Goal: Task Accomplishment & Management: Manage account settings

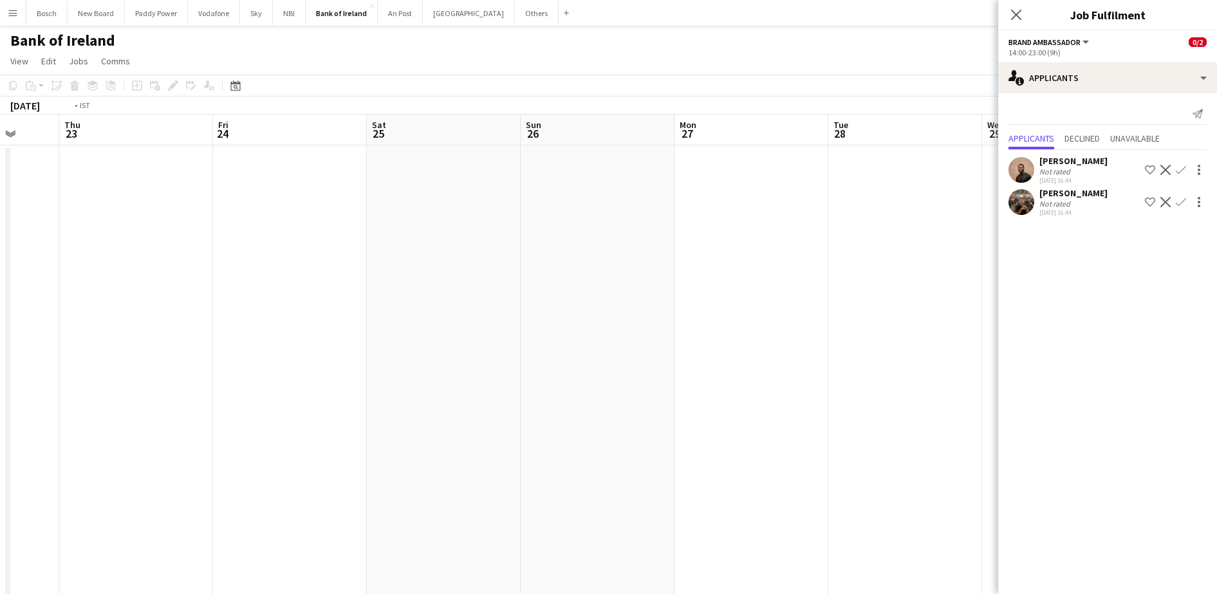
scroll to position [0, 310]
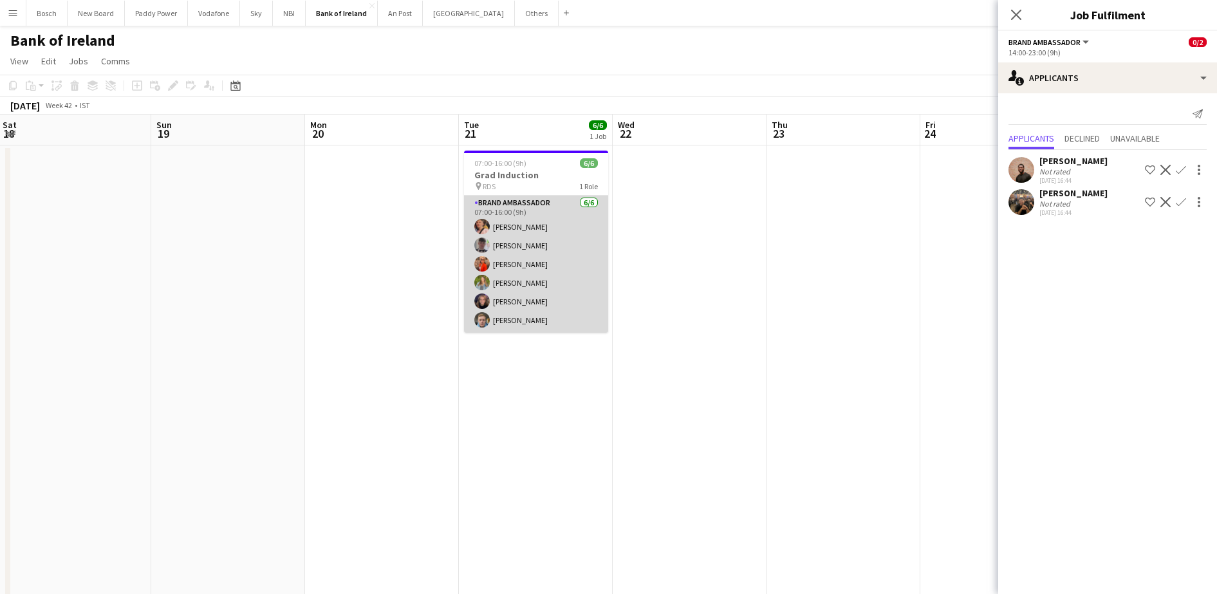
click at [520, 284] on app-card-role "Brand Ambassador [DATE] 07:00-16:00 (9h) [PERSON_NAME] [PERSON_NAME] [PERSON_NA…" at bounding box center [536, 264] width 144 height 137
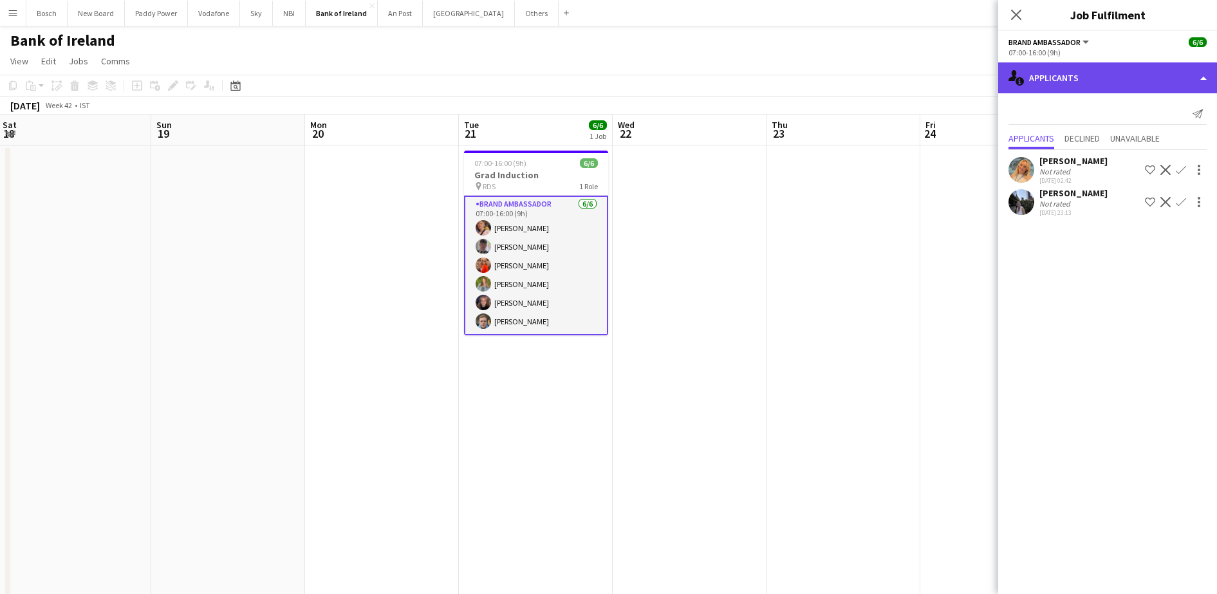
click at [1068, 77] on div "single-neutral-actions-information Applicants" at bounding box center [1107, 77] width 219 height 31
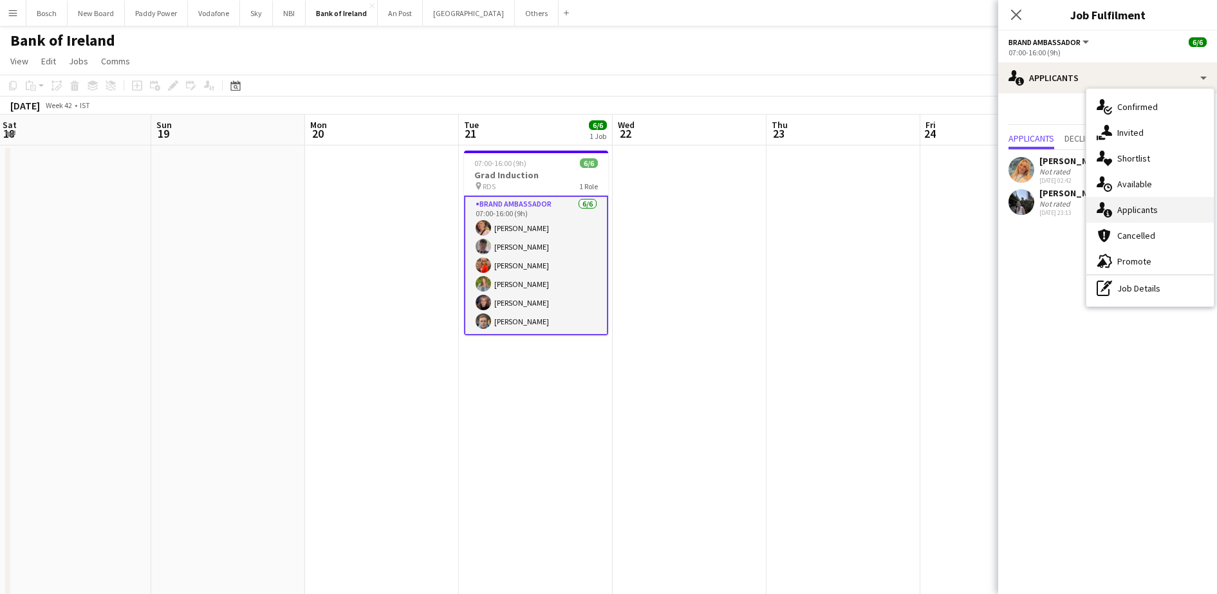
click at [1151, 201] on div "single-neutral-actions-information Applicants" at bounding box center [1149, 210] width 127 height 26
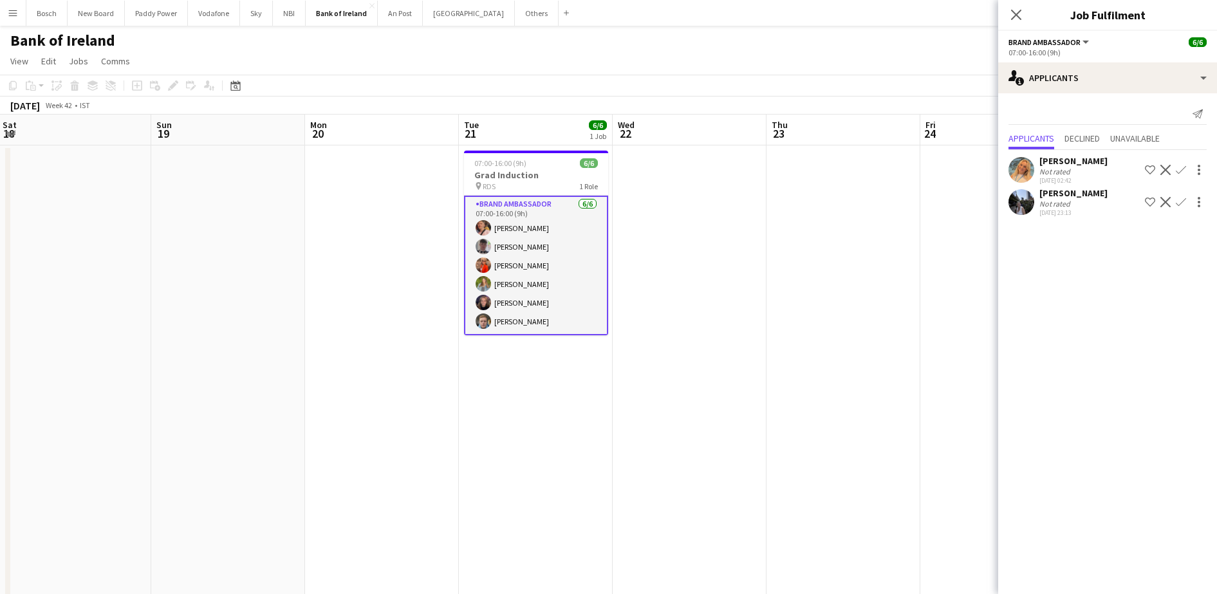
click at [488, 305] on app-user-avatar at bounding box center [482, 302] width 15 height 15
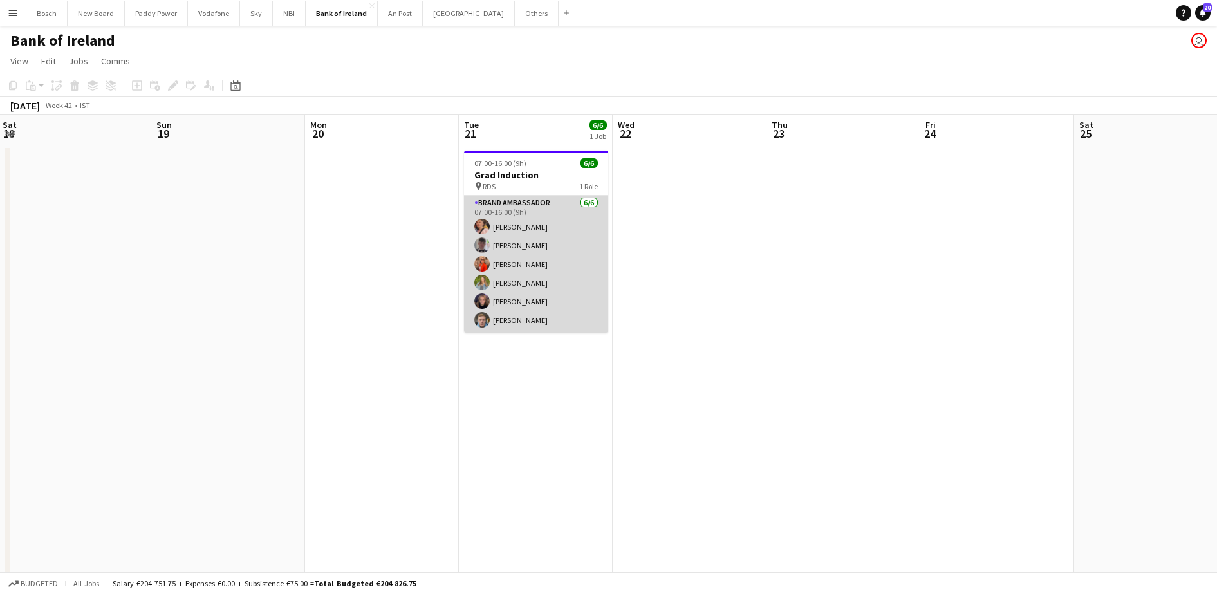
click at [488, 305] on app-user-avatar at bounding box center [481, 300] width 15 height 15
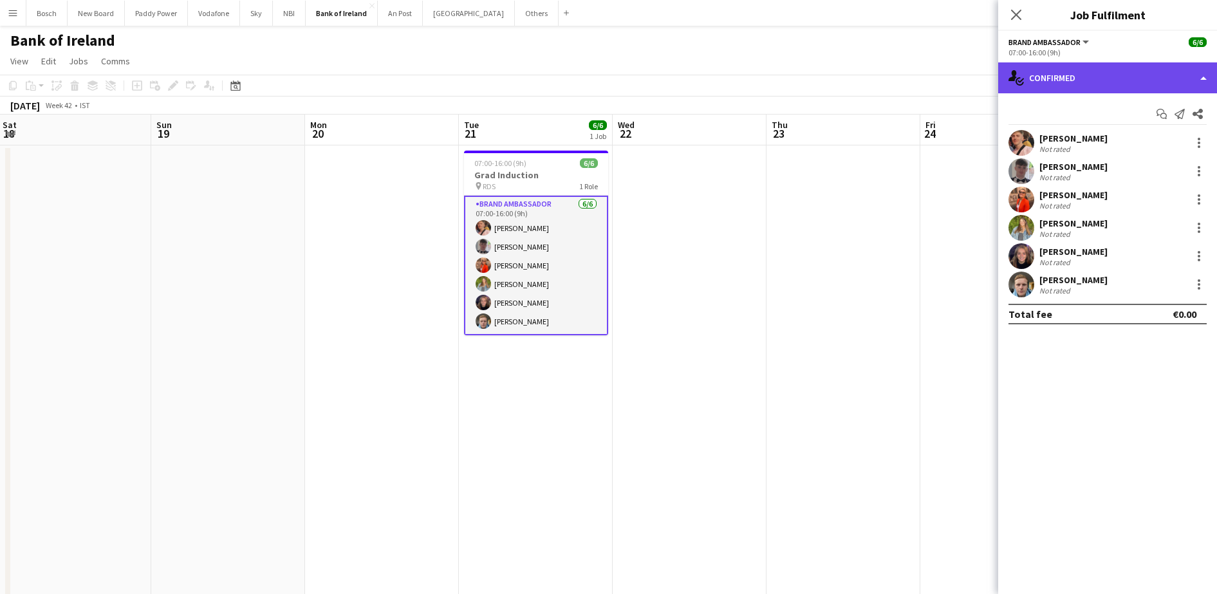
click at [1116, 69] on div "single-neutral-actions-check-2 Confirmed" at bounding box center [1107, 77] width 219 height 31
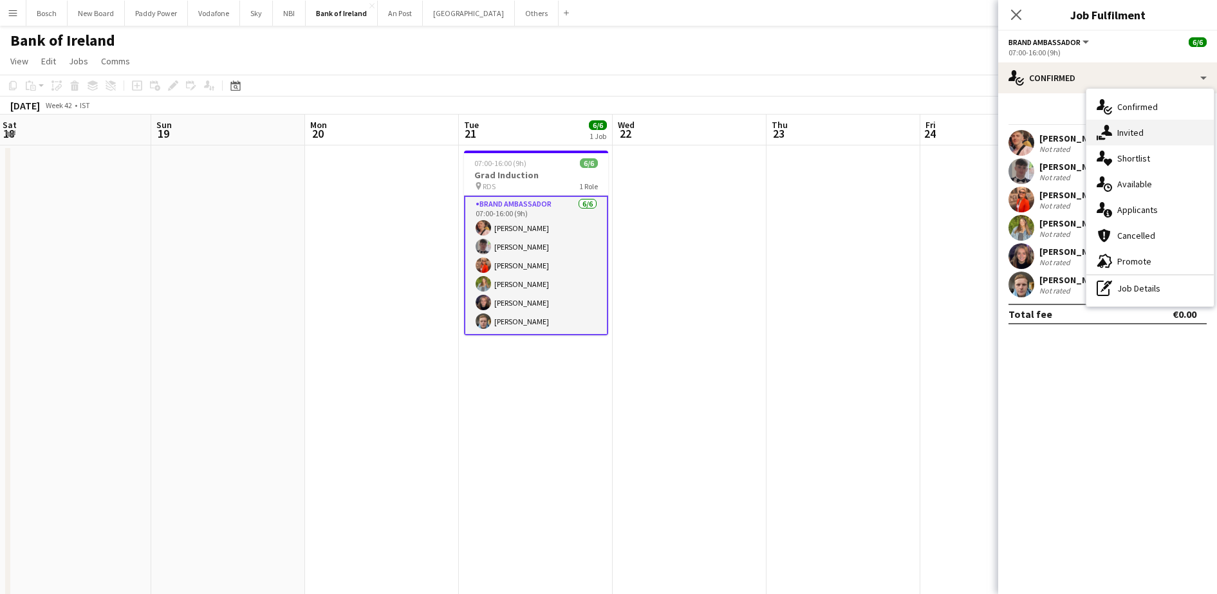
click at [1130, 122] on div "single-neutral-actions-share-1 Invited" at bounding box center [1149, 133] width 127 height 26
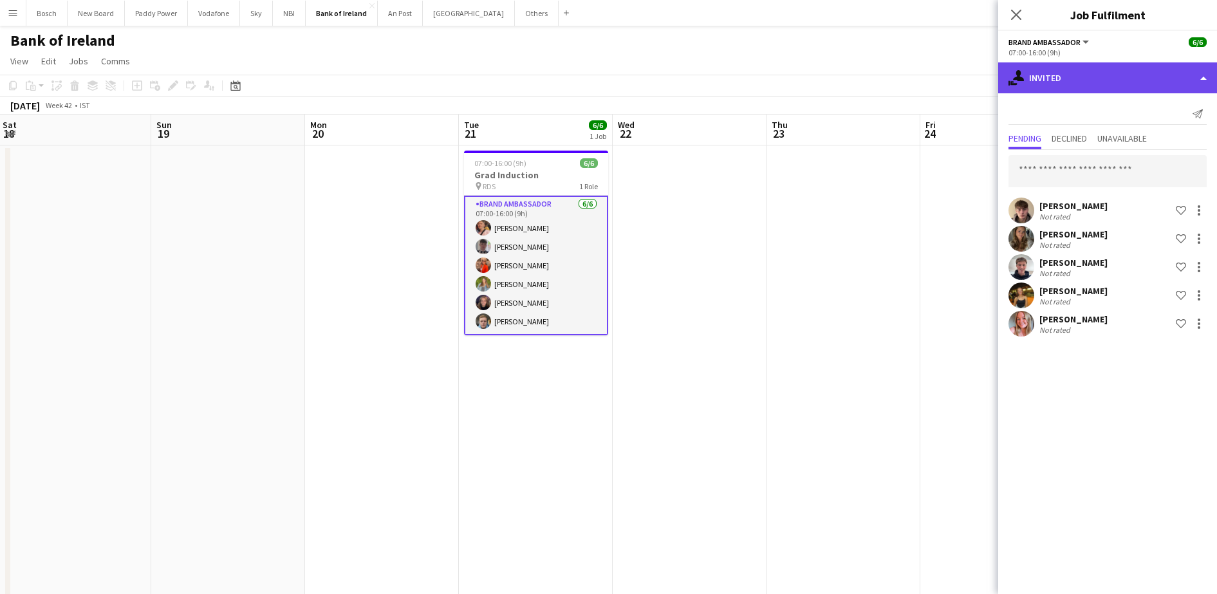
click at [1081, 87] on div "single-neutral-actions-share-1 Invited" at bounding box center [1107, 77] width 219 height 31
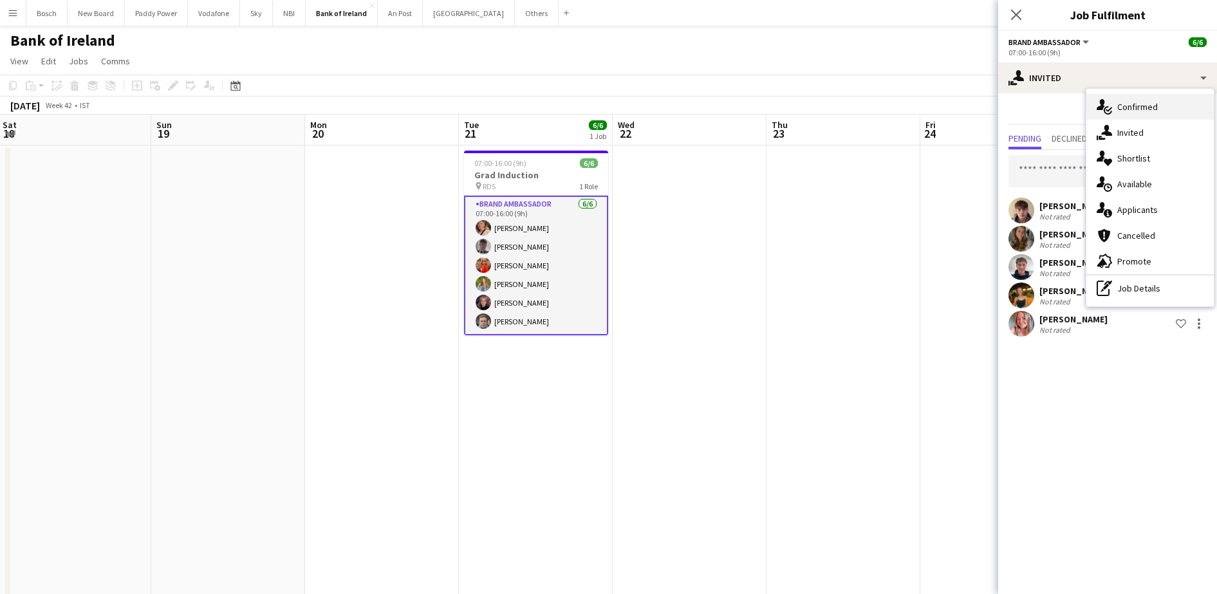
click at [1159, 103] on div "single-neutral-actions-check-2 Confirmed" at bounding box center [1149, 107] width 127 height 26
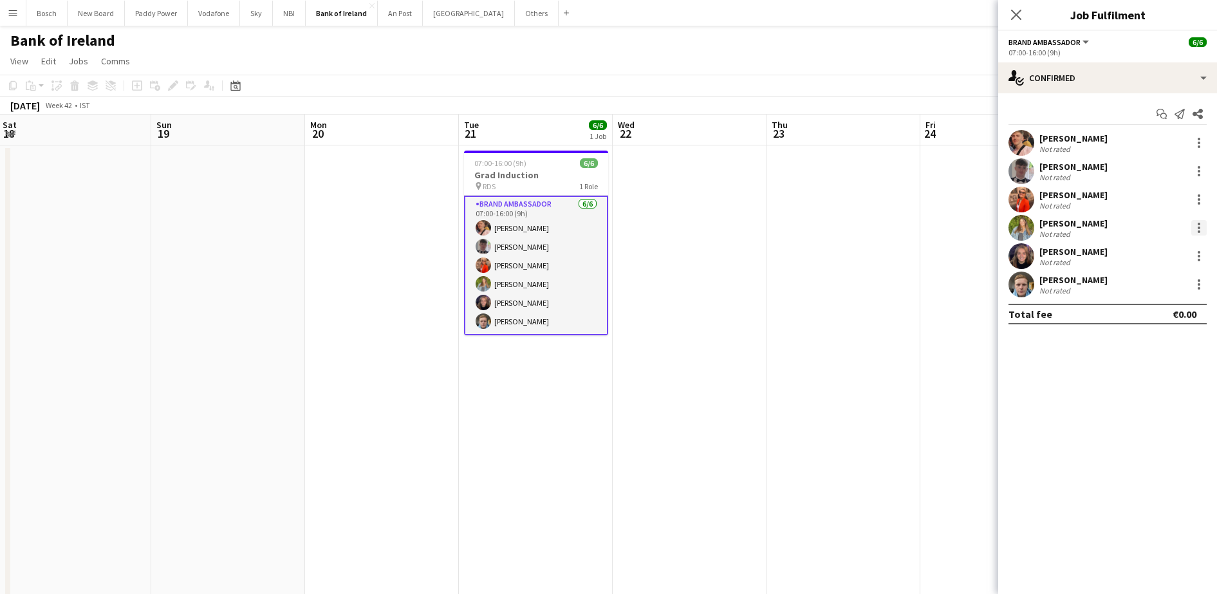
click at [1197, 225] on div at bounding box center [1198, 224] width 3 height 3
click at [1137, 363] on button "Remove" at bounding box center [1156, 375] width 100 height 31
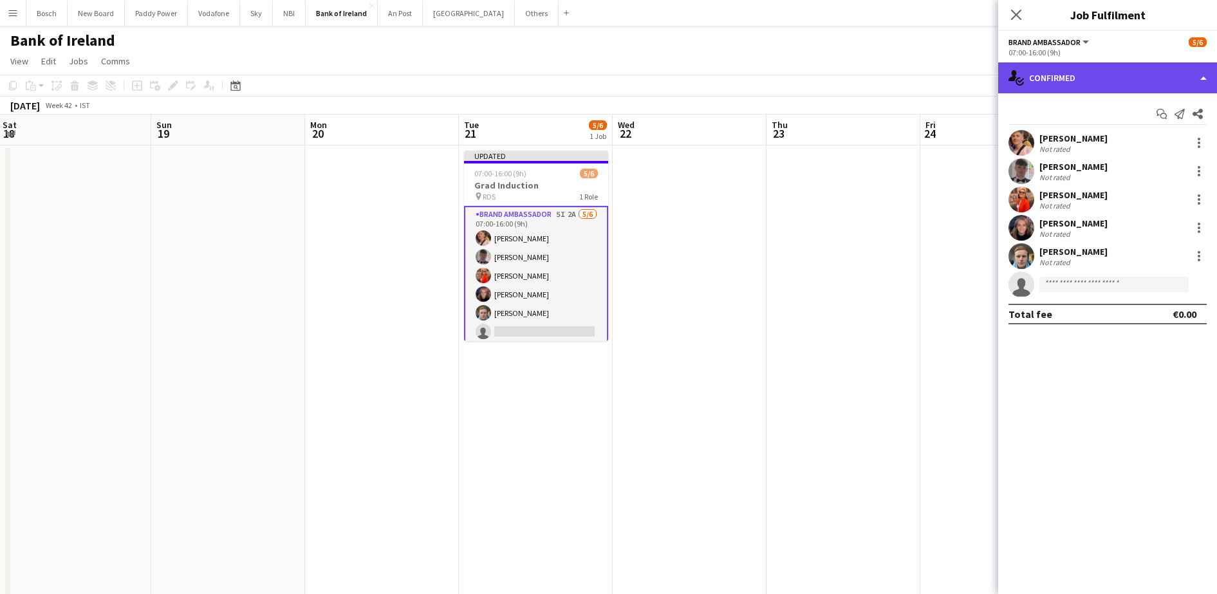
click at [1182, 75] on div "single-neutral-actions-check-2 Confirmed" at bounding box center [1107, 77] width 219 height 31
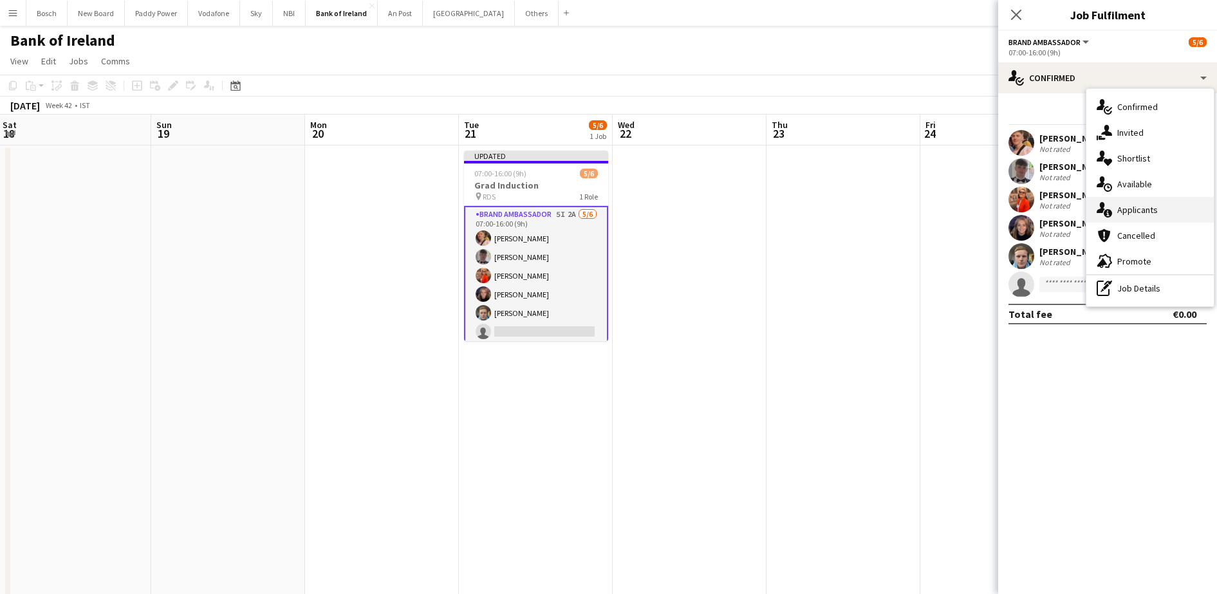
click at [1139, 219] on div "single-neutral-actions-information Applicants" at bounding box center [1149, 210] width 127 height 26
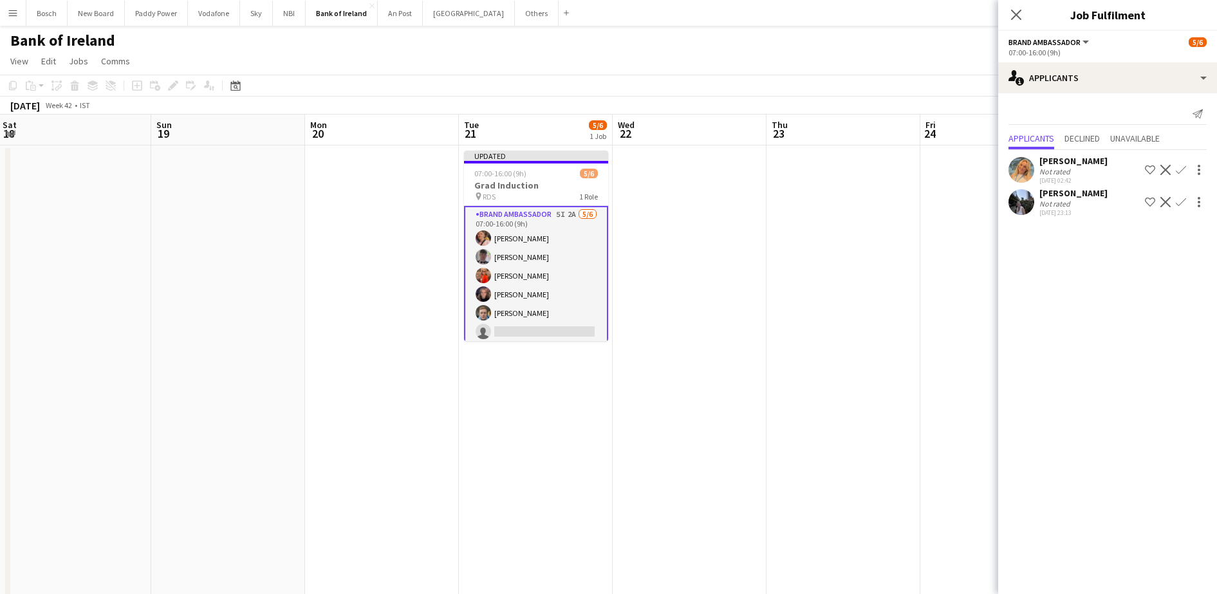
click at [1084, 170] on div "Not rated" at bounding box center [1073, 172] width 68 height 10
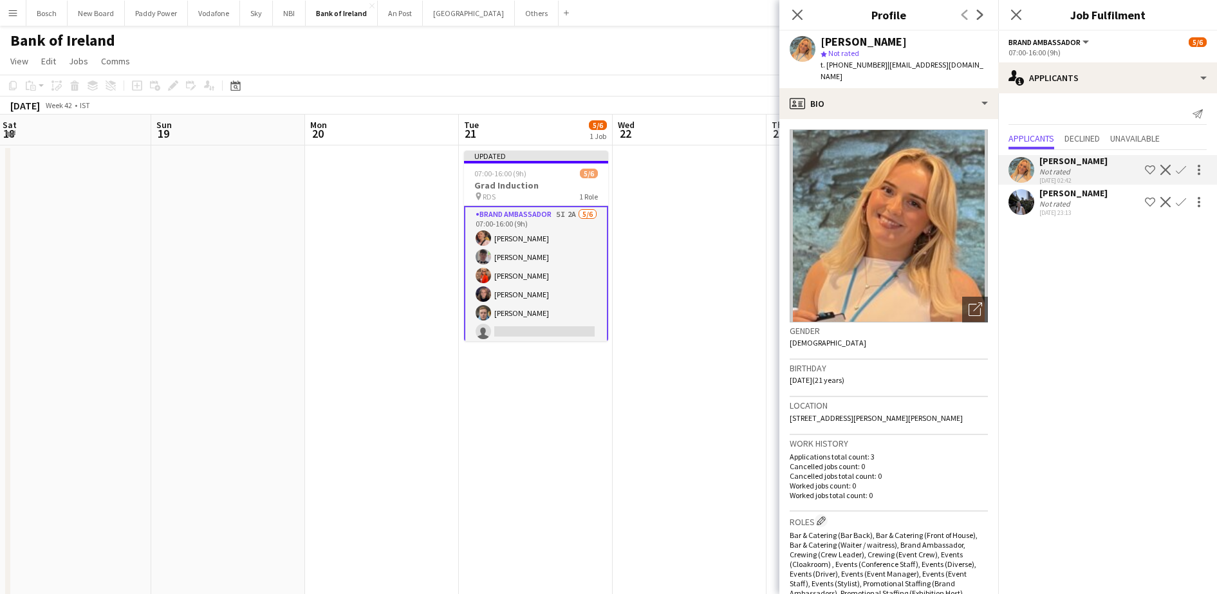
click at [1081, 186] on div "[PERSON_NAME] Not rated [DATE] 02:42 Shortlist crew Decline Confirm [PERSON_NAM…" at bounding box center [1107, 184] width 219 height 69
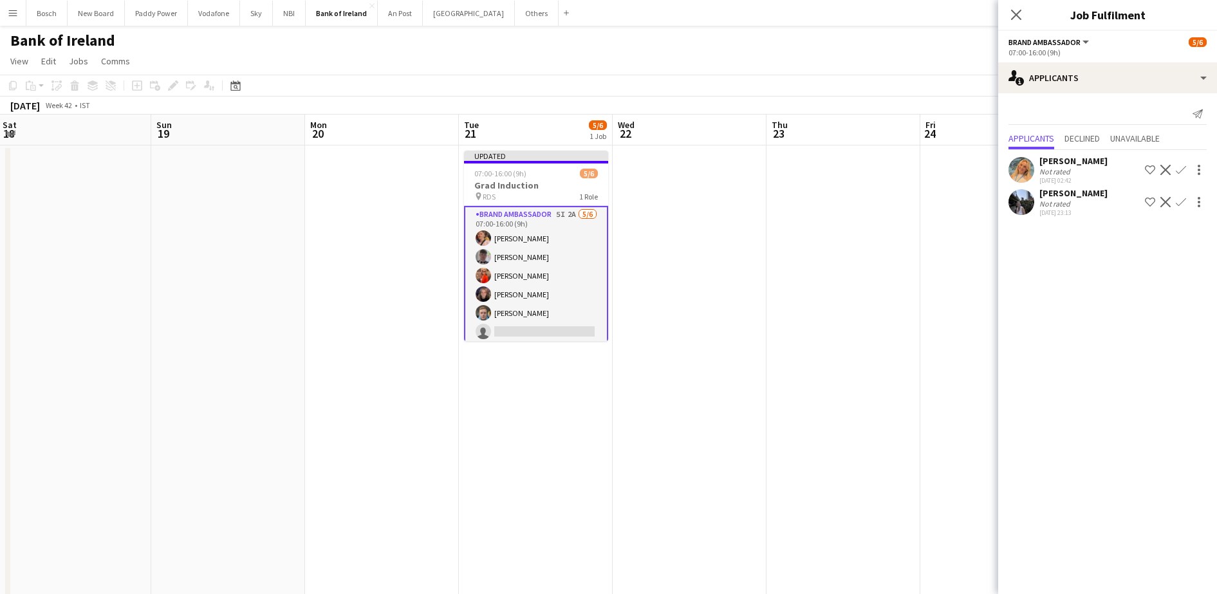
click at [1077, 200] on div "Not rated" at bounding box center [1073, 204] width 68 height 10
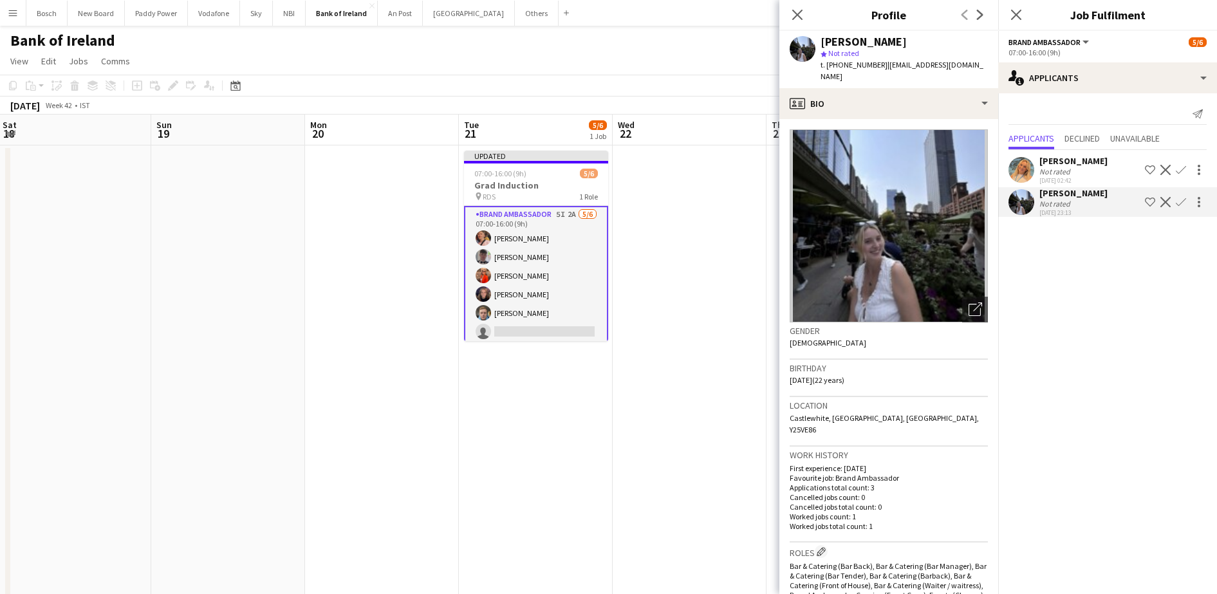
click at [1184, 201] on app-icon "Confirm" at bounding box center [1180, 202] width 10 height 10
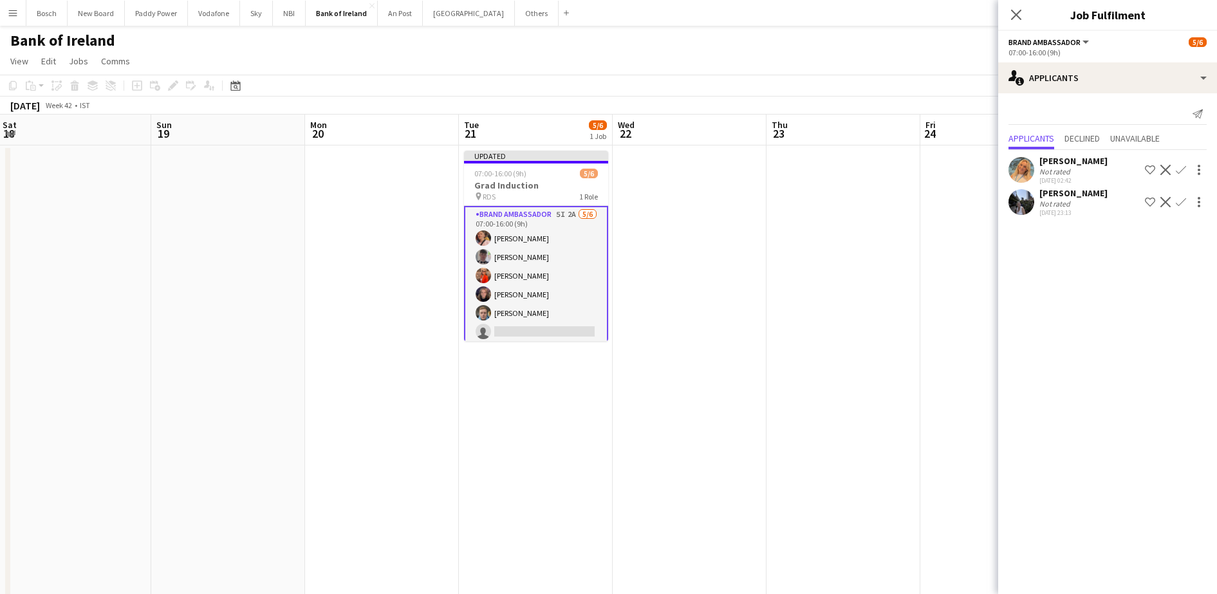
click at [1177, 201] on app-icon "Confirm" at bounding box center [1180, 202] width 10 height 10
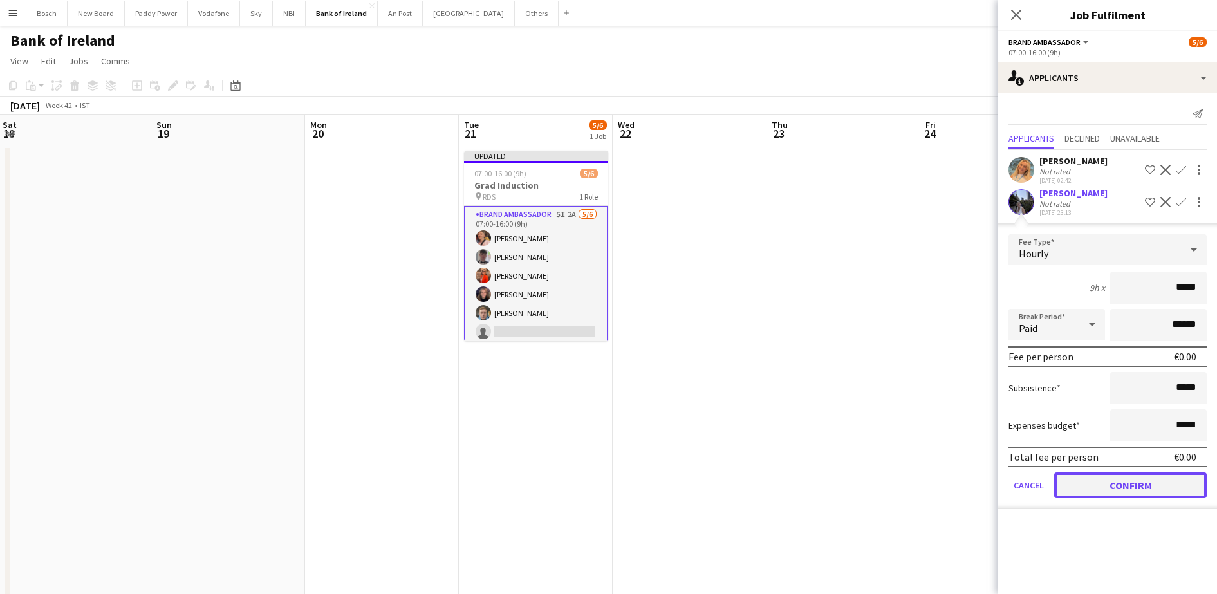
click at [1085, 473] on button "Confirm" at bounding box center [1130, 485] width 152 height 26
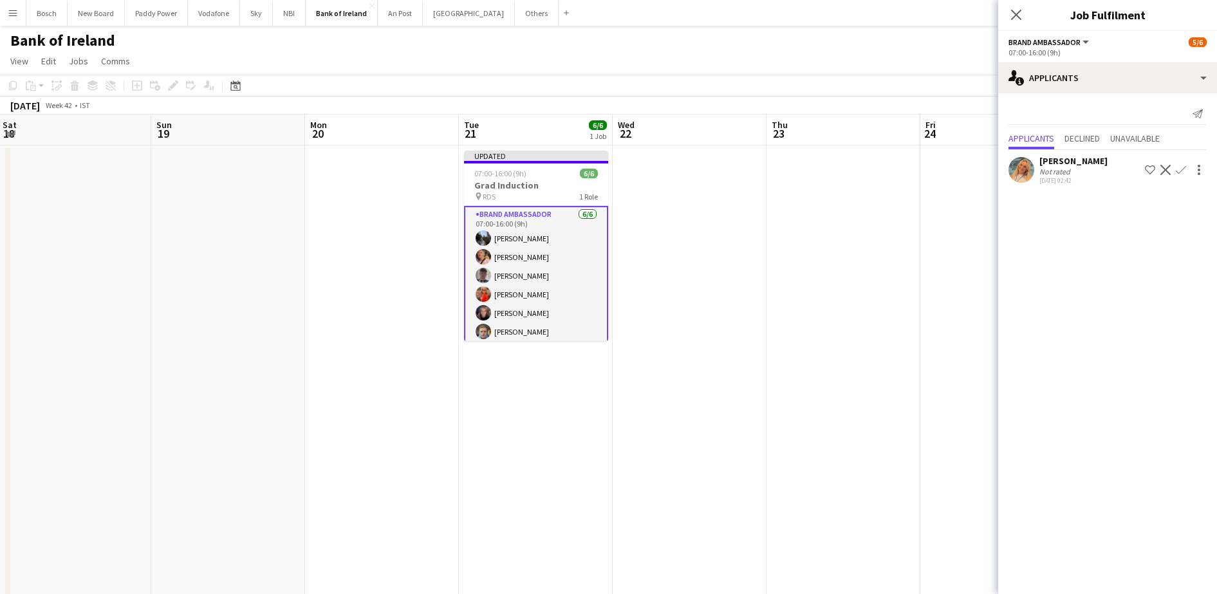
click at [965, 113] on div "[DATE] Week 42 • IST Publish 1 job Revert 1 job" at bounding box center [608, 106] width 1217 height 18
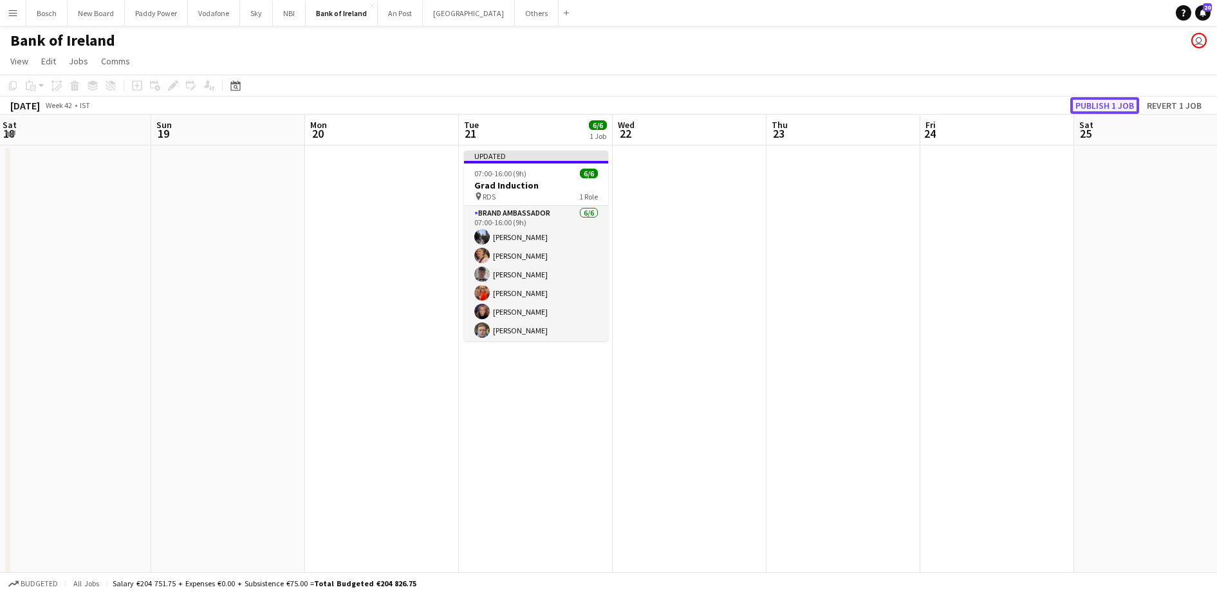
click at [1124, 103] on button "Publish 1 job" at bounding box center [1104, 105] width 69 height 17
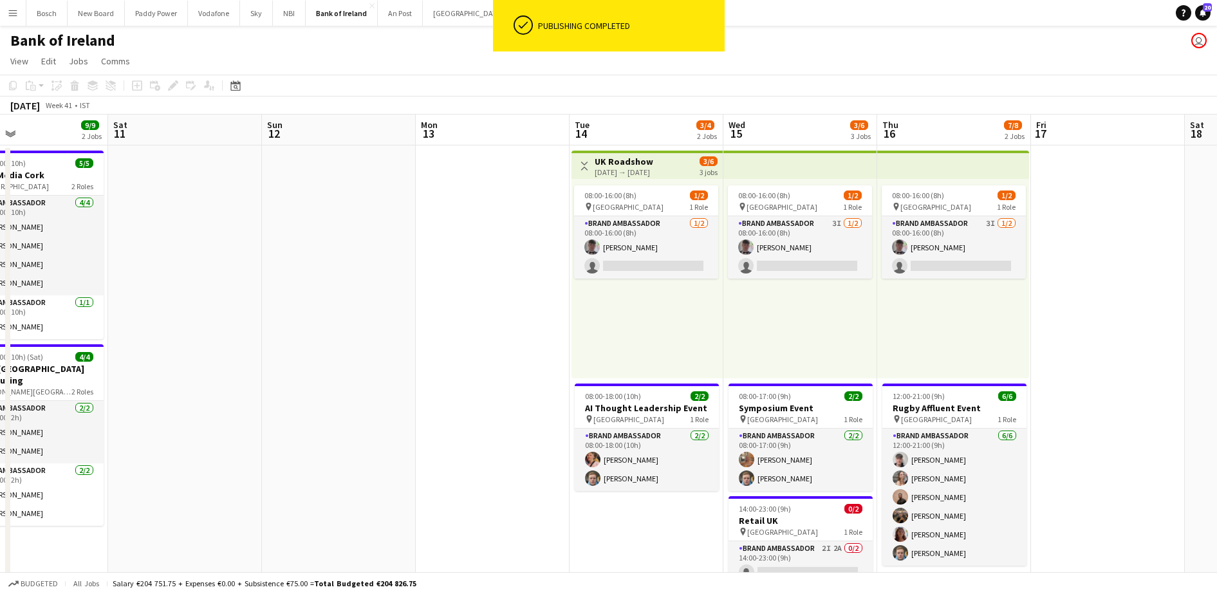
scroll to position [0, 435]
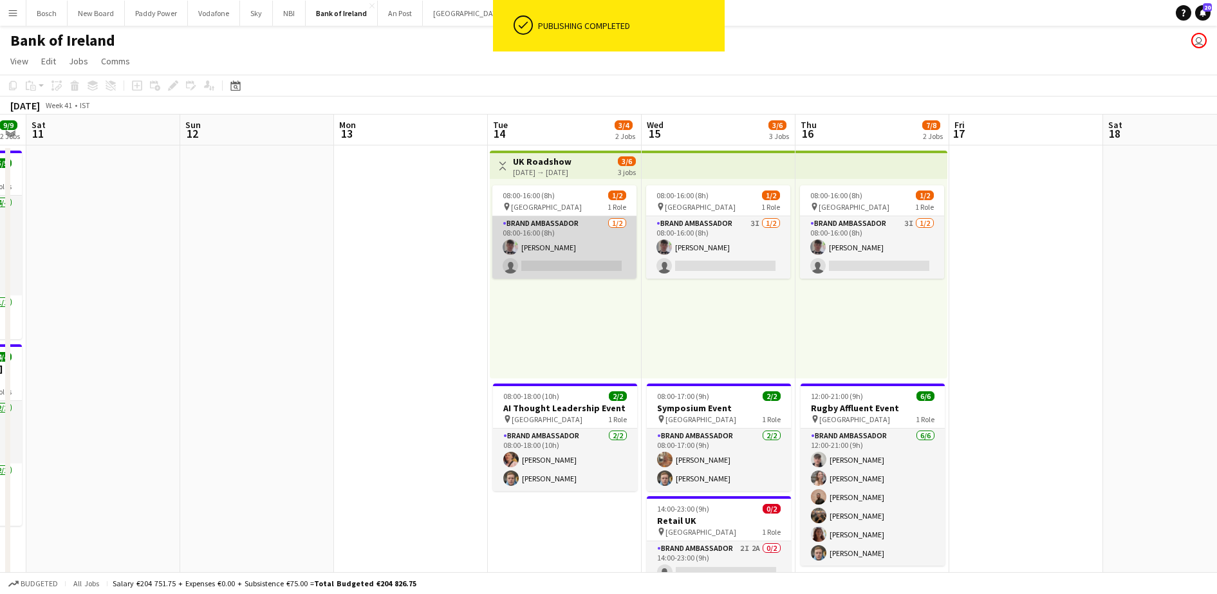
click at [556, 246] on app-card-role "Brand Ambassador [DATE] 08:00-16:00 (8h) [PERSON_NAME] single-neutral-actions" at bounding box center [564, 247] width 144 height 62
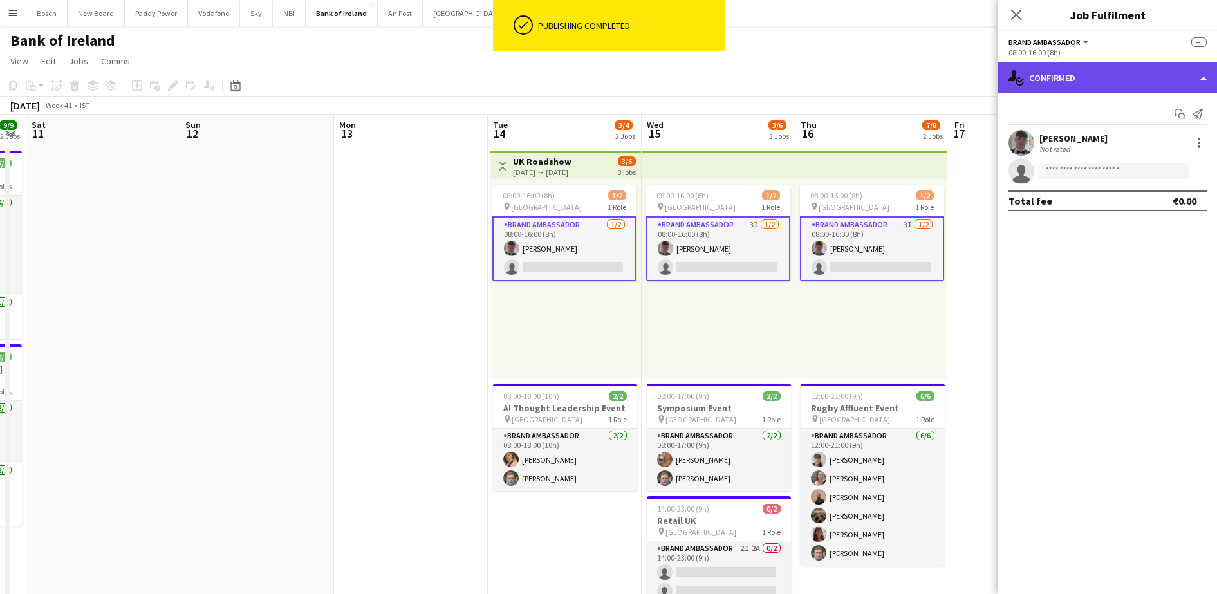
click at [1105, 73] on div "single-neutral-actions-check-2 Confirmed" at bounding box center [1107, 77] width 219 height 31
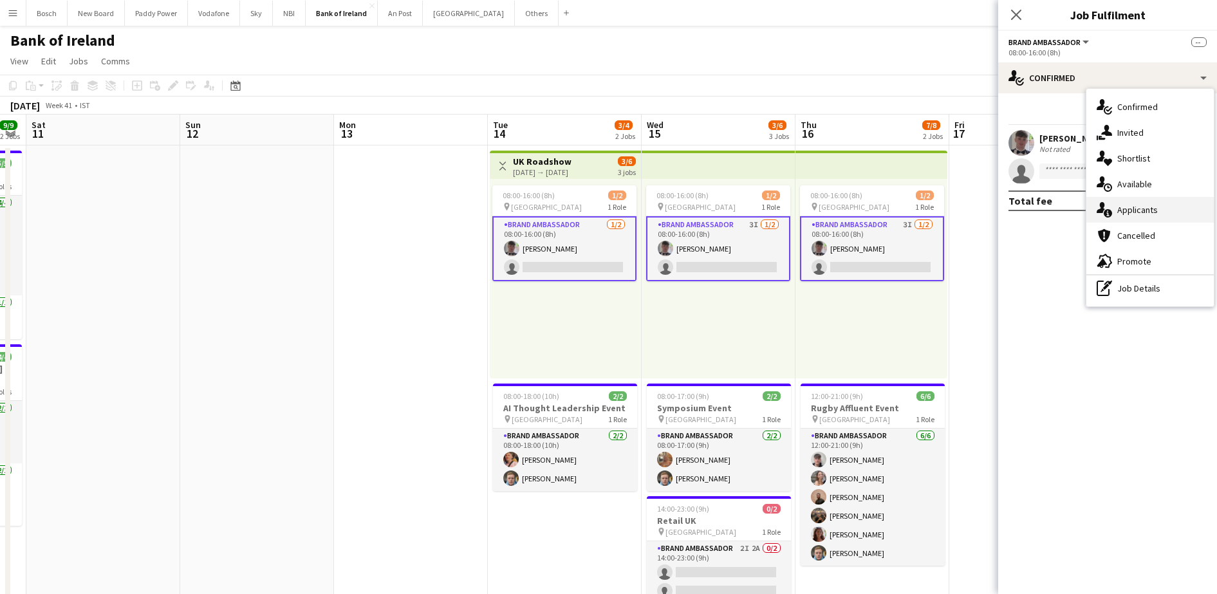
click at [1165, 207] on div "single-neutral-actions-information Applicants" at bounding box center [1149, 210] width 127 height 26
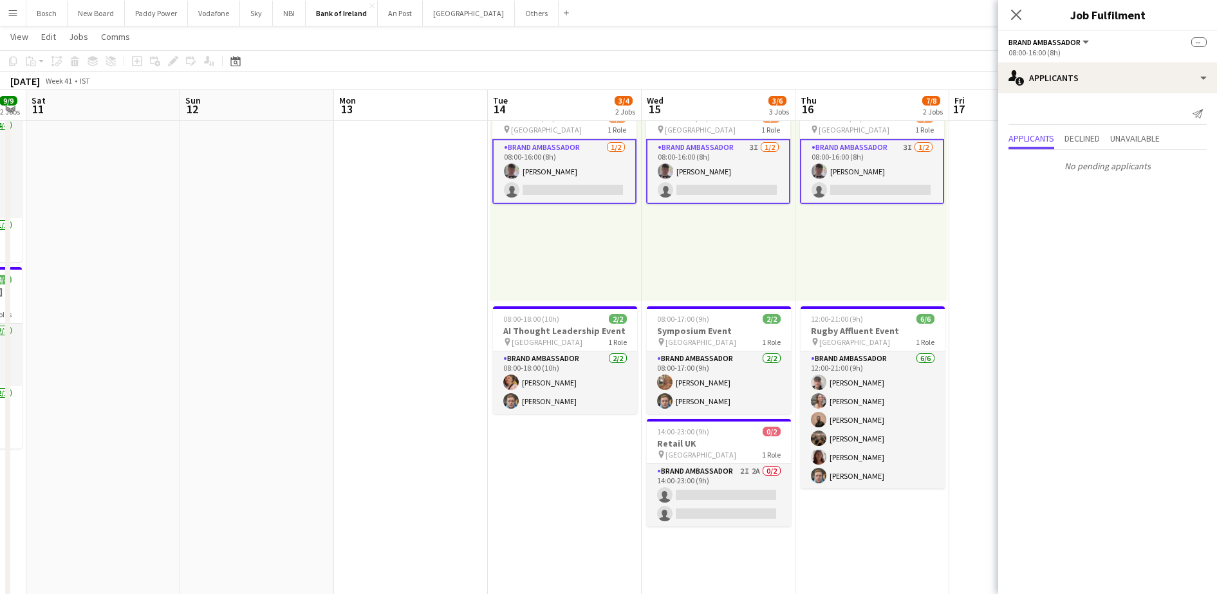
scroll to position [0, 437]
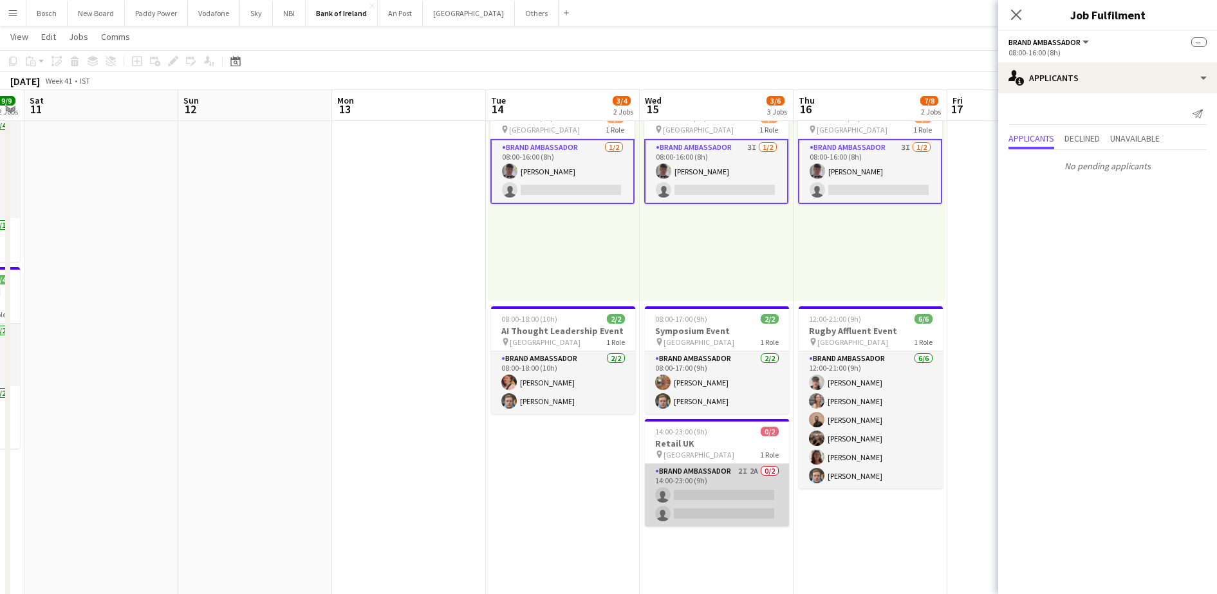
click at [699, 514] on app-card-role "Brand Ambassador 2I 2A 0/2 14:00-23:00 (9h) single-neutral-actions single-neutr…" at bounding box center [717, 495] width 144 height 62
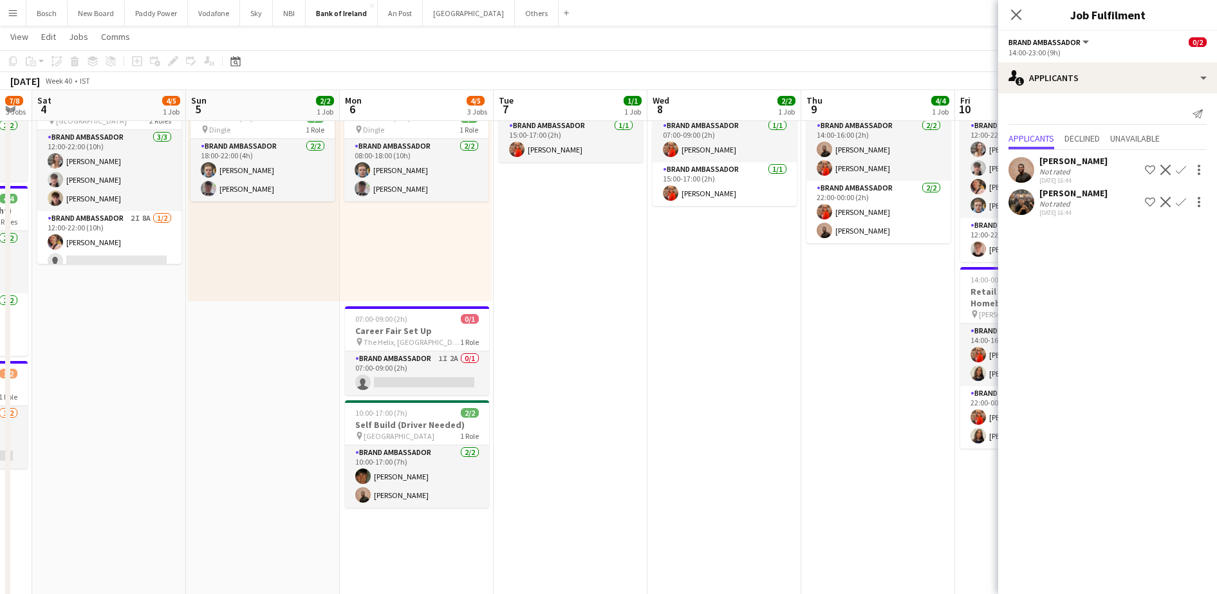
scroll to position [0, 259]
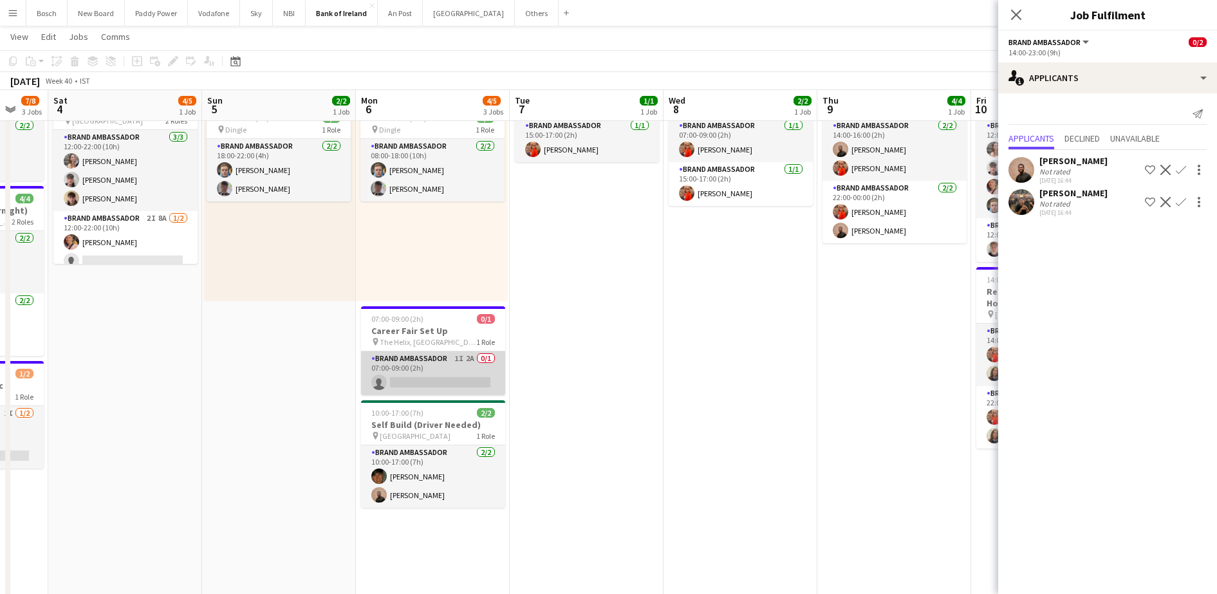
click at [446, 371] on app-card-role "Brand Ambassador 1I 2A 0/1 07:00-09:00 (2h) single-neutral-actions" at bounding box center [433, 373] width 144 height 44
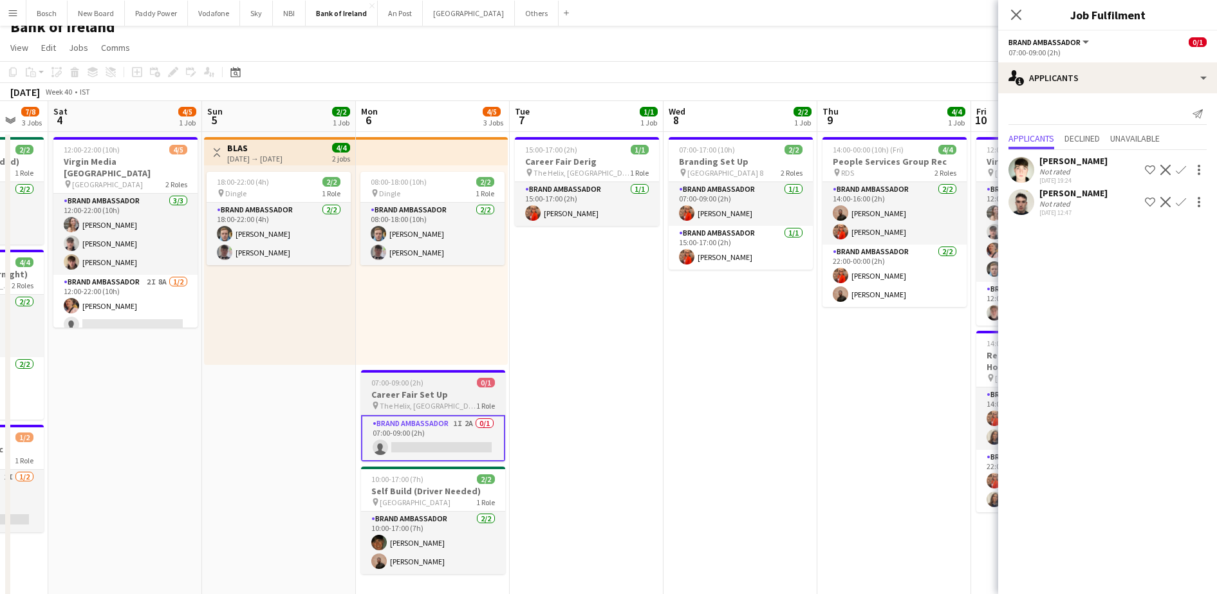
scroll to position [0, 0]
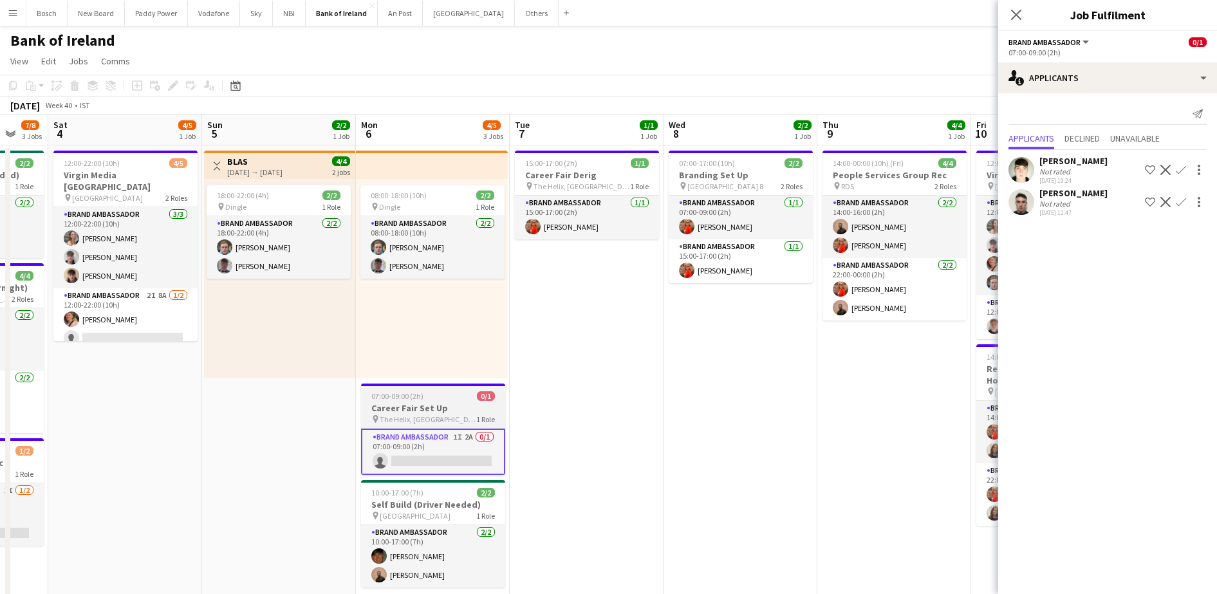
click at [431, 408] on h3 "Career Fair Set Up" at bounding box center [433, 408] width 144 height 12
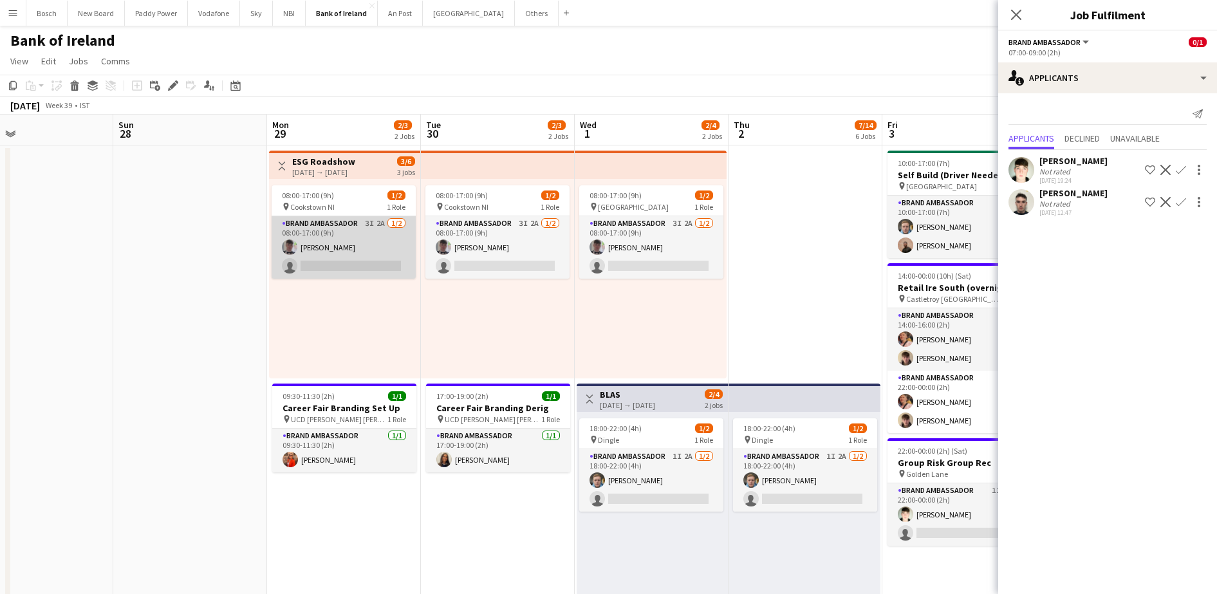
click at [329, 255] on app-card-role "Brand Ambassador 3I 2A [DATE] 08:00-17:00 (9h) [PERSON_NAME] single-neutral-act…" at bounding box center [343, 247] width 144 height 62
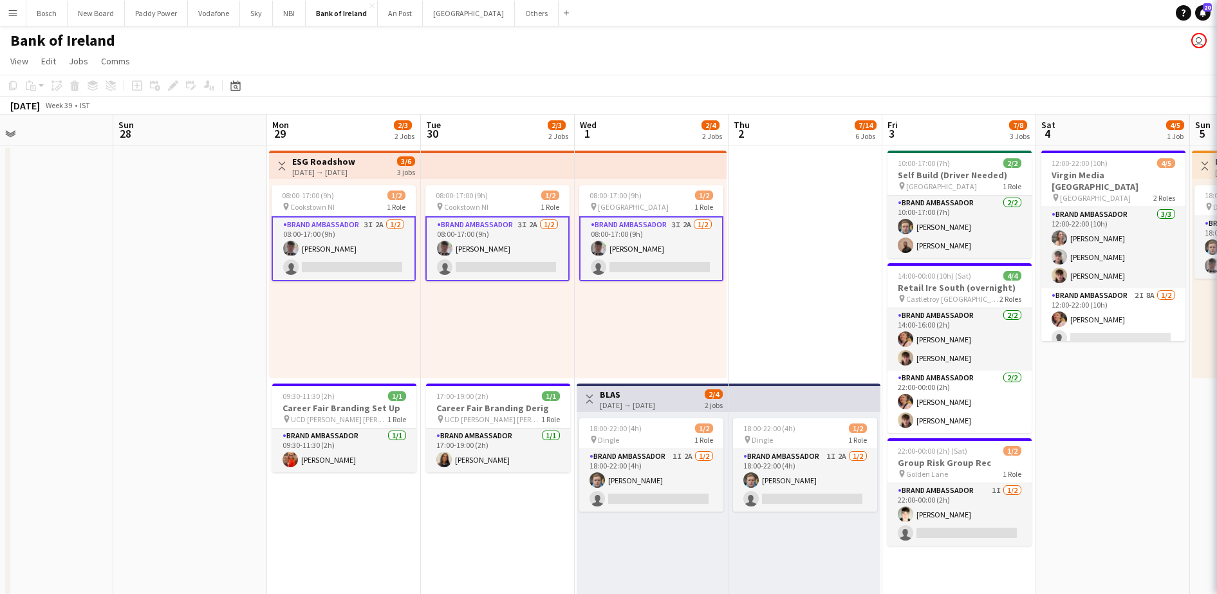
scroll to position [0, 349]
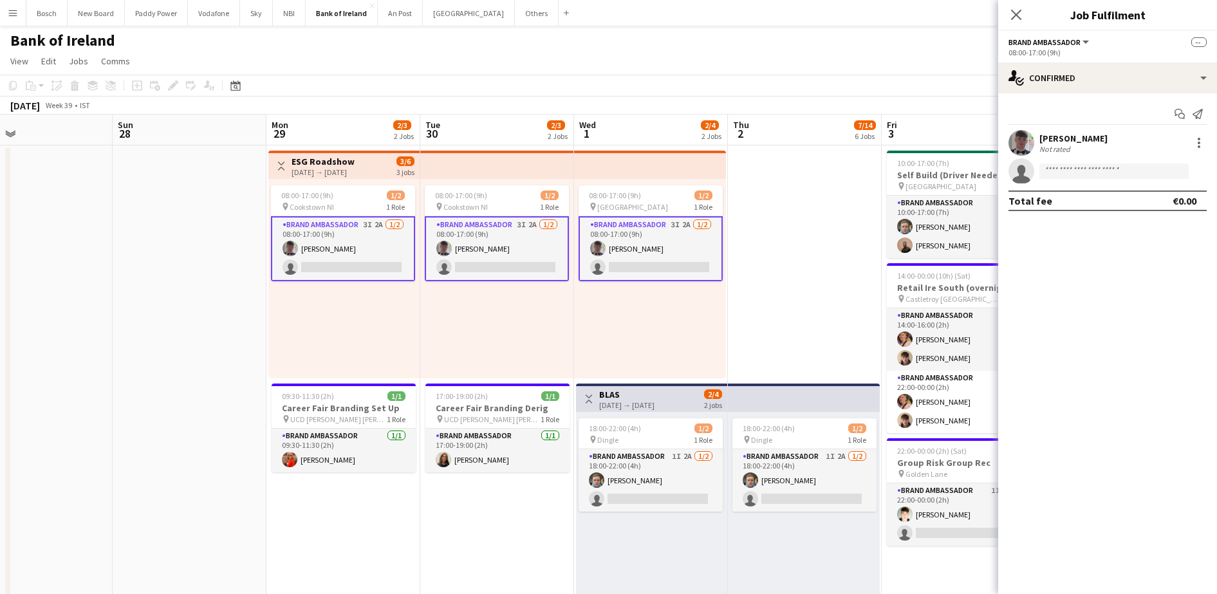
click at [1023, 60] on app-options-switcher "Brand Ambassador All roles Brand Ambassador -- 08:00-17:00 (9h)" at bounding box center [1107, 47] width 219 height 32
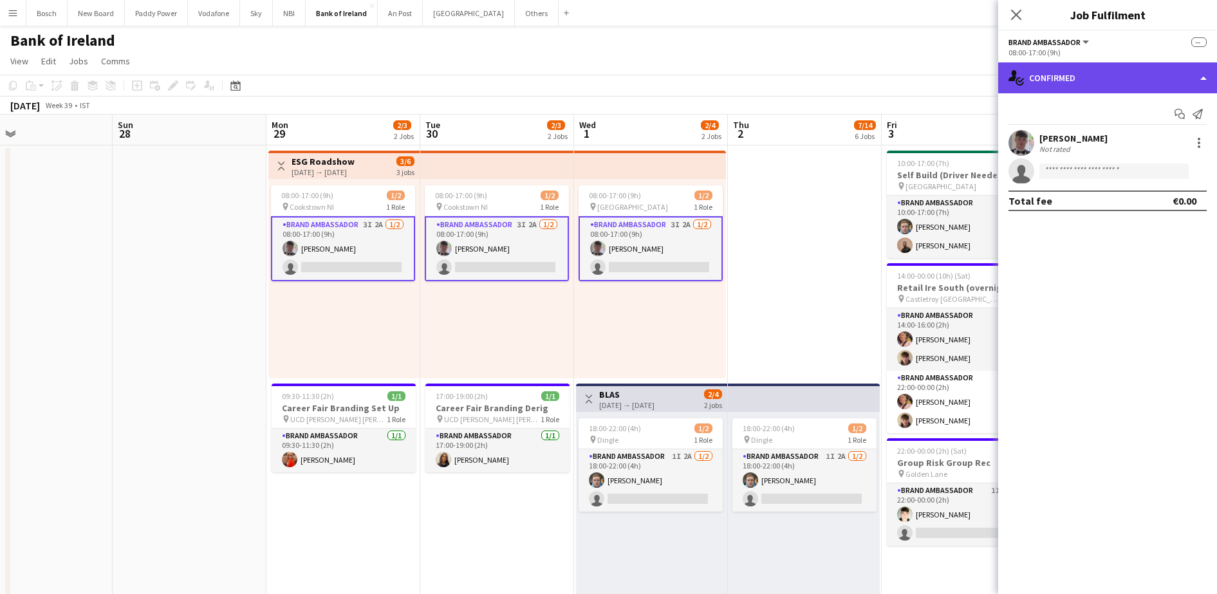
click at [1038, 74] on div "single-neutral-actions-check-2 Confirmed" at bounding box center [1107, 77] width 219 height 31
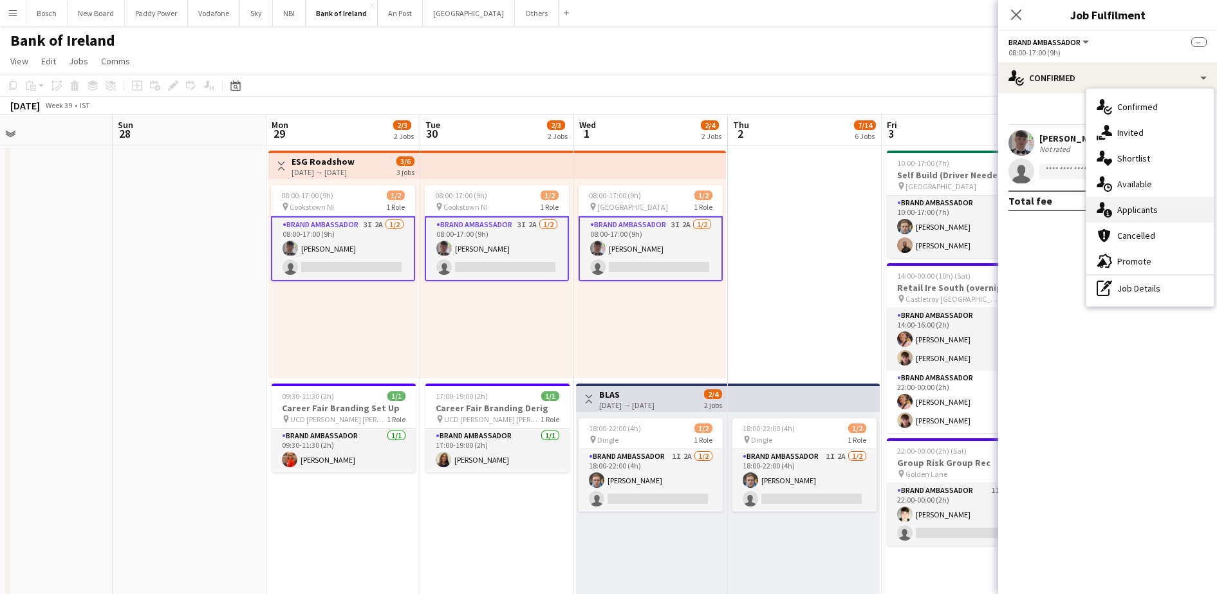
click at [1152, 205] on span "Applicants" at bounding box center [1137, 210] width 41 height 12
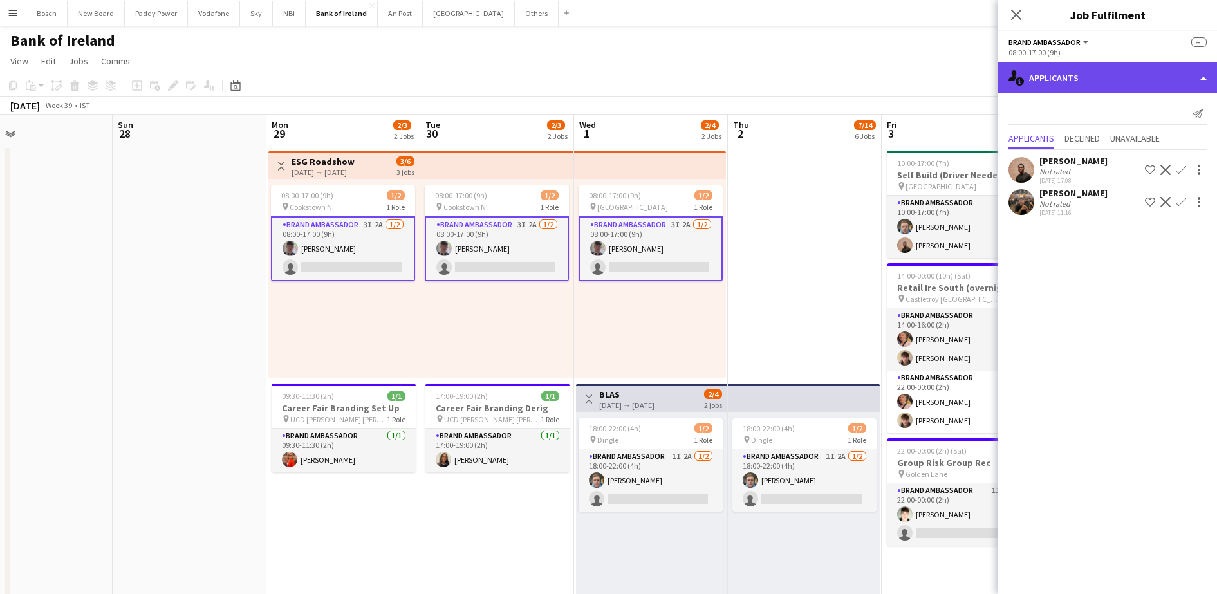
click at [1110, 85] on div "single-neutral-actions-information Applicants" at bounding box center [1107, 77] width 219 height 31
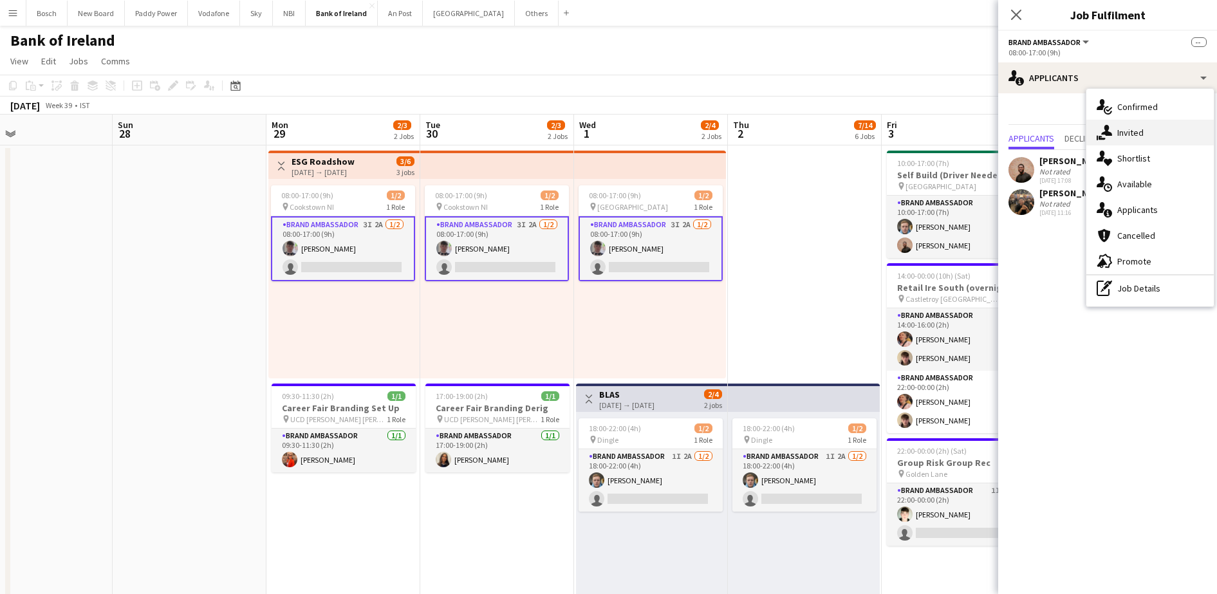
click at [1155, 130] on div "single-neutral-actions-share-1 Invited" at bounding box center [1149, 133] width 127 height 26
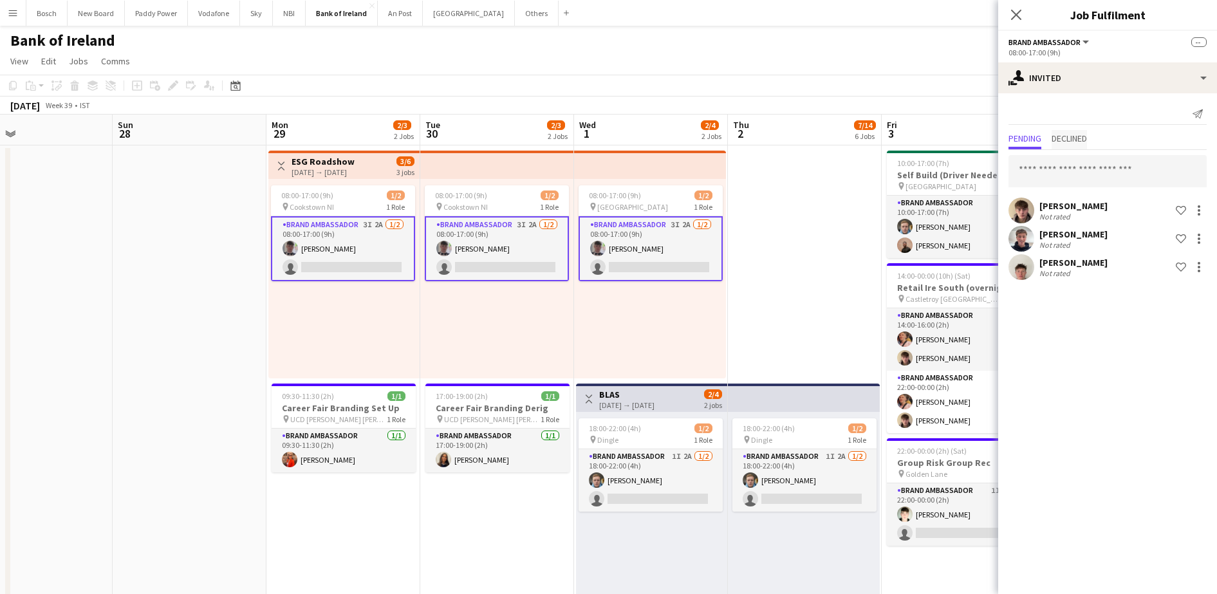
click at [1071, 135] on span "Declined" at bounding box center [1068, 138] width 35 height 9
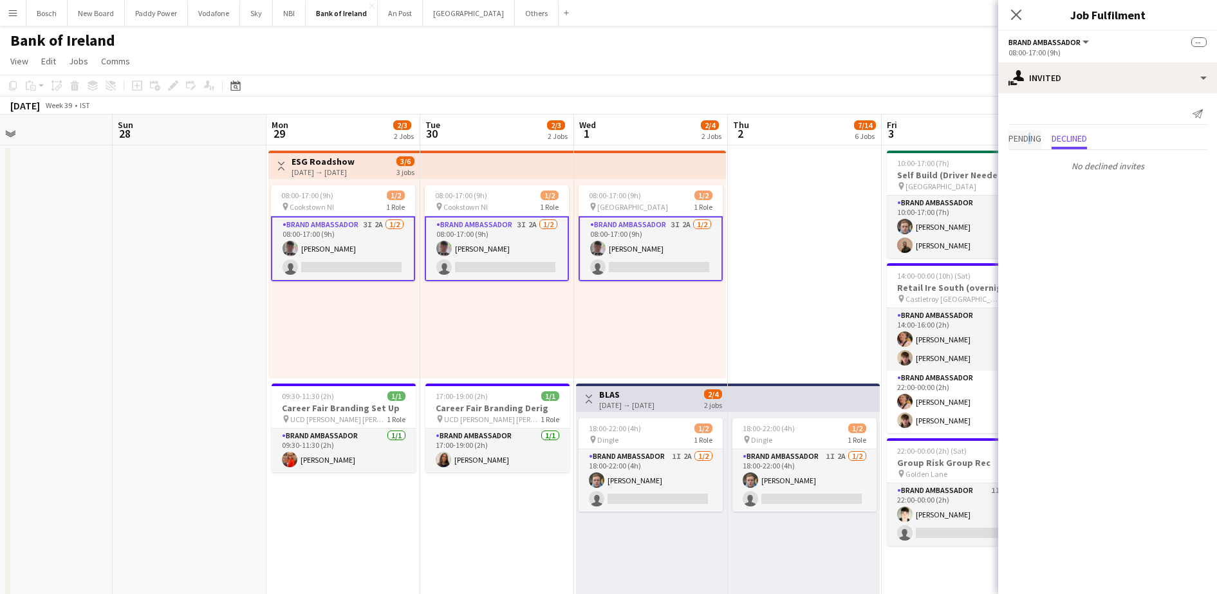
click at [1029, 134] on span "Pending" at bounding box center [1024, 138] width 33 height 9
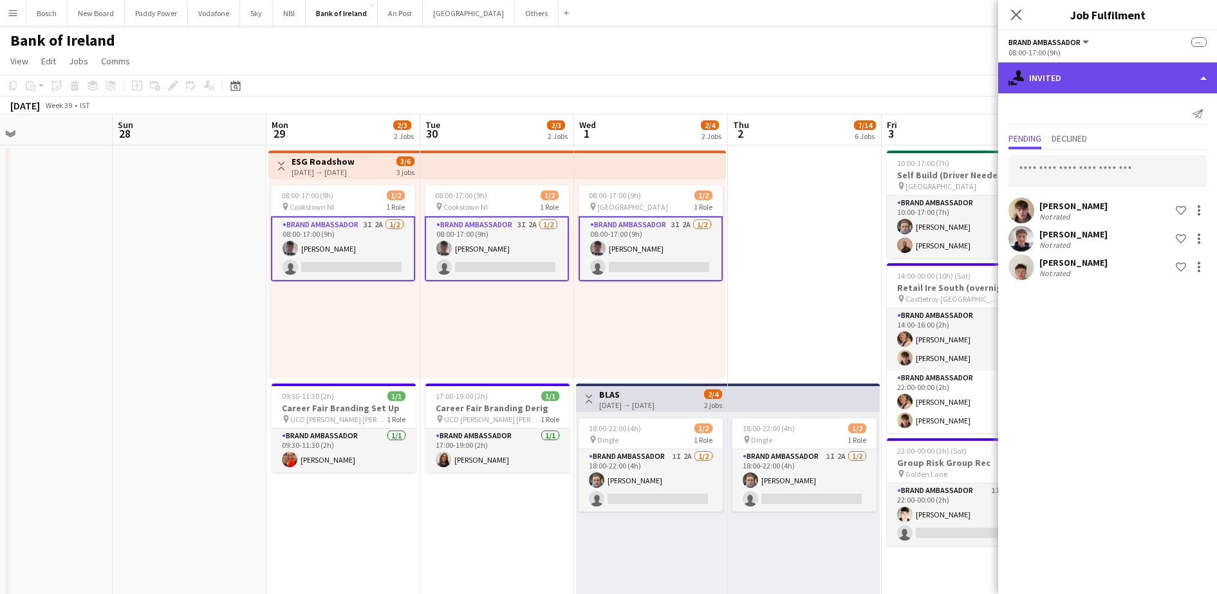
drag, startPoint x: 1029, startPoint y: 134, endPoint x: 1153, endPoint y: 75, distance: 136.7
click at [1153, 75] on div "single-neutral-actions-share-1 Invited" at bounding box center [1107, 77] width 219 height 31
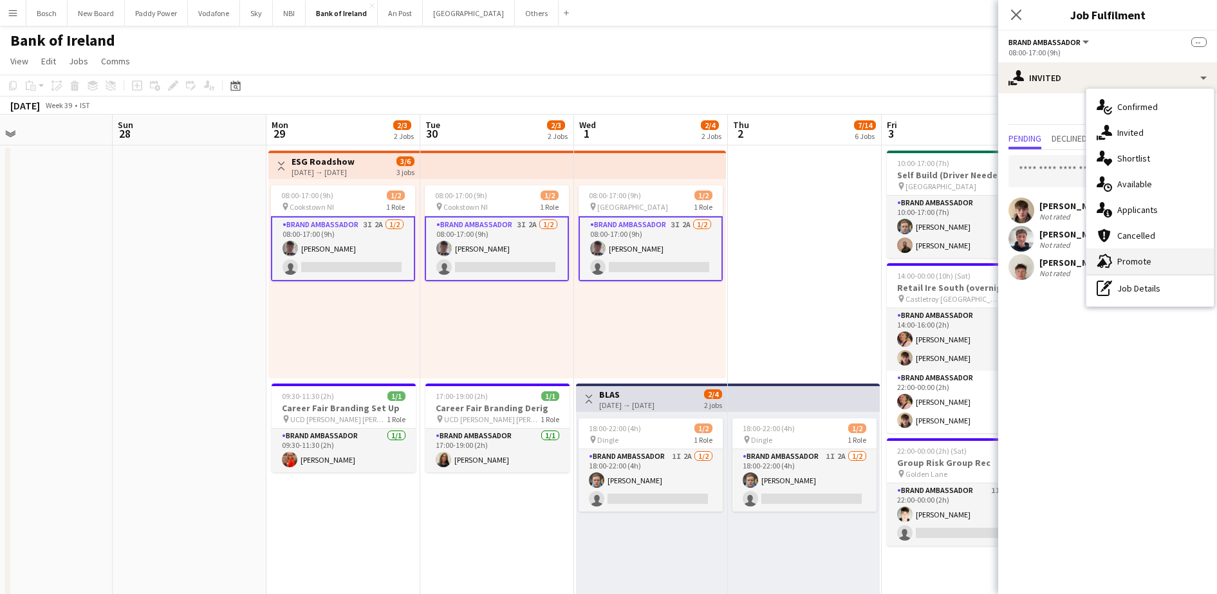
click at [1139, 270] on div "advertising-megaphone Promote" at bounding box center [1149, 261] width 127 height 26
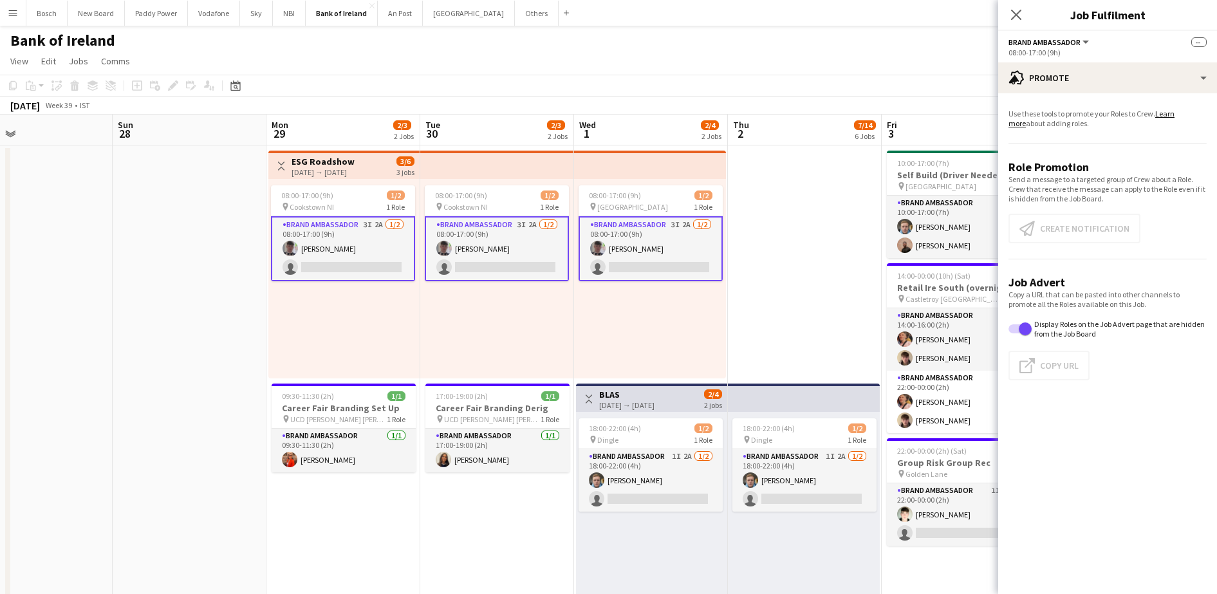
click at [365, 239] on app-card-role "Brand Ambassador 3I 2A [DATE] 08:00-17:00 (9h) [PERSON_NAME] single-neutral-act…" at bounding box center [343, 248] width 144 height 65
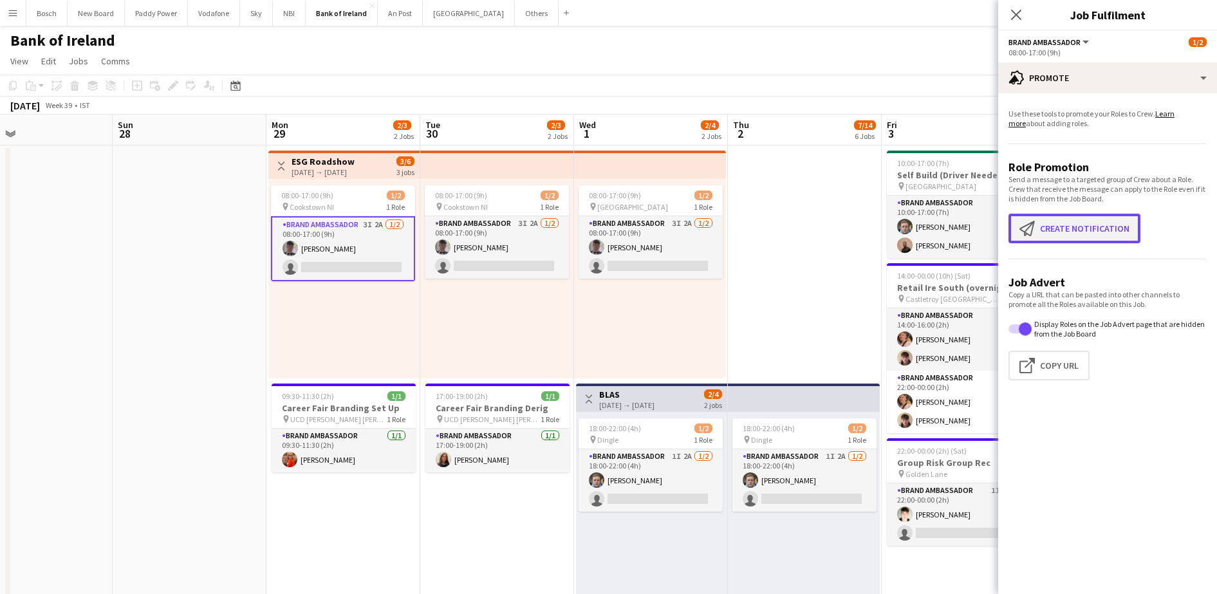
click at [1064, 231] on button "Create notification Create notification" at bounding box center [1074, 229] width 132 height 30
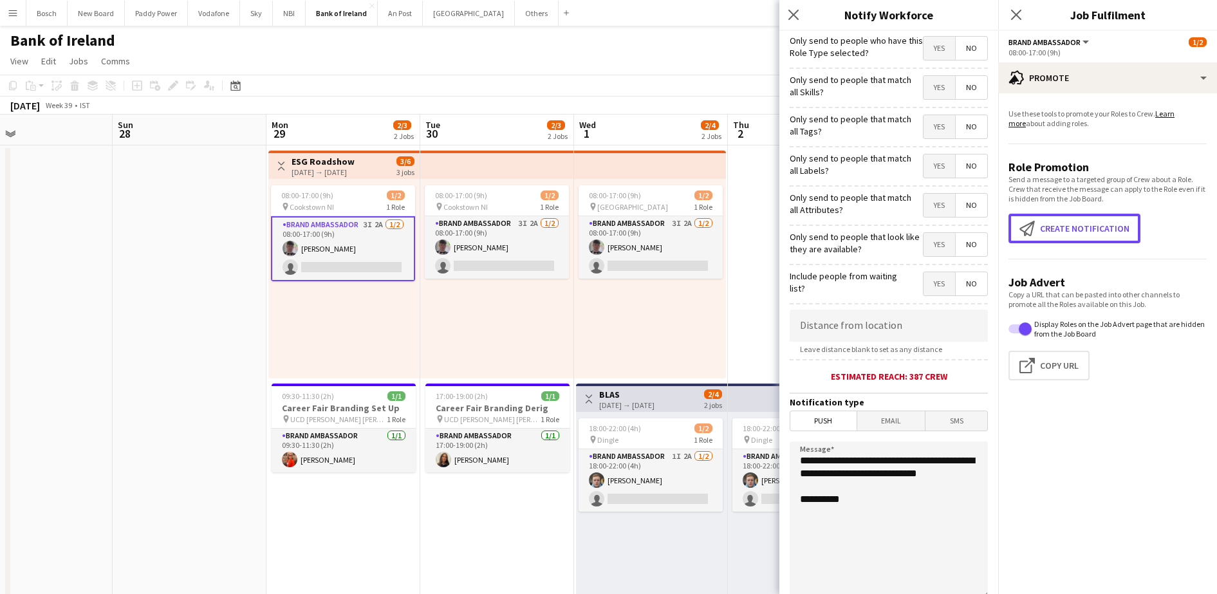
scroll to position [115, 0]
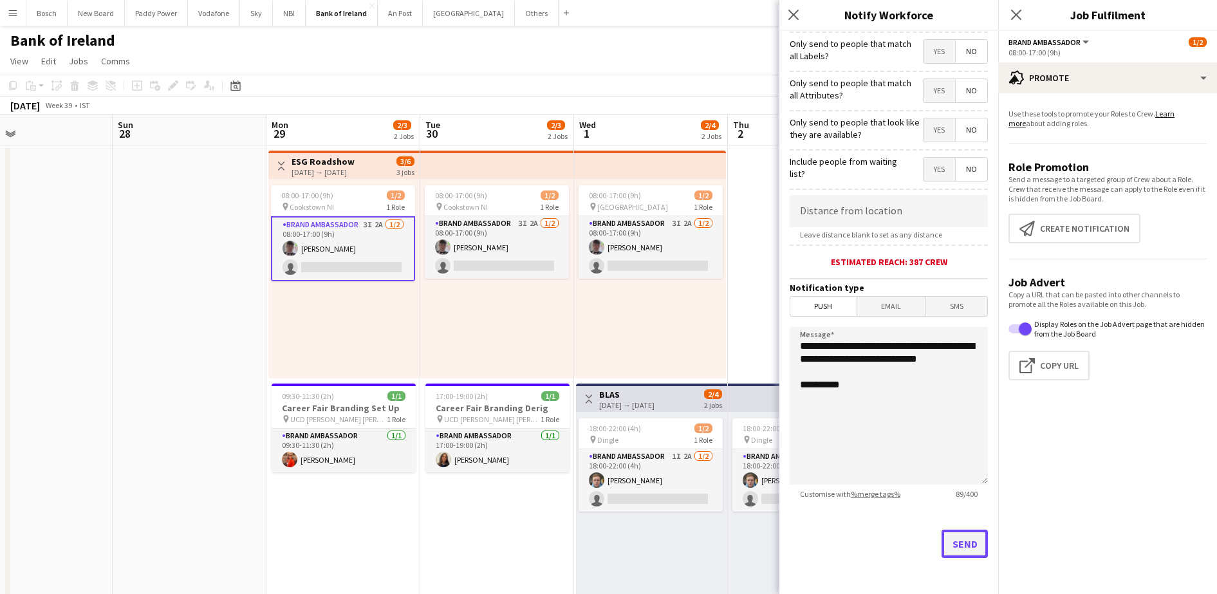
click at [951, 547] on button "Send" at bounding box center [964, 543] width 46 height 28
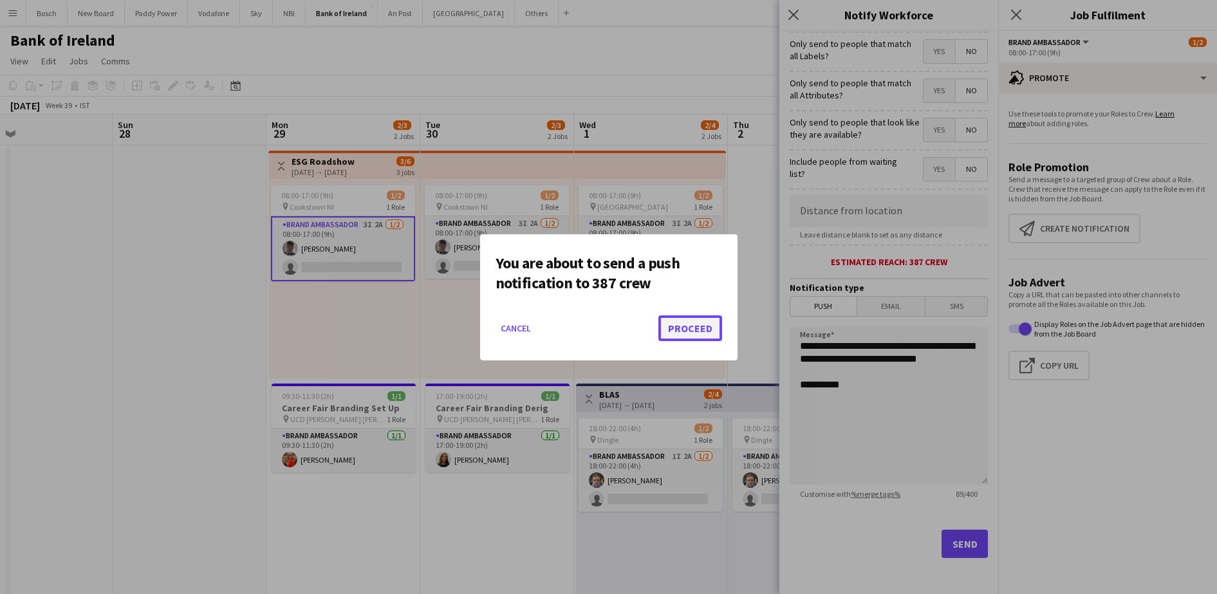
click at [703, 330] on button "Proceed" at bounding box center [690, 328] width 64 height 26
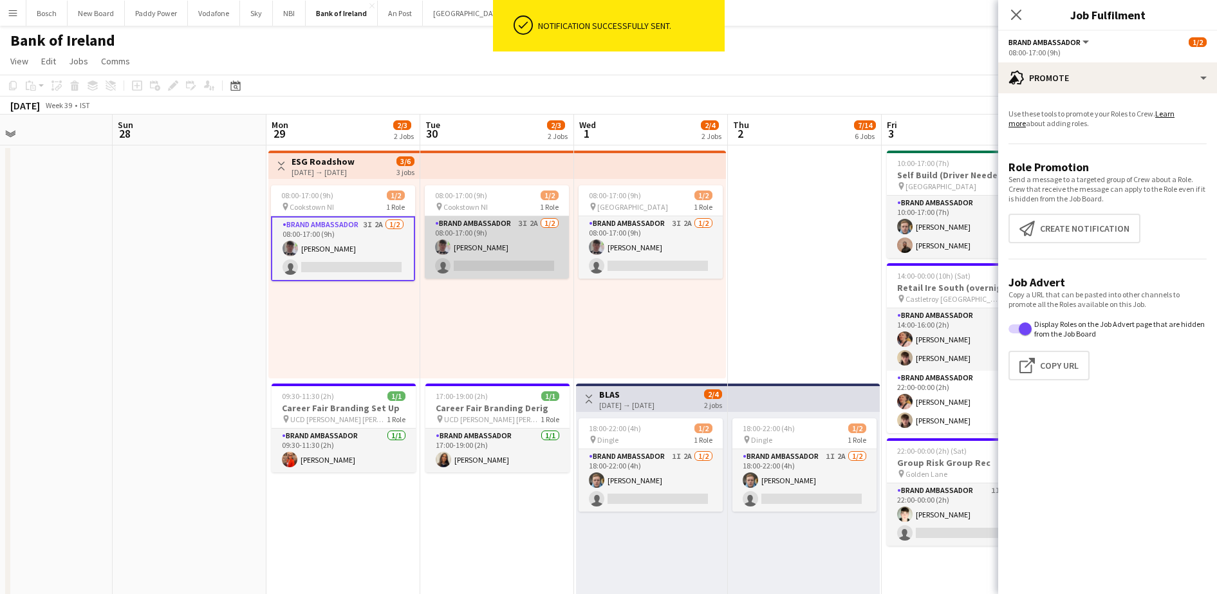
click at [520, 267] on app-card-role "Brand Ambassador 3I 2A [DATE] 08:00-17:00 (9h) [PERSON_NAME] single-neutral-act…" at bounding box center [497, 247] width 144 height 62
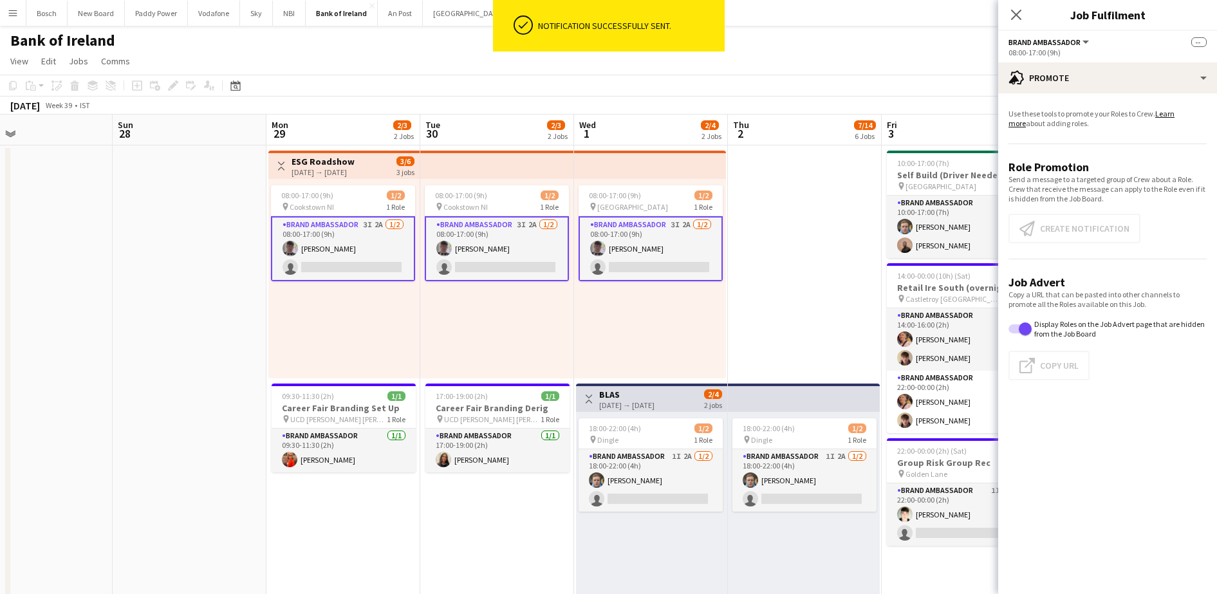
click at [489, 259] on app-card-role "Brand Ambassador 3I 2A [DATE] 08:00-17:00 (9h) [PERSON_NAME] single-neutral-act…" at bounding box center [497, 248] width 144 height 65
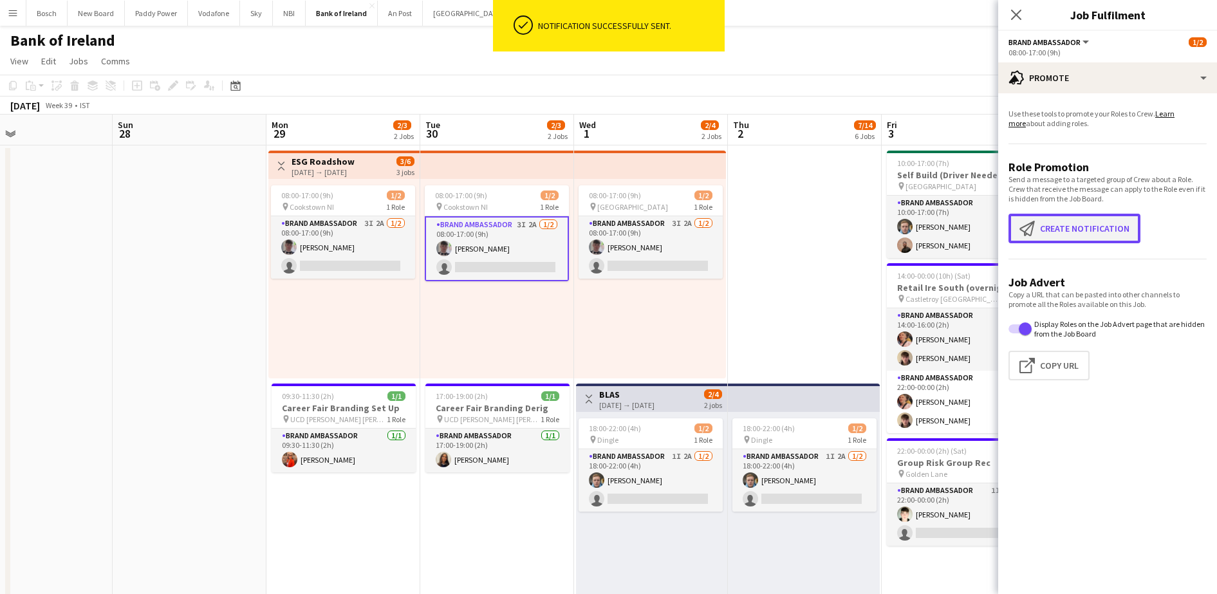
click at [1091, 238] on button "Create notification Create notification" at bounding box center [1074, 229] width 132 height 30
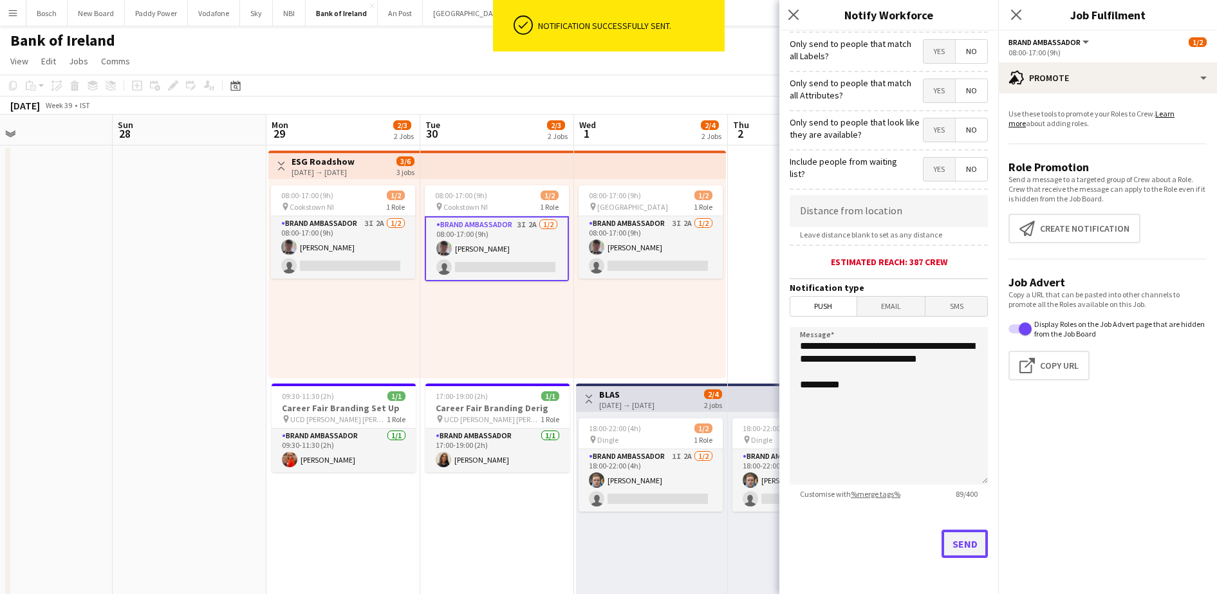
click at [950, 543] on button "Send" at bounding box center [964, 543] width 46 height 28
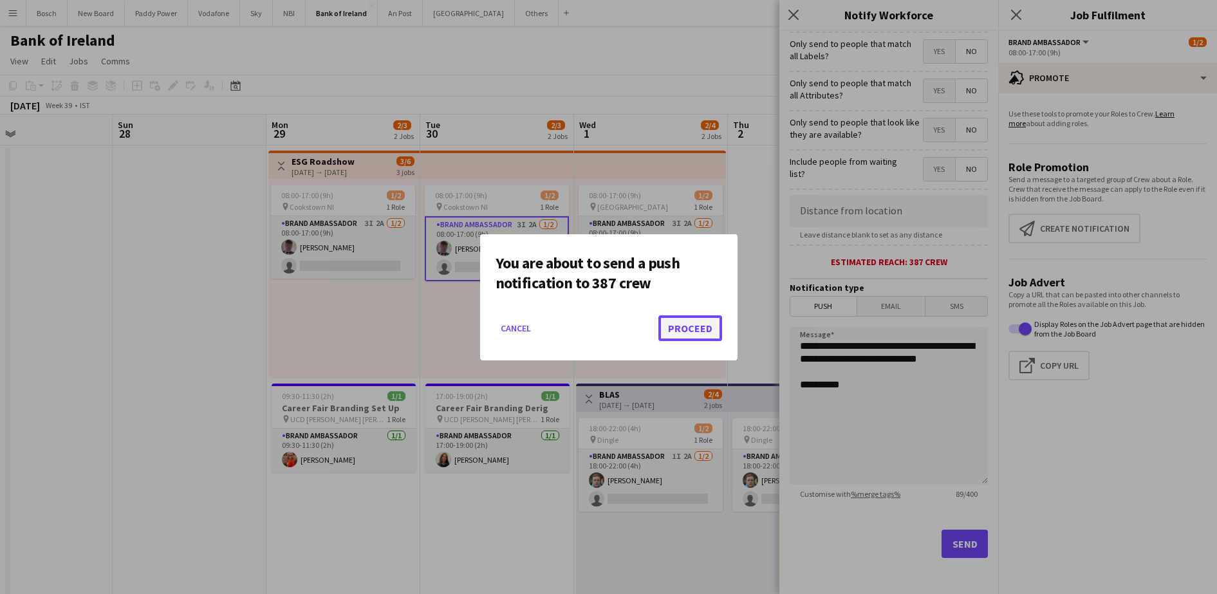
click at [685, 332] on button "Proceed" at bounding box center [690, 328] width 64 height 26
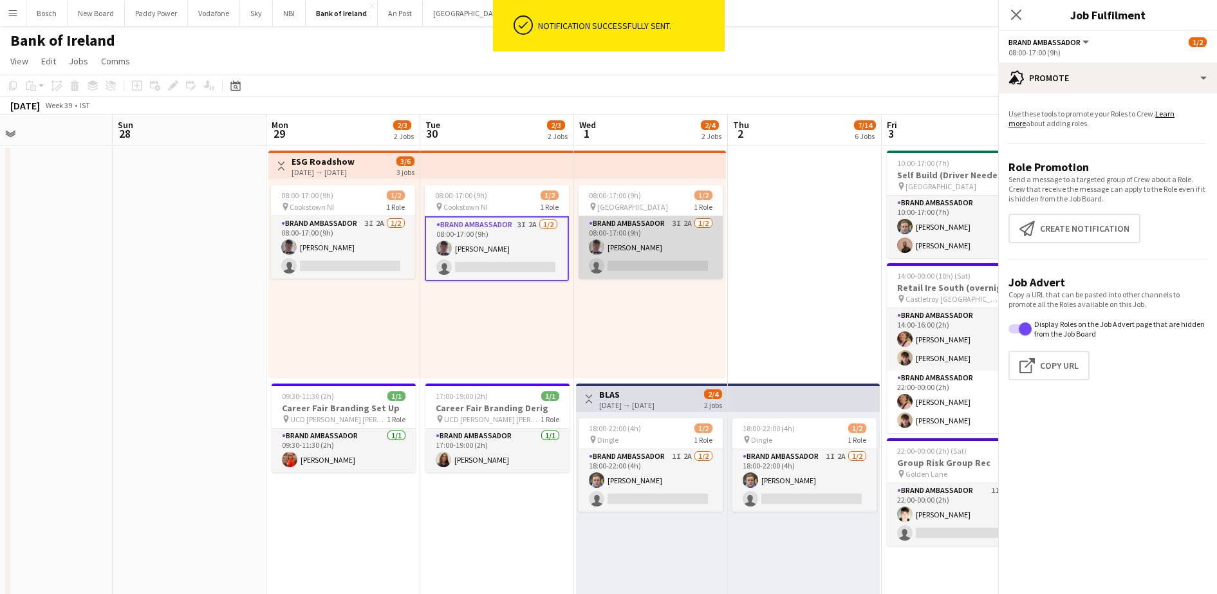
click at [670, 243] on app-card-role "Brand Ambassador 3I 2A [DATE] 08:00-17:00 (9h) [PERSON_NAME] single-neutral-act…" at bounding box center [650, 247] width 144 height 62
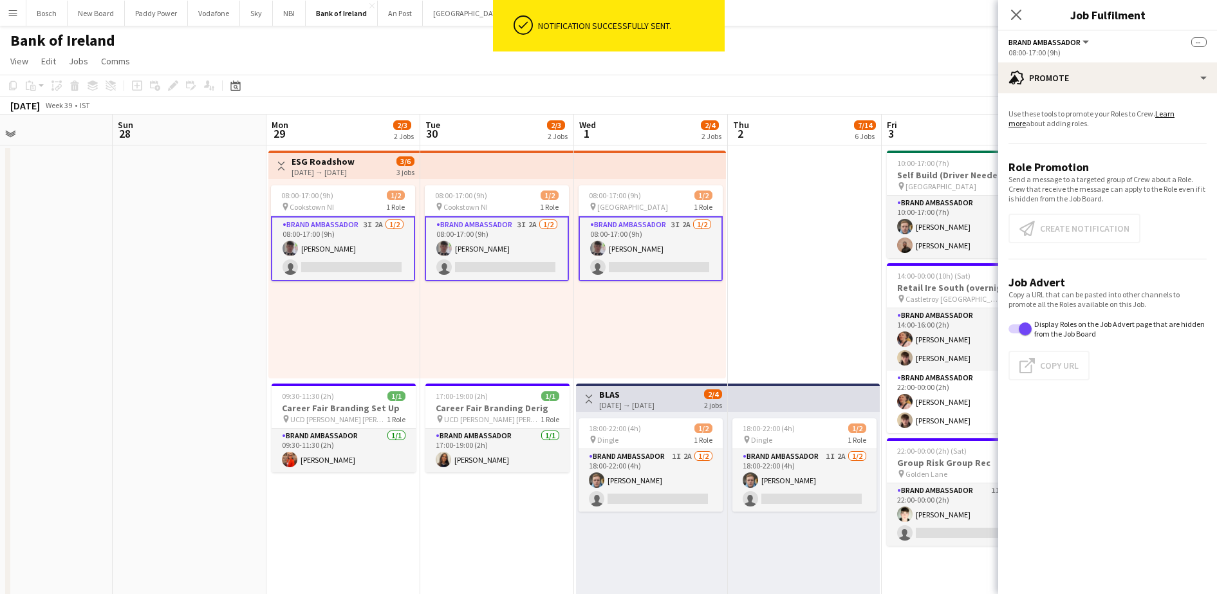
click at [670, 243] on app-card-role "Brand Ambassador 3I 2A [DATE] 08:00-17:00 (9h) [PERSON_NAME] single-neutral-act…" at bounding box center [650, 248] width 144 height 65
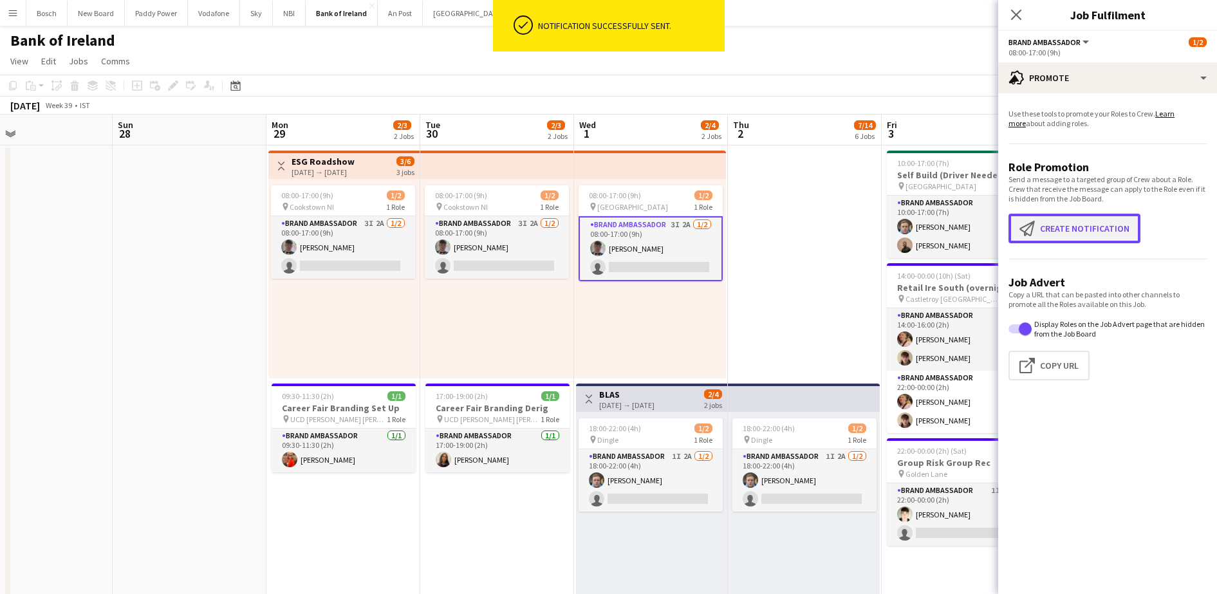
click at [1097, 223] on button "Create notification Create notification" at bounding box center [1074, 229] width 132 height 30
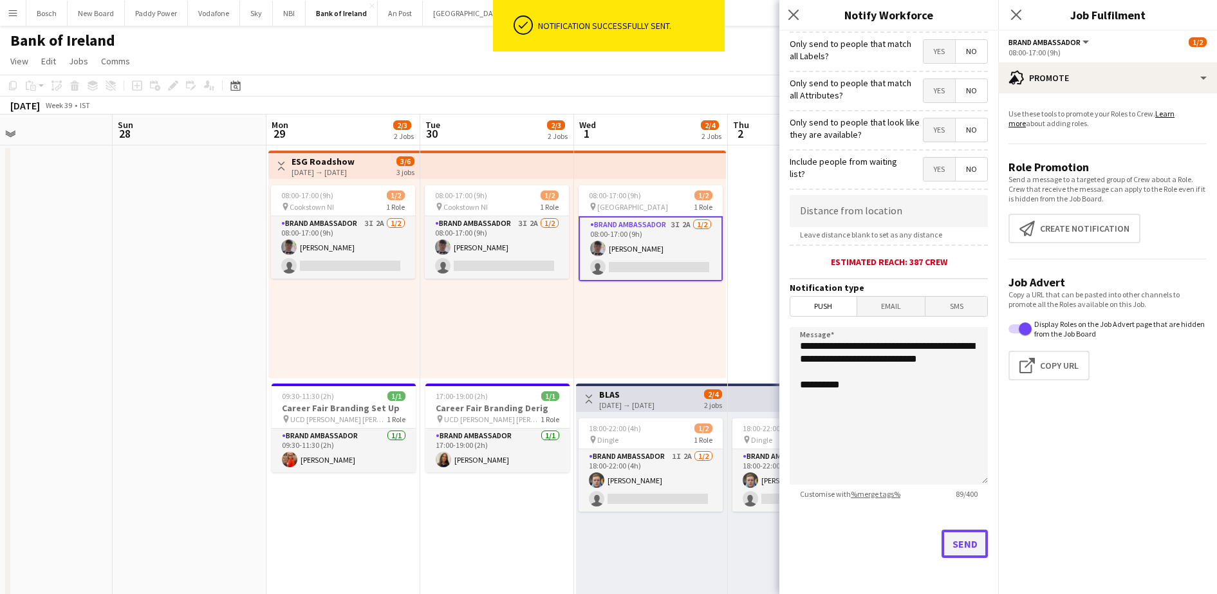
click at [945, 537] on button "Send" at bounding box center [964, 543] width 46 height 28
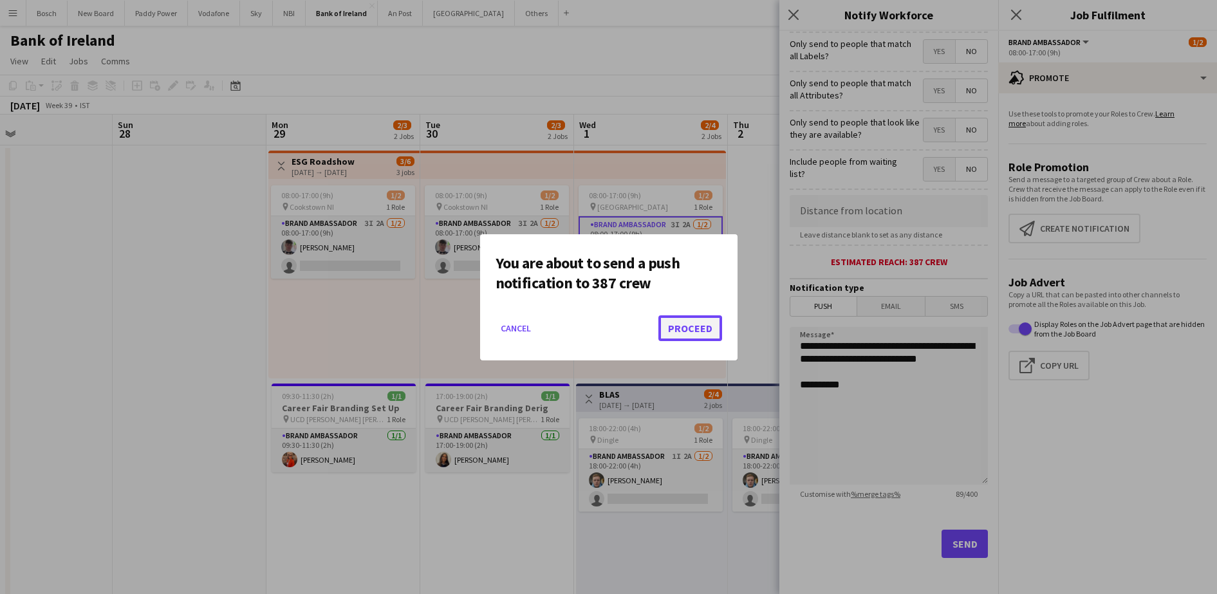
click at [689, 321] on button "Proceed" at bounding box center [690, 328] width 64 height 26
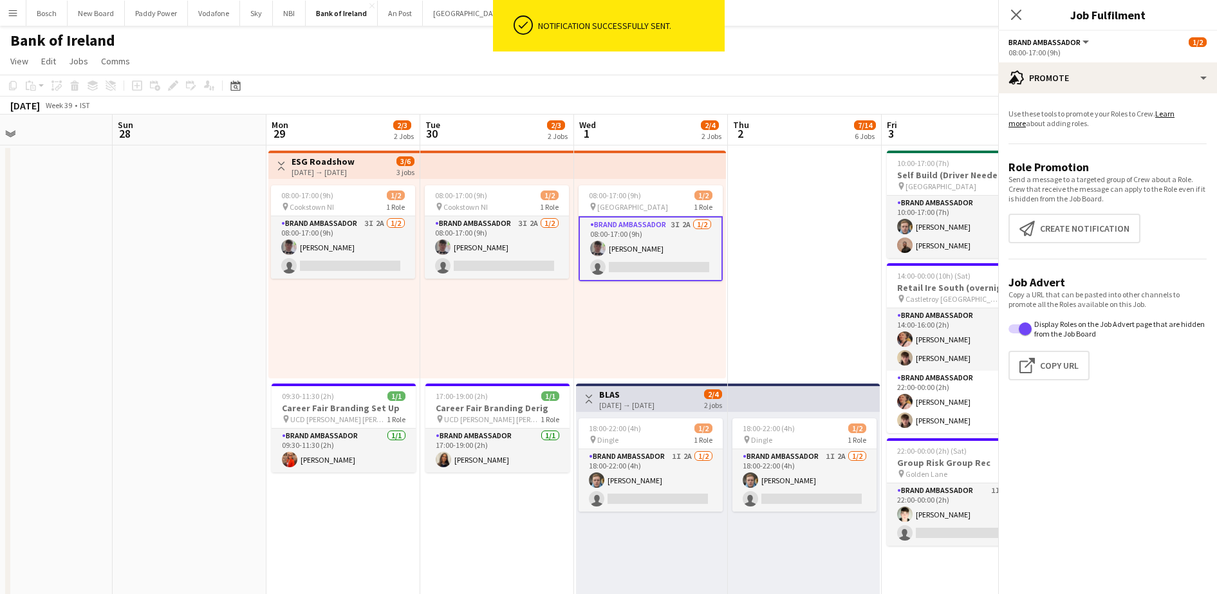
click at [716, 33] on div "Notification successfully sent." at bounding box center [629, 25] width 192 height 51
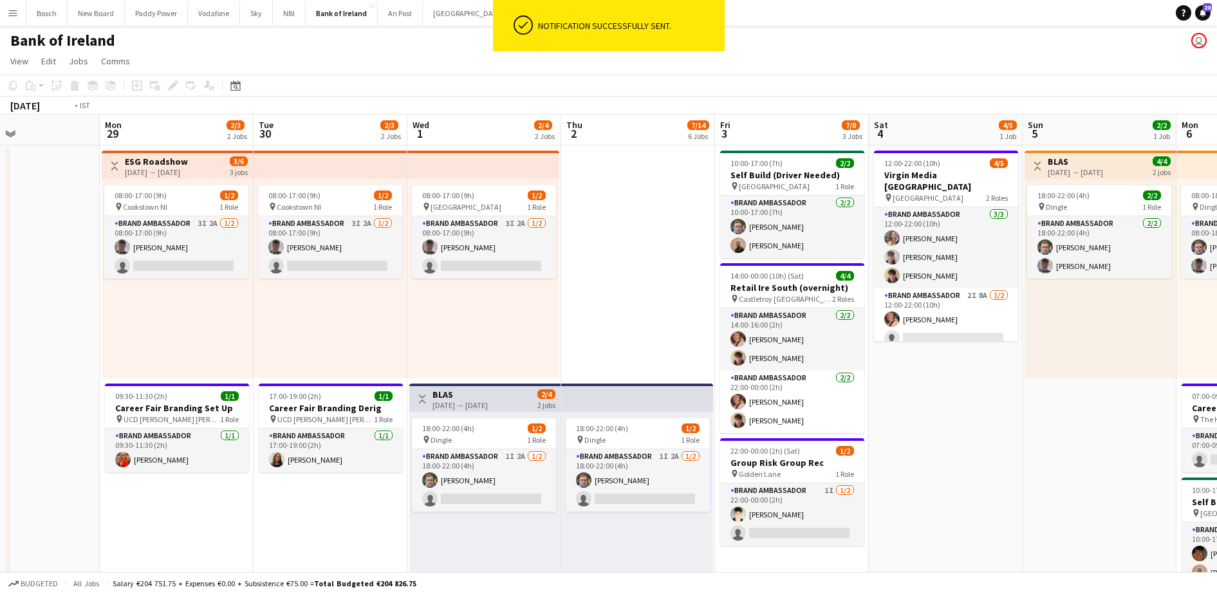
scroll to position [0, 472]
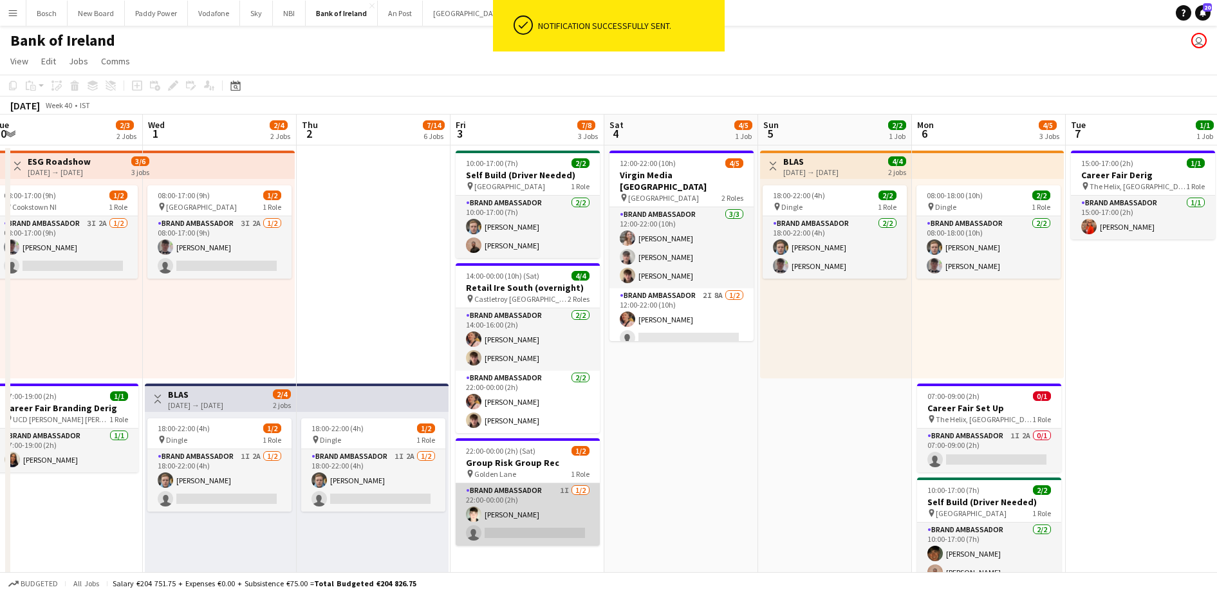
click at [544, 515] on app-card-role "Brand Ambassador 1I [DATE] 22:00-00:00 (2h) [PERSON_NAME] single-neutral-actions" at bounding box center [527, 514] width 144 height 62
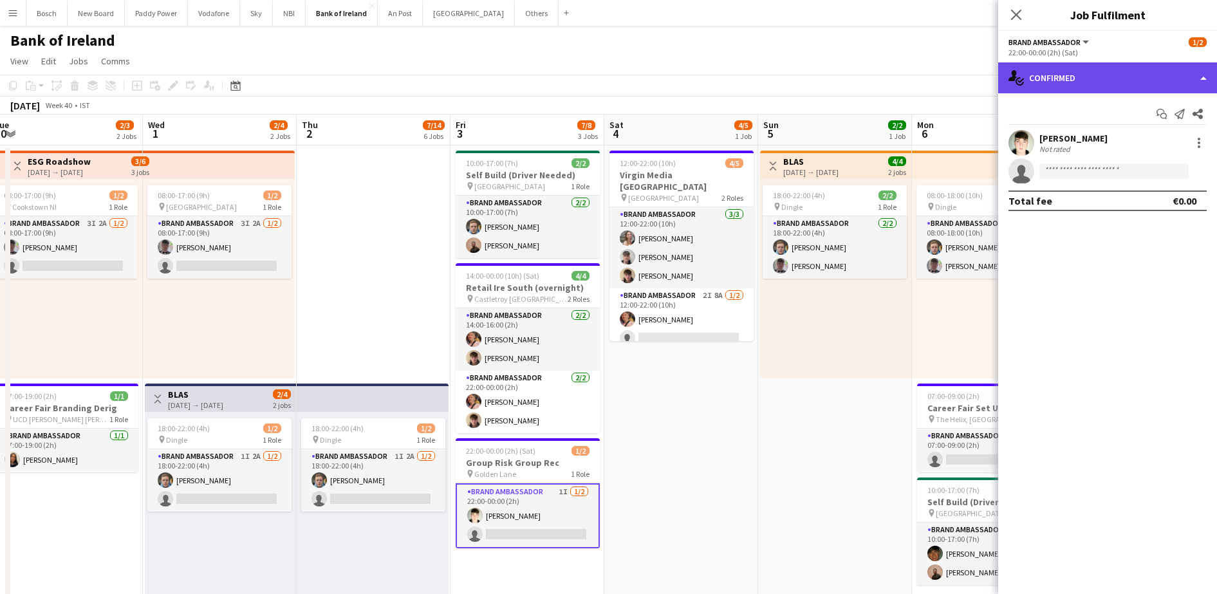
click at [1097, 73] on div "single-neutral-actions-check-2 Confirmed" at bounding box center [1107, 77] width 219 height 31
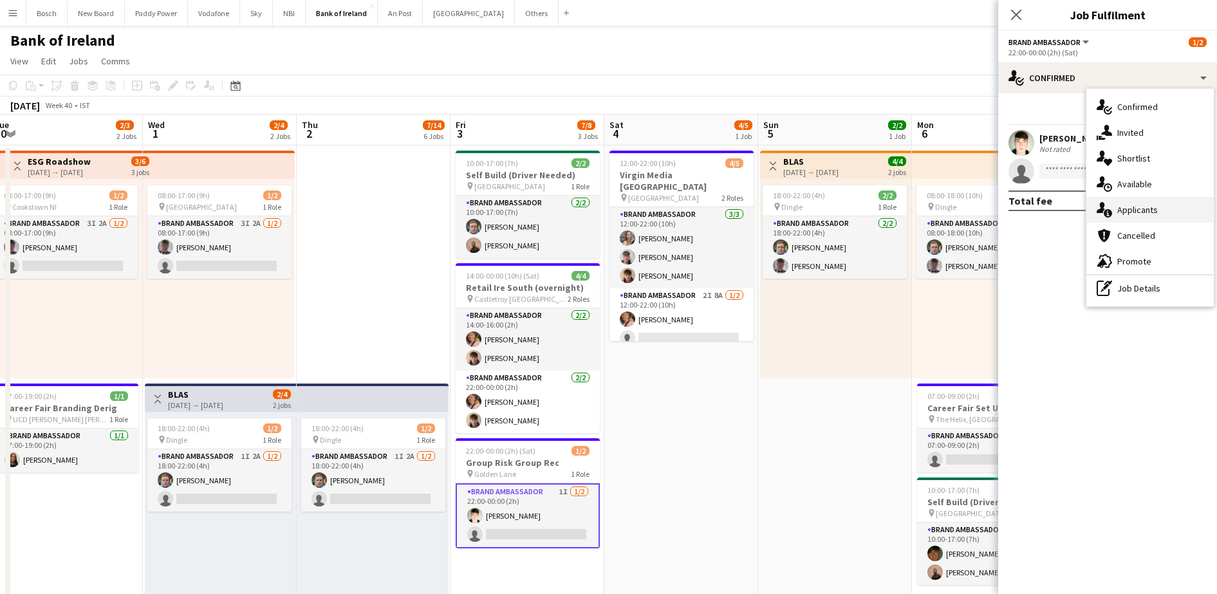
click at [1152, 208] on span "Applicants" at bounding box center [1137, 210] width 41 height 12
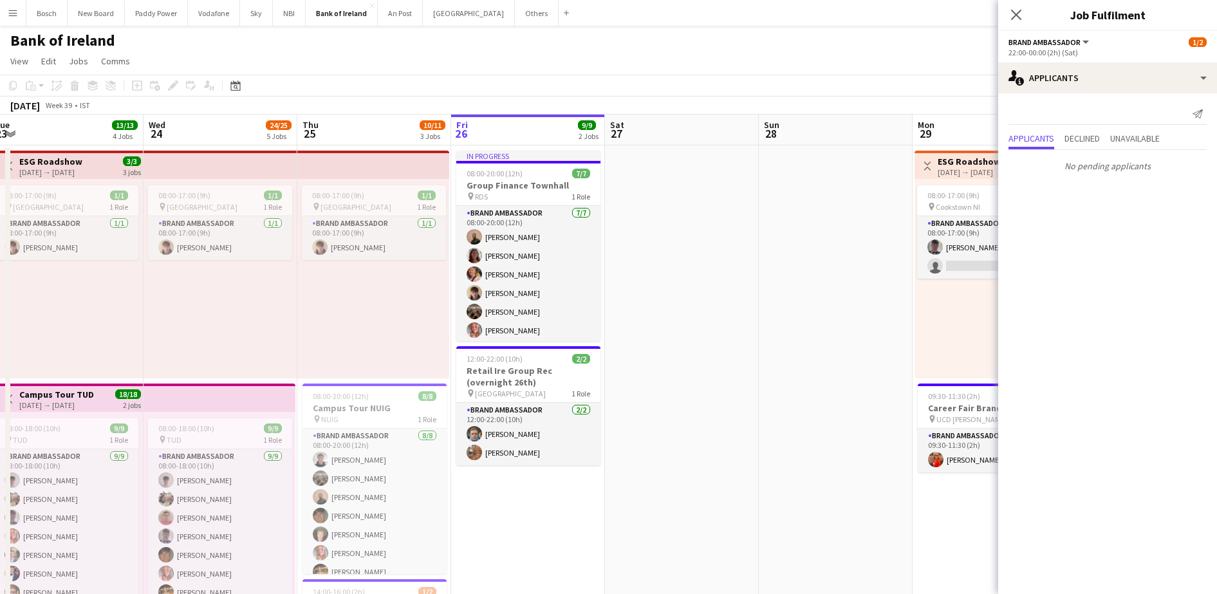
scroll to position [0, 368]
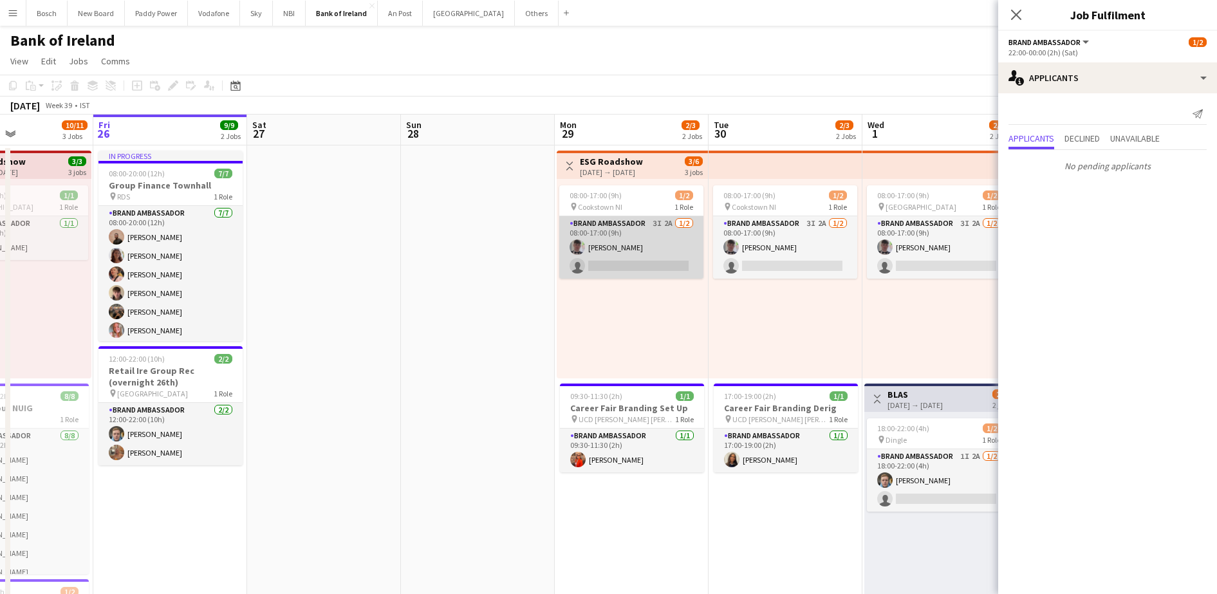
click at [691, 245] on app-card-role "Brand Ambassador 3I 2A [DATE] 08:00-17:00 (9h) [PERSON_NAME] single-neutral-act…" at bounding box center [631, 247] width 144 height 62
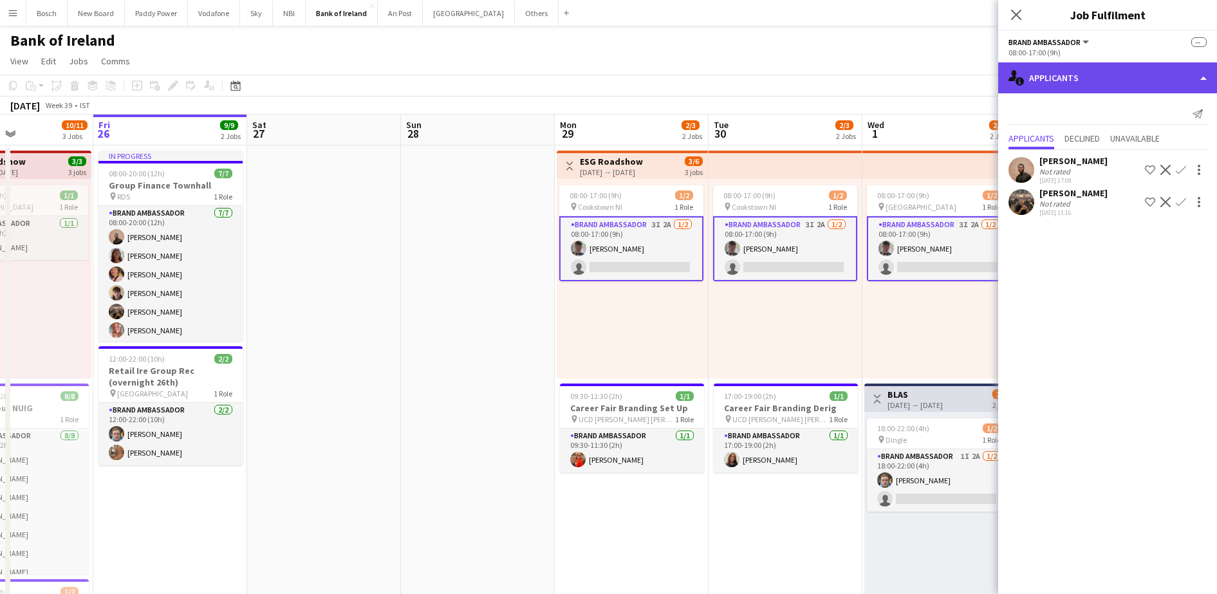
click at [1099, 66] on div "single-neutral-actions-information Applicants" at bounding box center [1107, 77] width 219 height 31
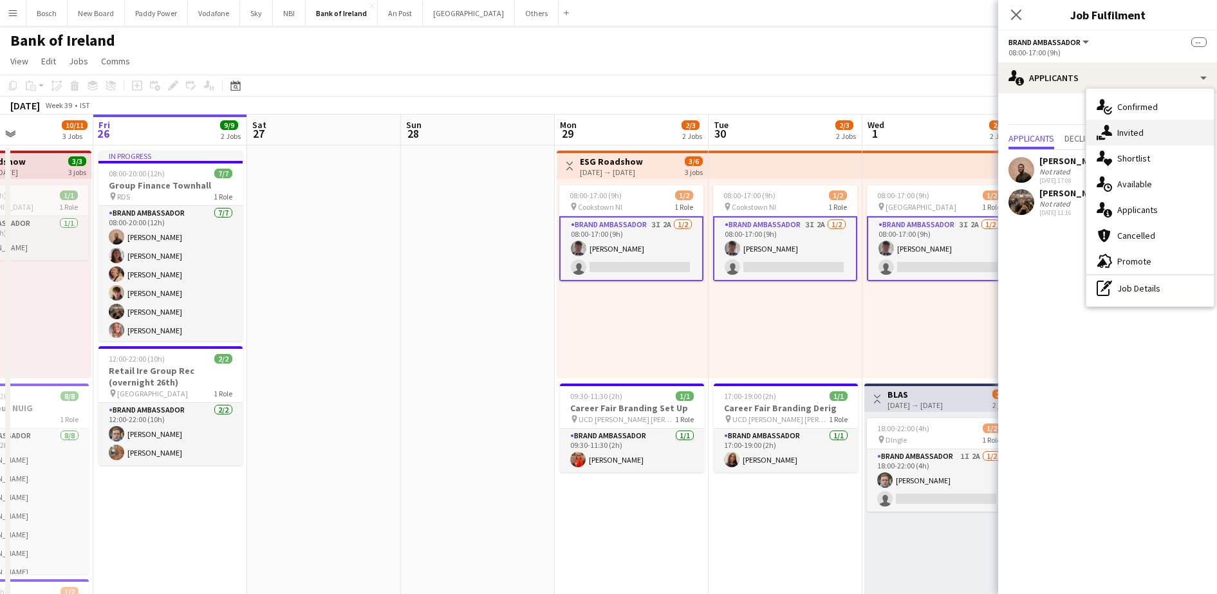
click at [1146, 124] on div "single-neutral-actions-share-1 Invited" at bounding box center [1149, 133] width 127 height 26
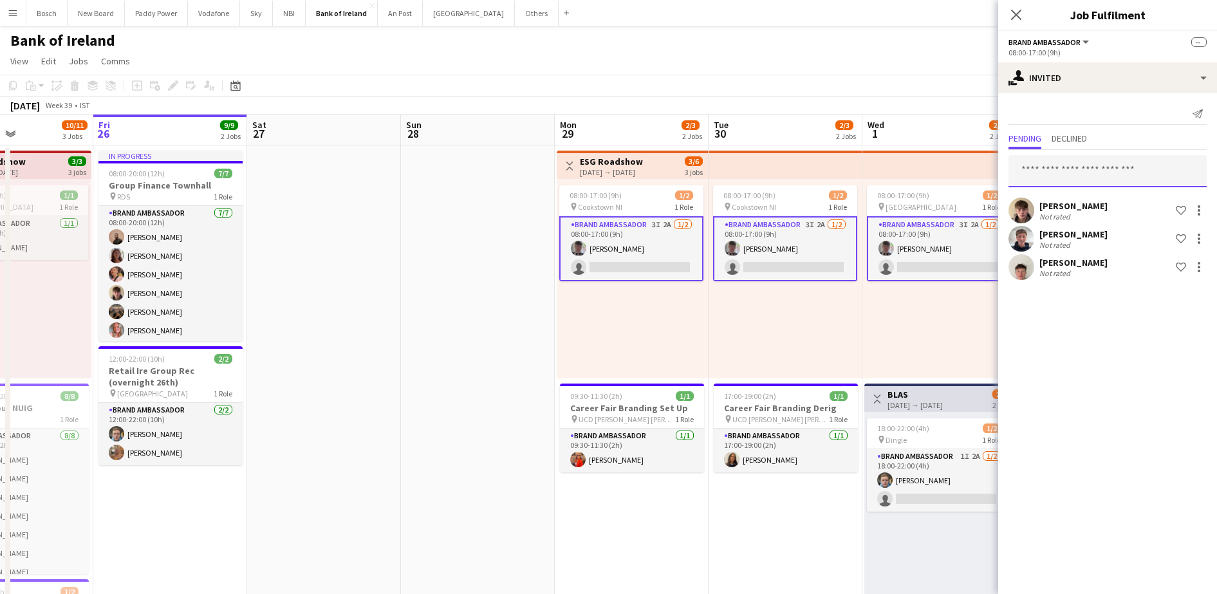
click at [1076, 159] on input "text" at bounding box center [1107, 171] width 198 height 32
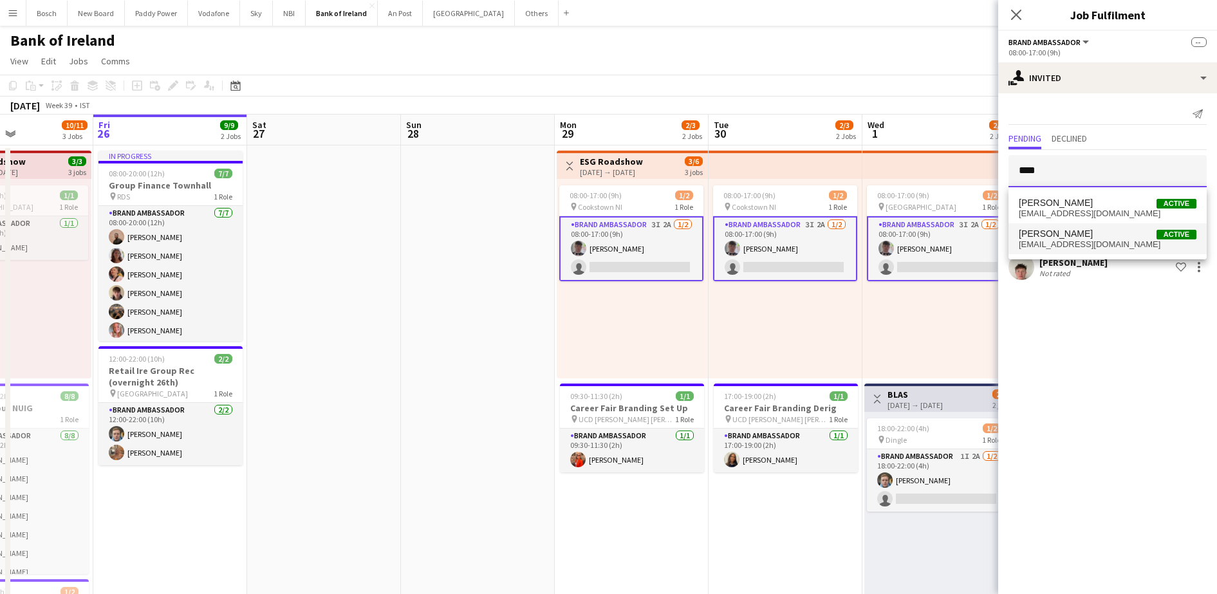
type input "****"
click at [1081, 246] on span "[EMAIL_ADDRESS][DOMAIN_NAME]" at bounding box center [1107, 244] width 178 height 10
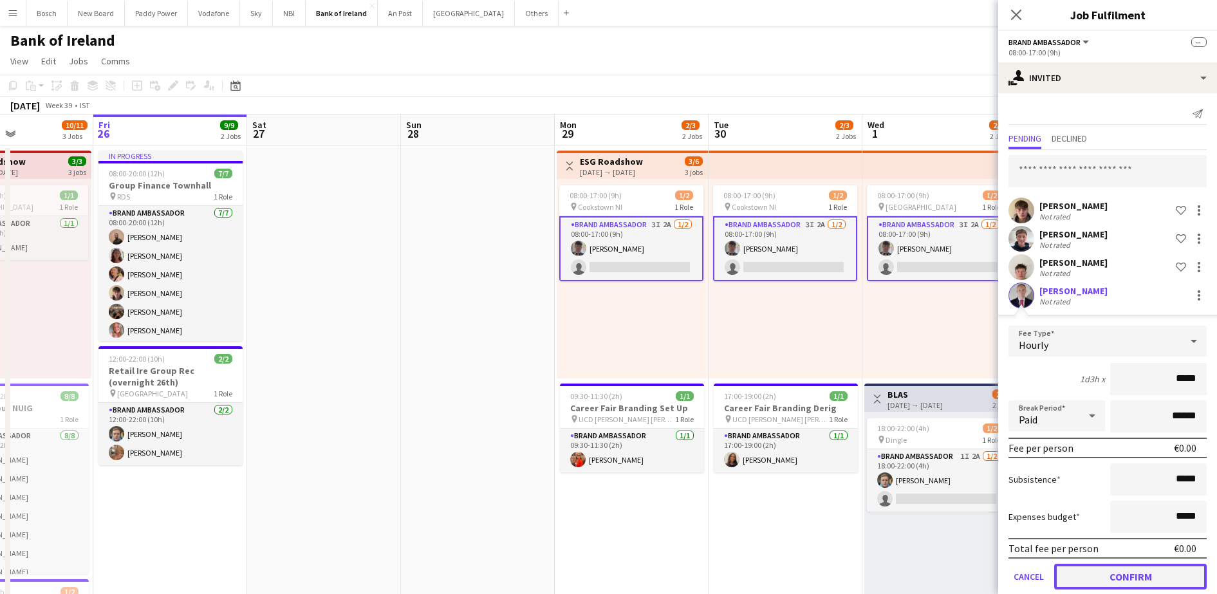
click at [1088, 576] on button "Confirm" at bounding box center [1130, 577] width 152 height 26
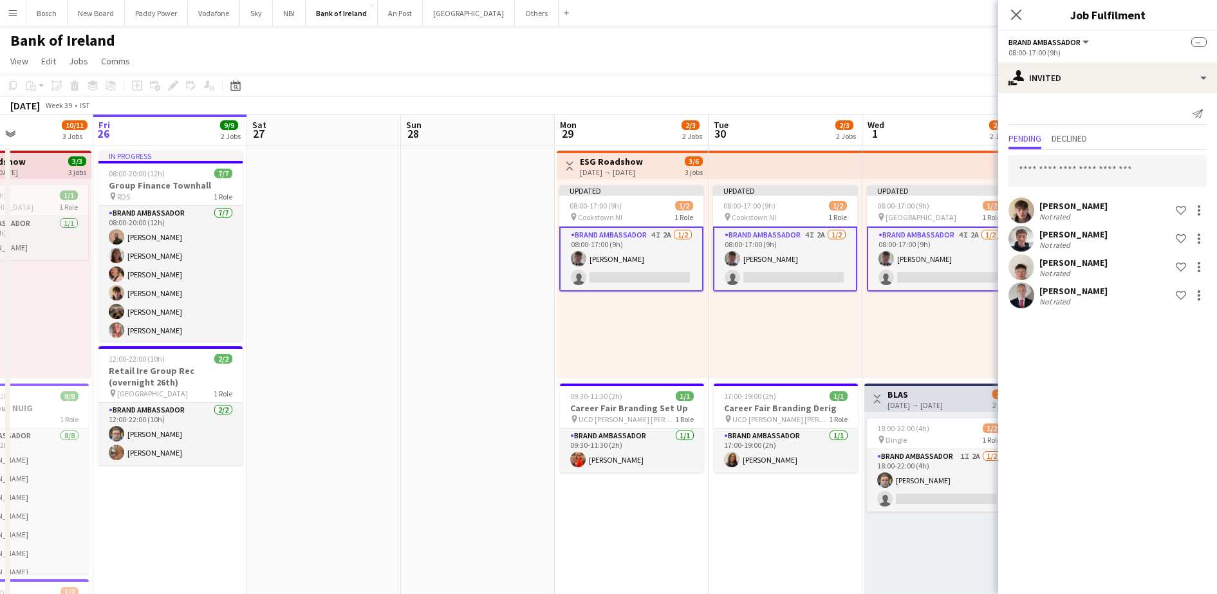
click at [964, 90] on app-toolbar "Copy Paste Paste Ctrl+V Paste with crew Ctrl+Shift+V Paste linked Job [GEOGRAPH…" at bounding box center [608, 86] width 1217 height 22
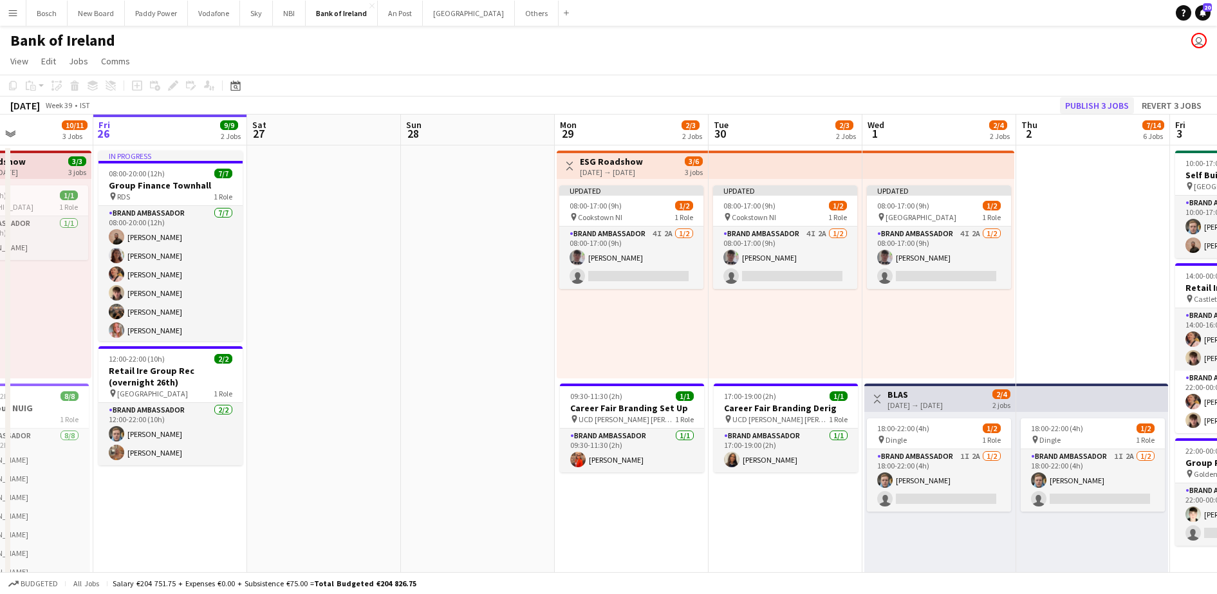
click at [1089, 97] on div "[DATE] Week 39 • IST Publish 3 jobs Revert 3 jobs" at bounding box center [608, 106] width 1217 height 18
click at [1089, 97] on button "Publish 3 jobs" at bounding box center [1097, 105] width 74 height 17
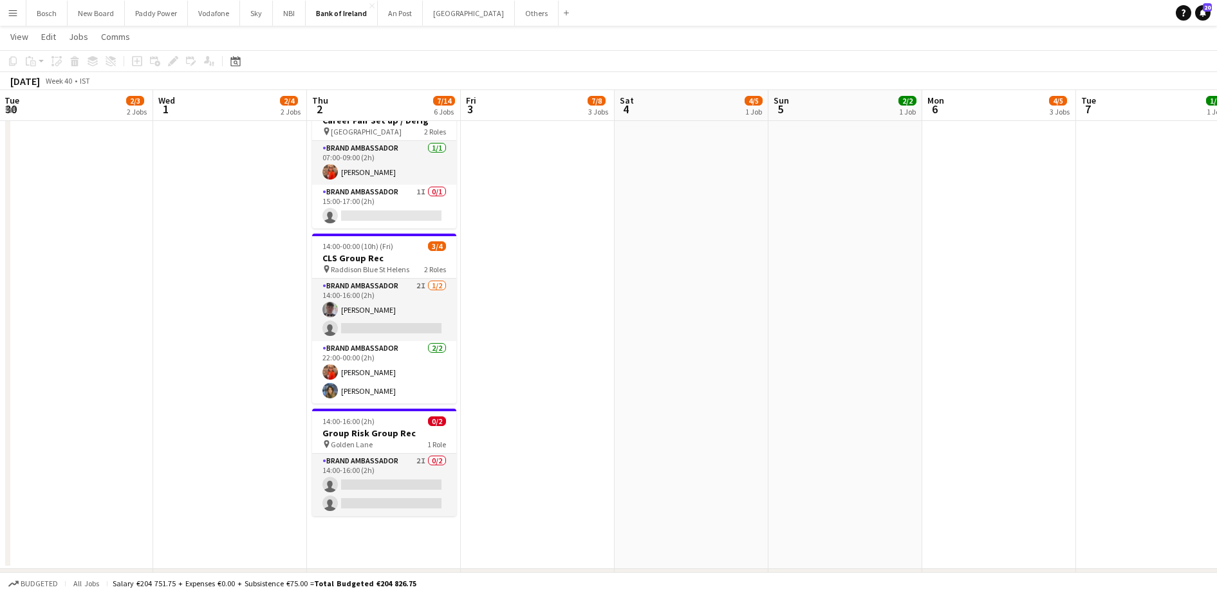
scroll to position [0, 450]
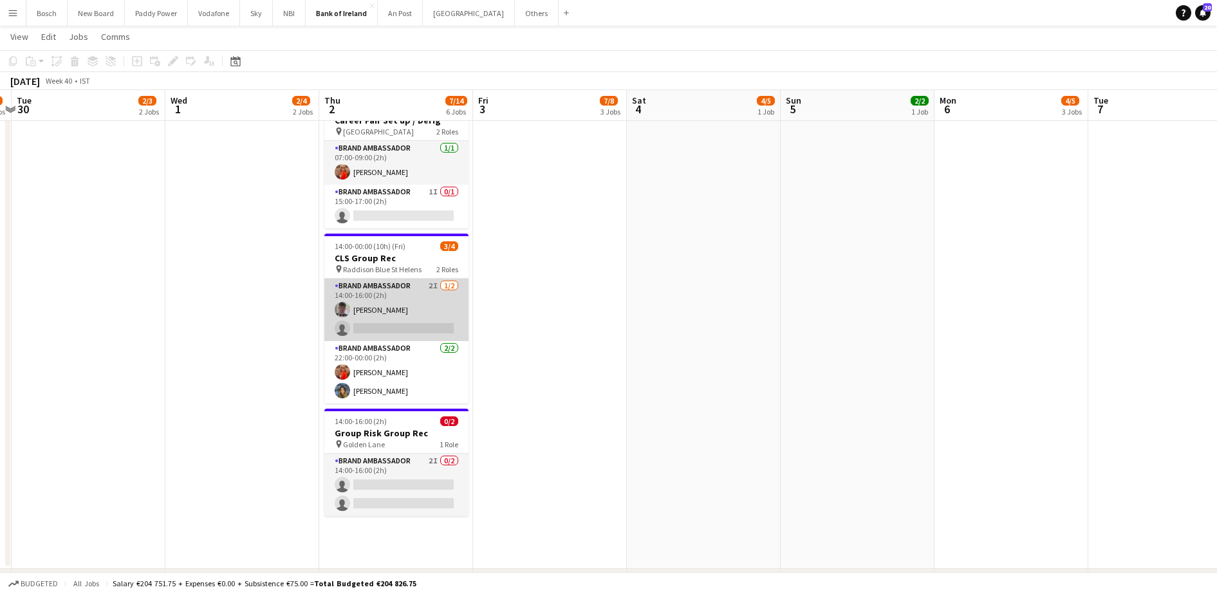
click at [412, 302] on app-card-role "Brand Ambassador 2I [DATE] 14:00-16:00 (2h) [PERSON_NAME] single-neutral-actions" at bounding box center [396, 310] width 144 height 62
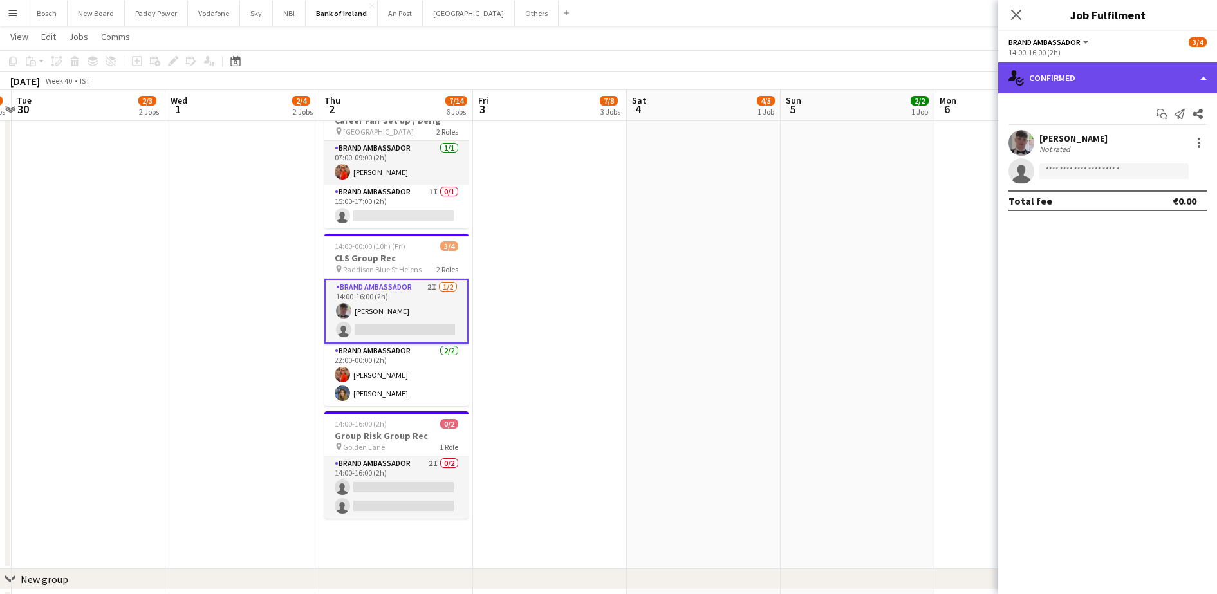
click at [1090, 65] on div "single-neutral-actions-check-2 Confirmed" at bounding box center [1107, 77] width 219 height 31
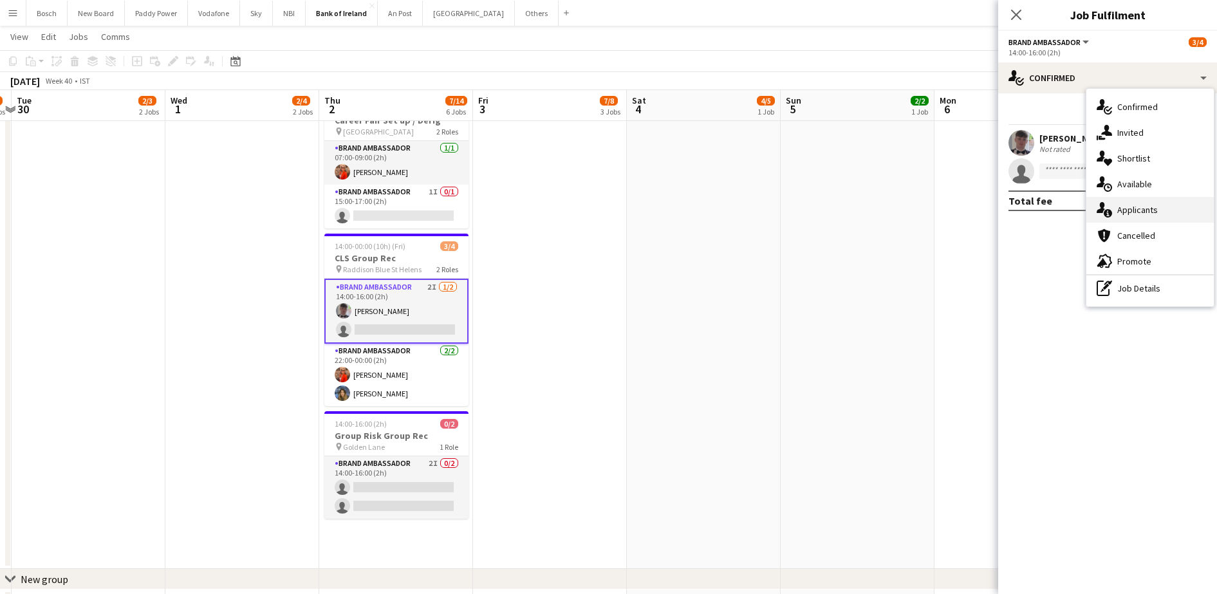
click at [1137, 201] on div "single-neutral-actions-information Applicants" at bounding box center [1149, 210] width 127 height 26
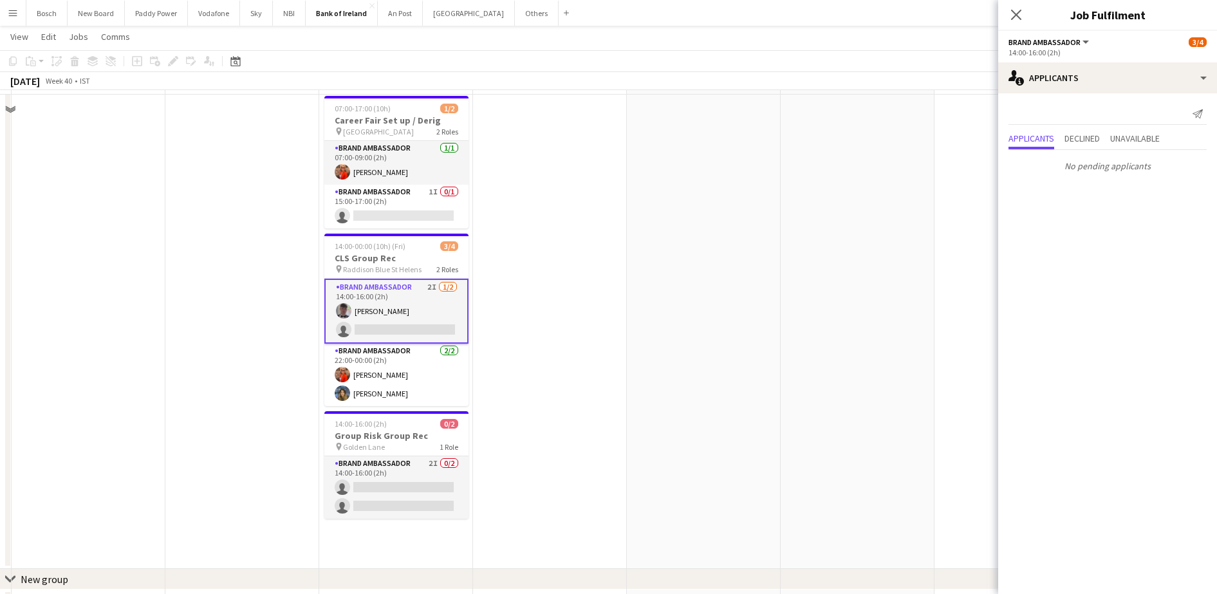
scroll to position [598, 0]
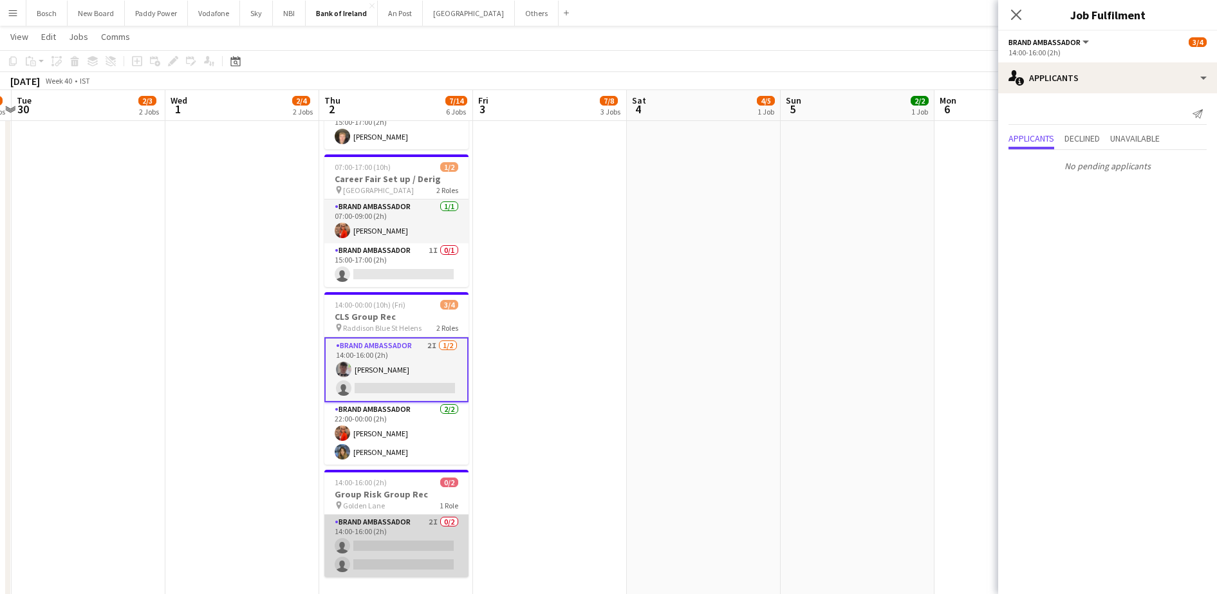
click at [374, 527] on app-card-role "Brand Ambassador 2I 0/2 14:00-16:00 (2h) single-neutral-actions single-neutral-…" at bounding box center [396, 546] width 144 height 62
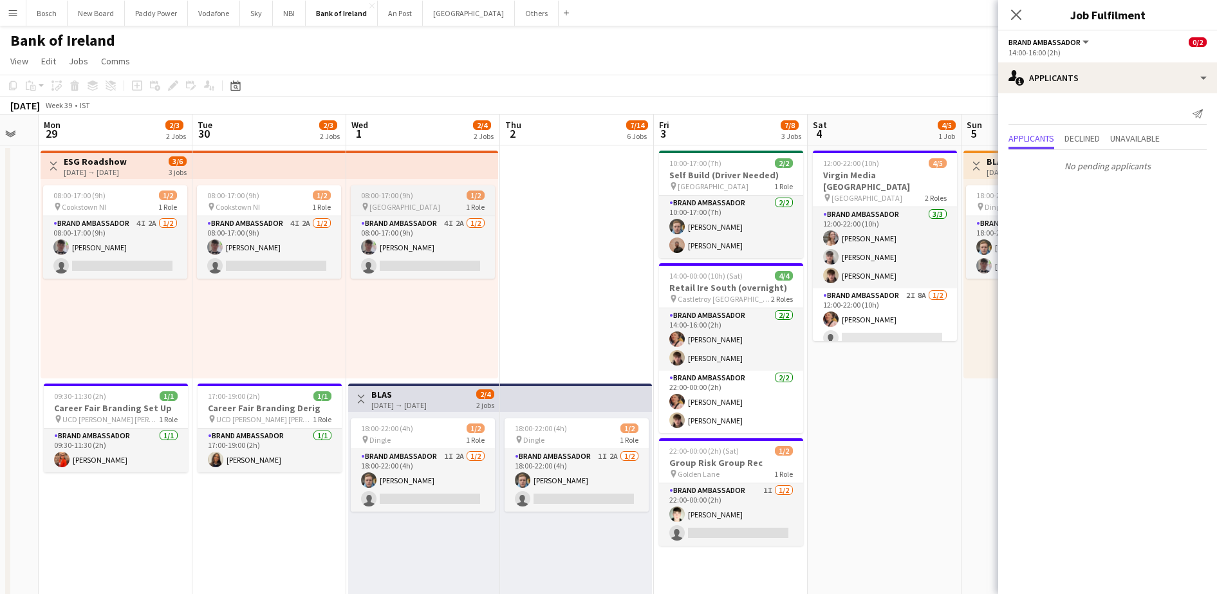
scroll to position [0, 424]
drag, startPoint x: 104, startPoint y: 216, endPoint x: 398, endPoint y: 196, distance: 294.0
click at [104, 216] on app-card-role "Brand Ambassador 4I 2A [DATE] 08:00-17:00 (9h) [PERSON_NAME] single-neutral-act…" at bounding box center [114, 247] width 144 height 62
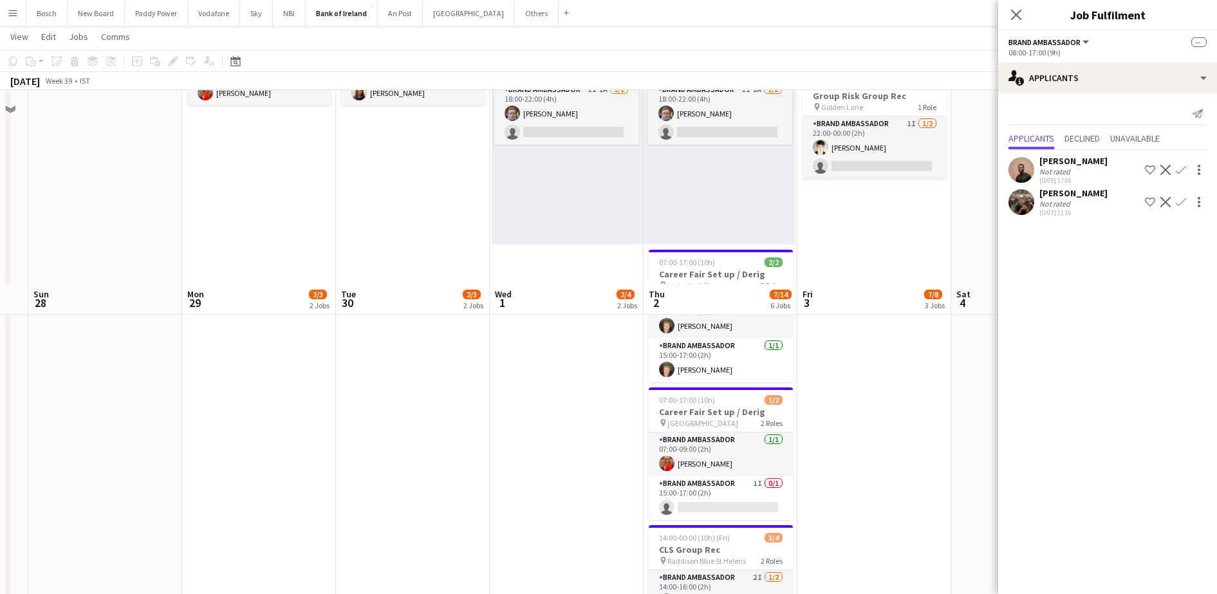
scroll to position [559, 0]
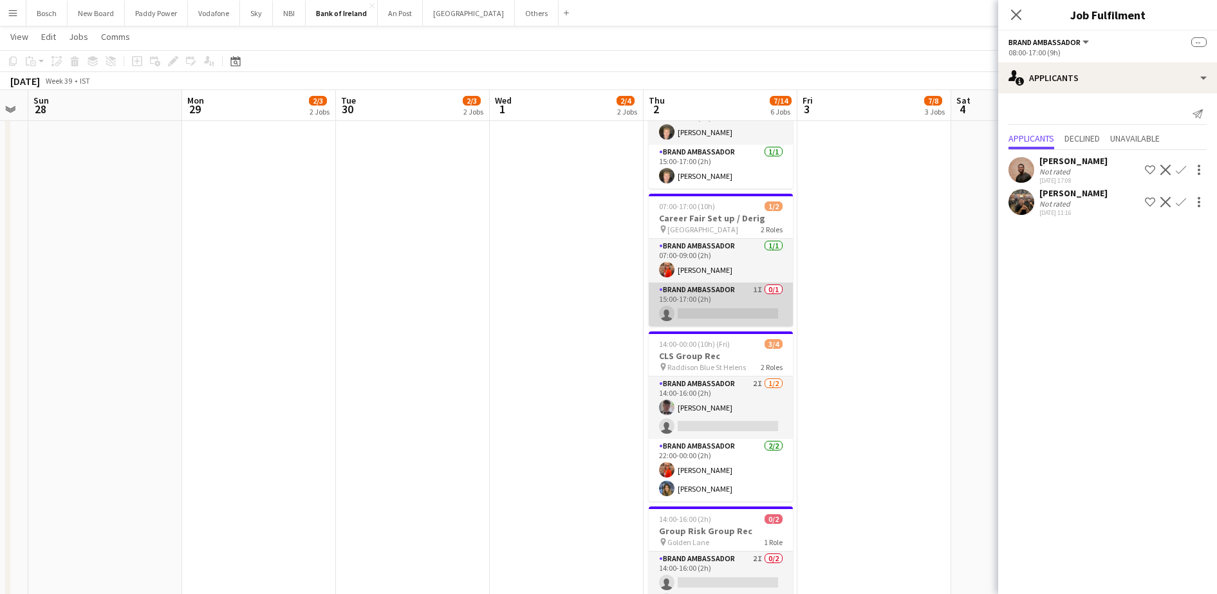
click at [748, 316] on app-card-role "Brand Ambassador 1I 0/1 15:00-17:00 (2h) single-neutral-actions" at bounding box center [720, 304] width 144 height 44
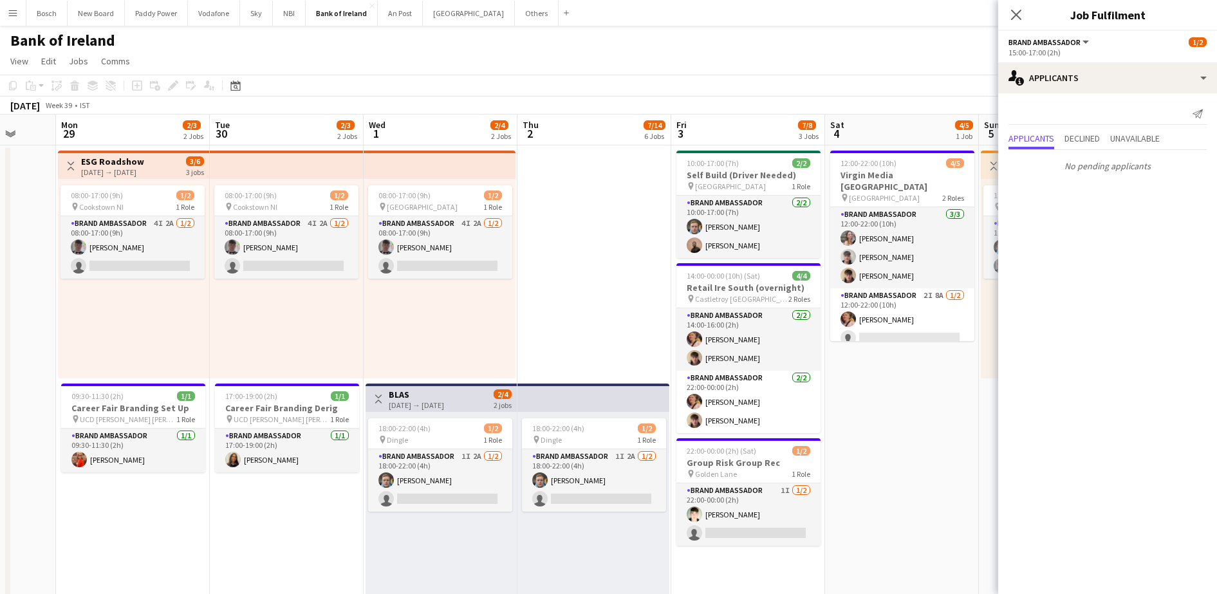
scroll to position [0, 444]
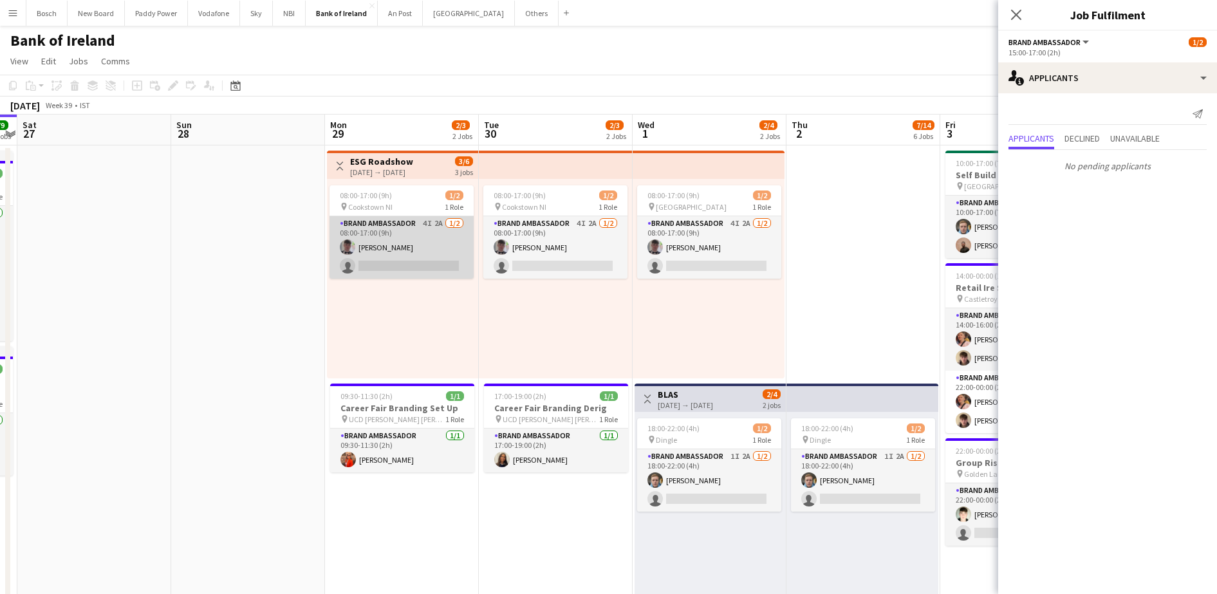
click at [340, 223] on app-card-role "Brand Ambassador 4I 2A [DATE] 08:00-17:00 (9h) [PERSON_NAME] single-neutral-act…" at bounding box center [401, 247] width 144 height 62
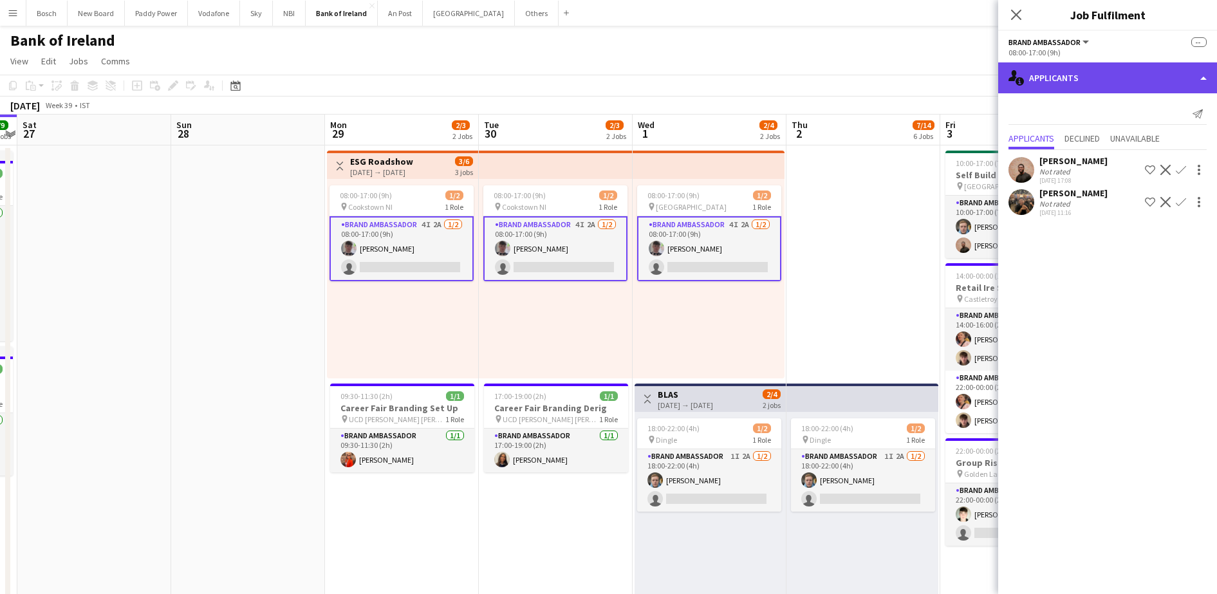
click at [1098, 66] on div "single-neutral-actions-information Applicants" at bounding box center [1107, 77] width 219 height 31
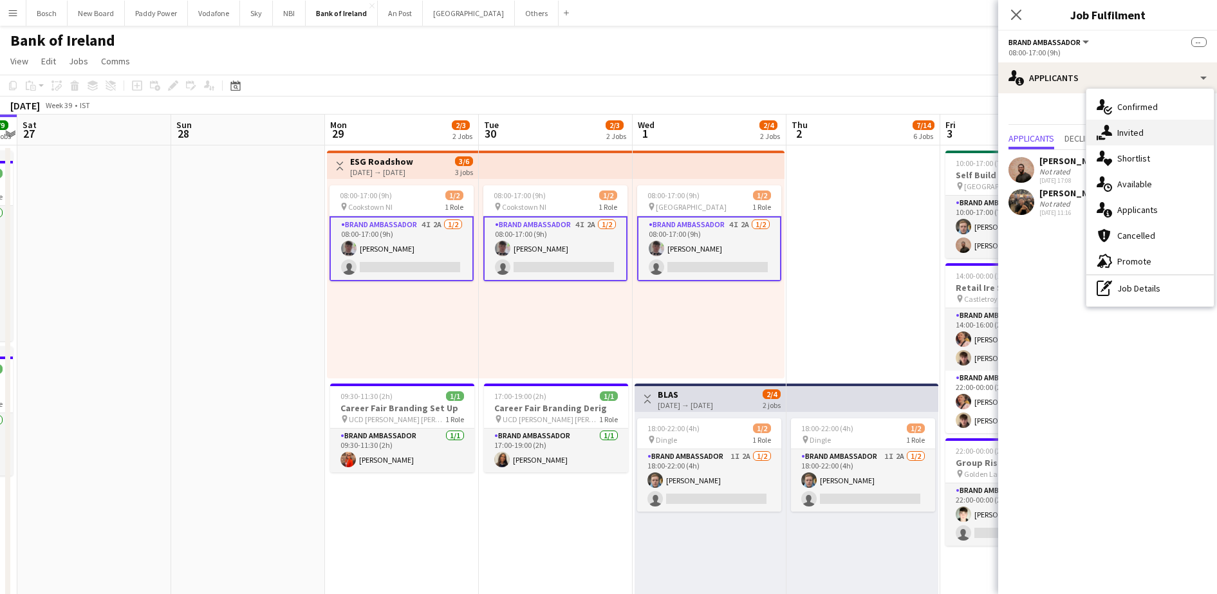
click at [1121, 127] on span "Invited" at bounding box center [1130, 133] width 26 height 12
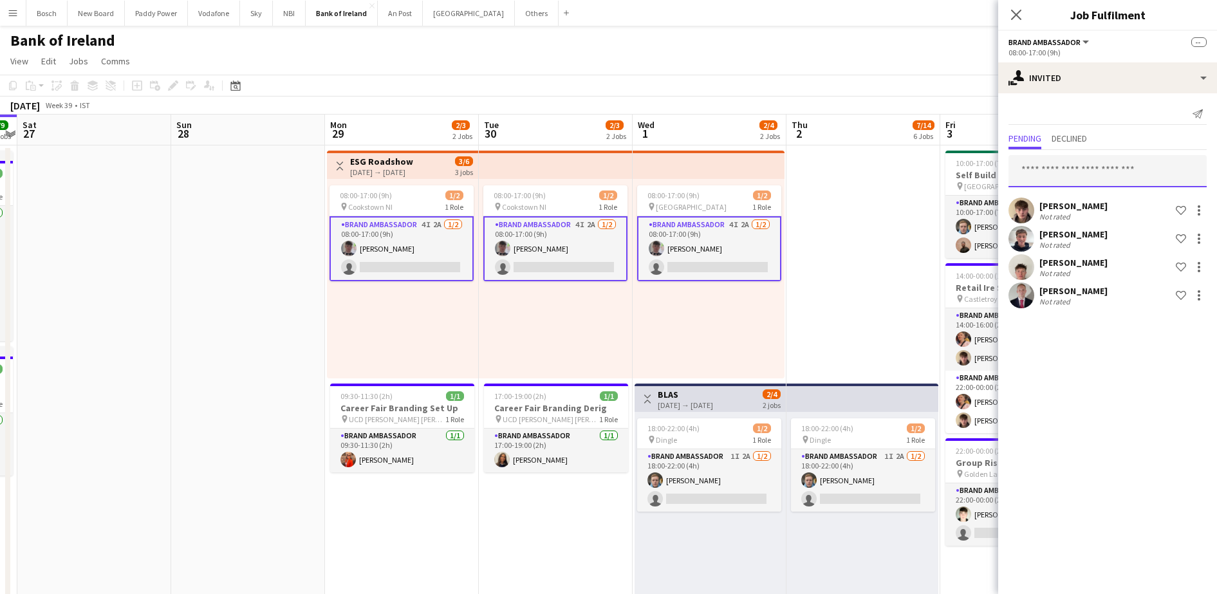
click at [1072, 174] on input "text" at bounding box center [1107, 171] width 198 height 32
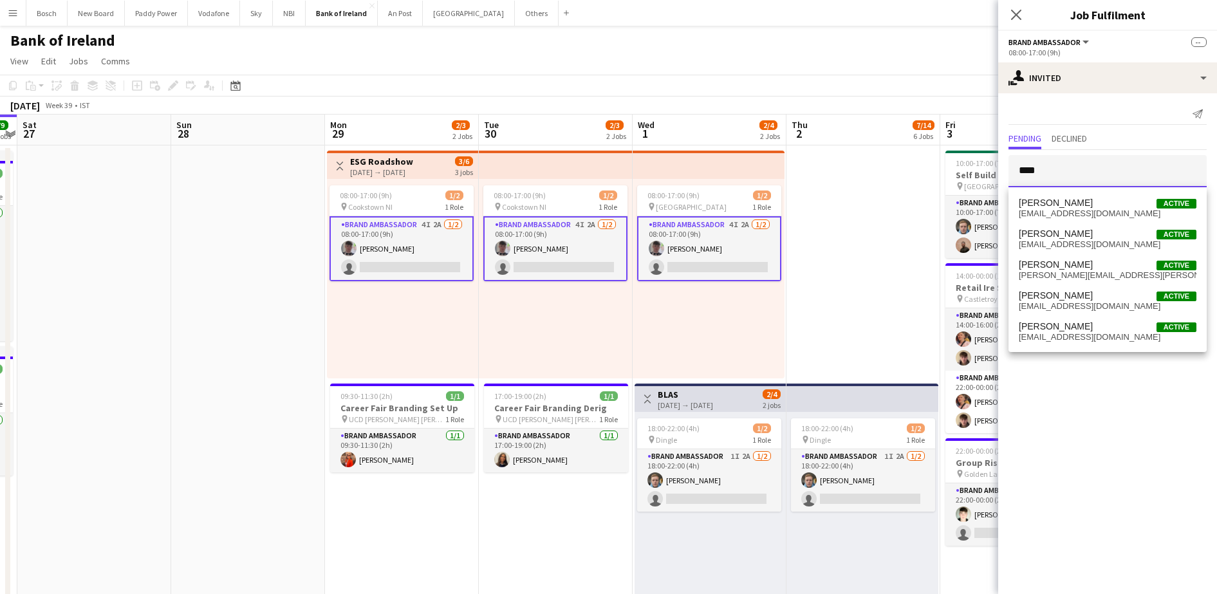
type input "****"
click at [871, 81] on app-toolbar "Copy Paste Paste Ctrl+V Paste with crew Ctrl+Shift+V Paste linked Job [GEOGRAPH…" at bounding box center [608, 86] width 1217 height 22
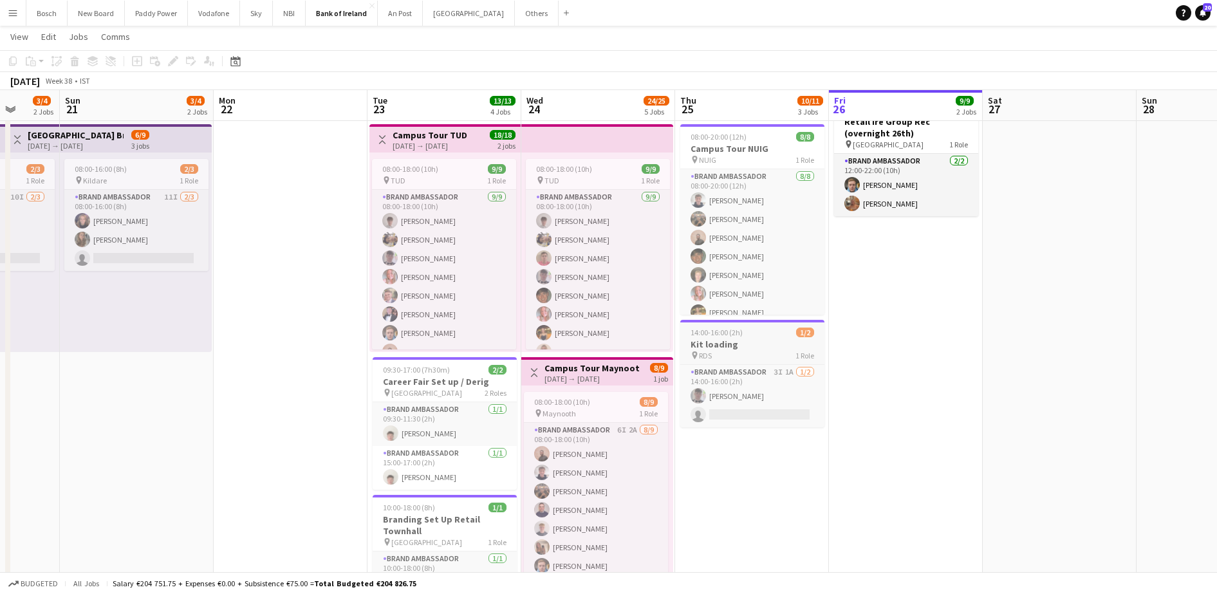
scroll to position [33, 0]
click at [515, 15] on button "Others Close" at bounding box center [537, 13] width 44 height 25
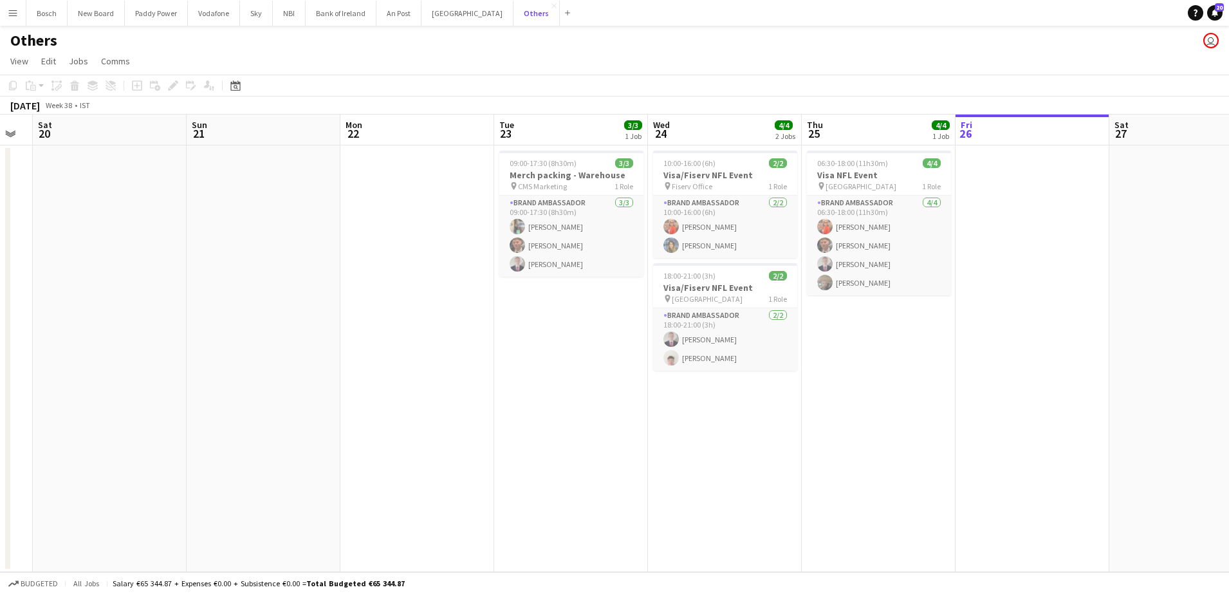
scroll to position [0, 428]
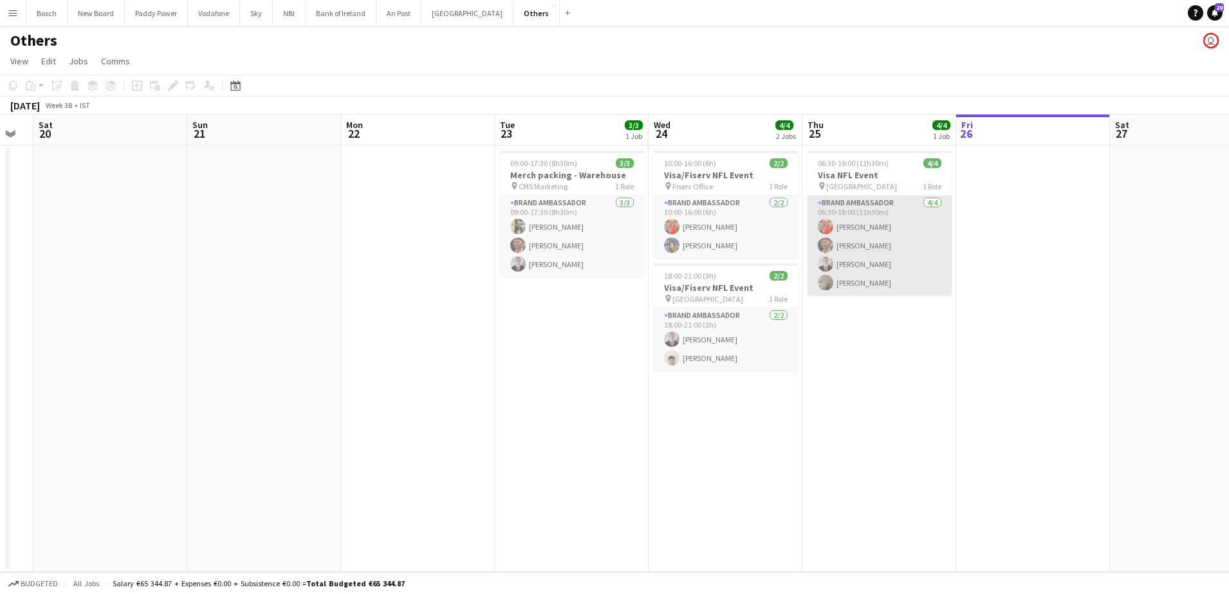
click at [871, 269] on app-card-role "Brand Ambassador [DATE] 06:30-18:00 (11h30m) [PERSON_NAME] [PERSON_NAME] [PERSO…" at bounding box center [879, 246] width 144 height 100
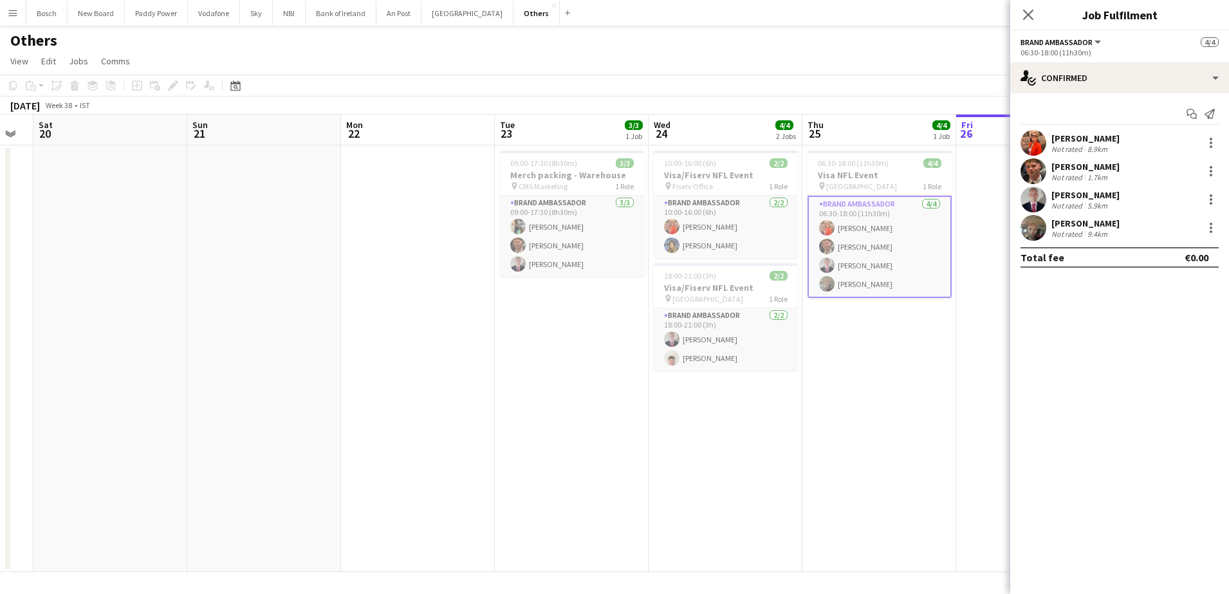
click at [1079, 223] on div "[PERSON_NAME]" at bounding box center [1085, 223] width 68 height 12
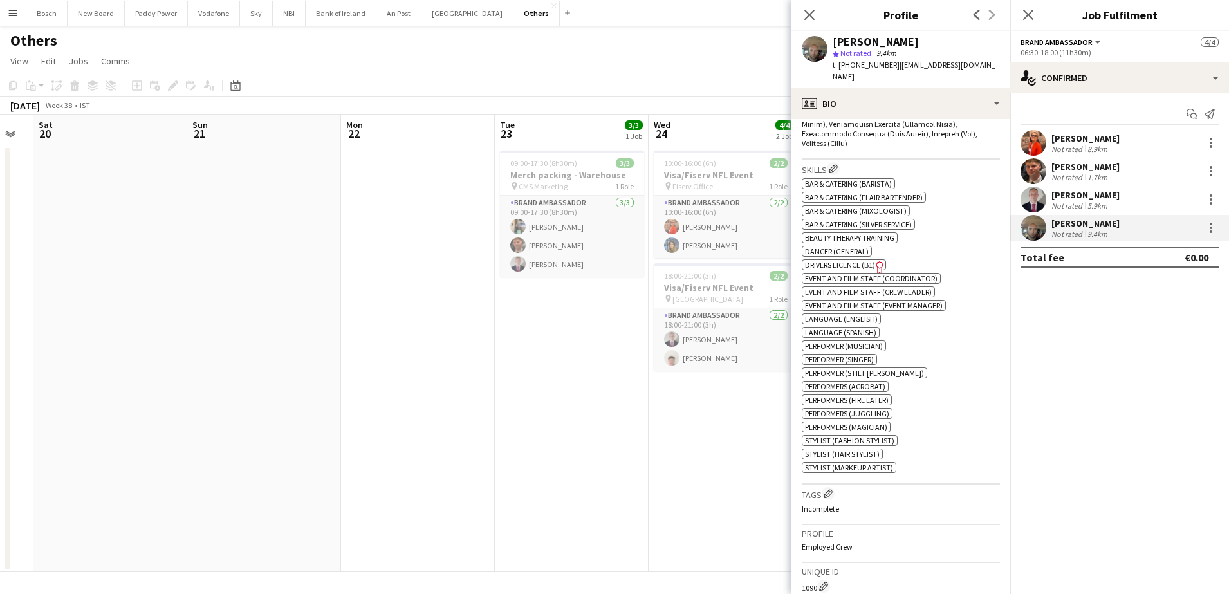
scroll to position [632, 0]
click at [854, 261] on span "Drivers Licence (B1)" at bounding box center [840, 266] width 70 height 10
click at [447, 382] on app-date-cell at bounding box center [418, 358] width 154 height 427
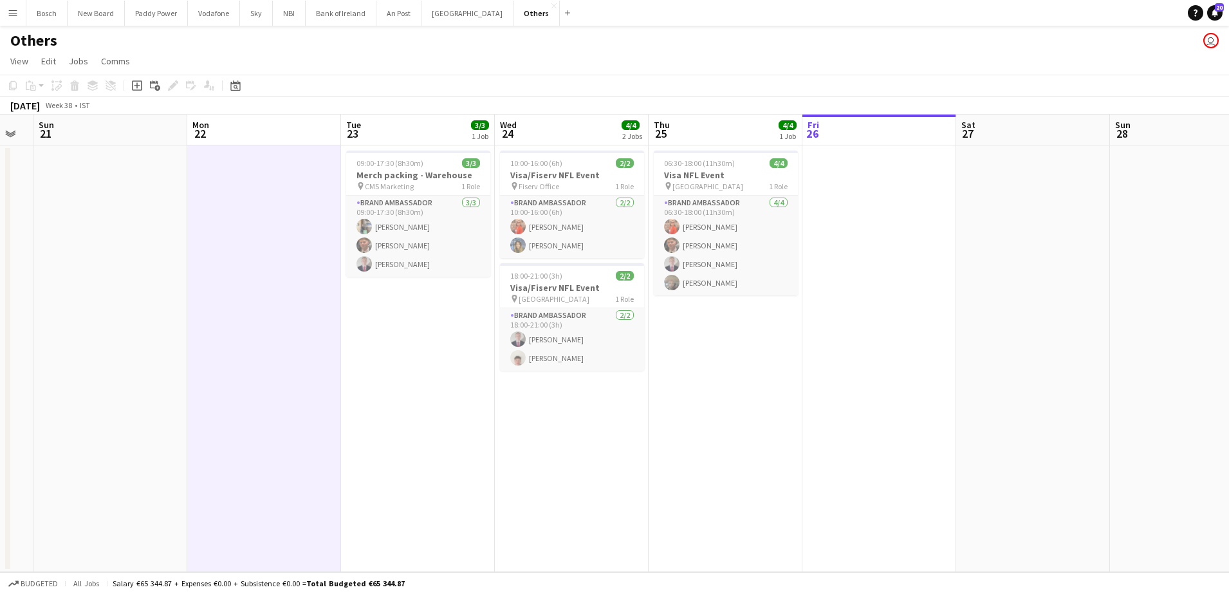
scroll to position [0, 401]
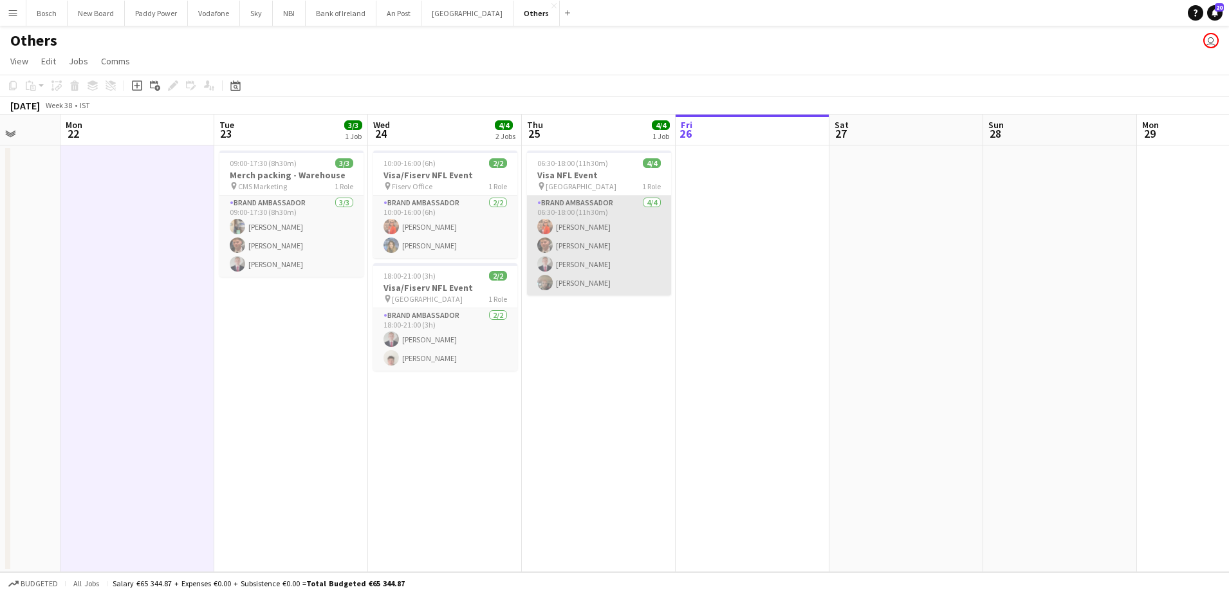
click at [612, 266] on app-card-role "Brand Ambassador [DATE] 06:30-18:00 (11h30m) [PERSON_NAME] [PERSON_NAME] [PERSO…" at bounding box center [599, 246] width 144 height 100
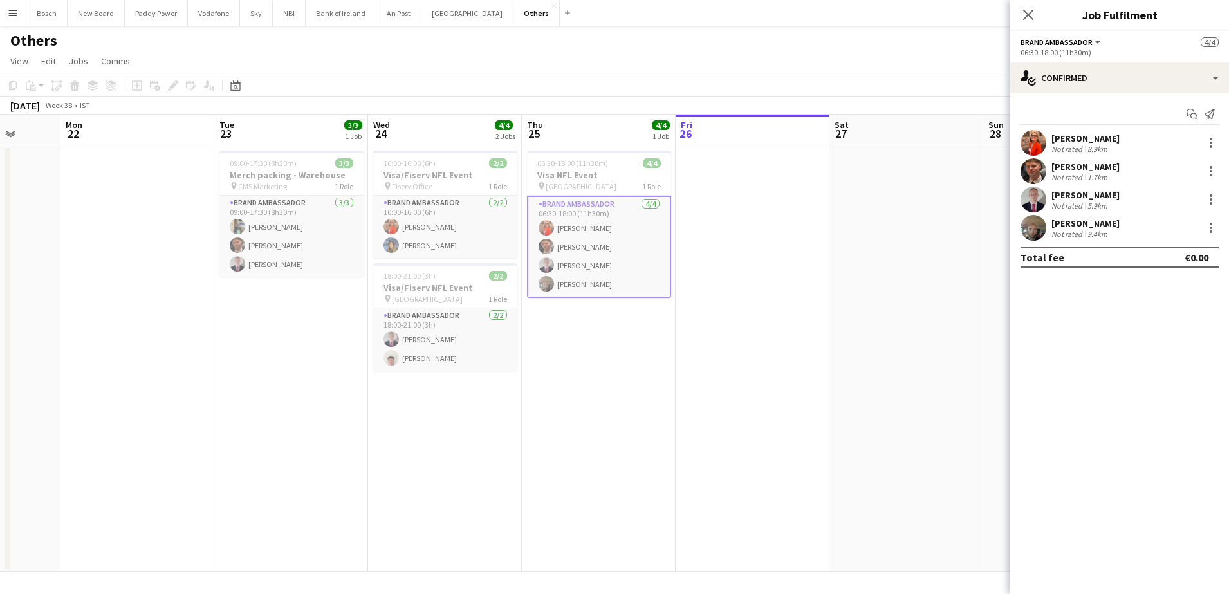
click at [1069, 230] on div "Not rated" at bounding box center [1067, 234] width 33 height 10
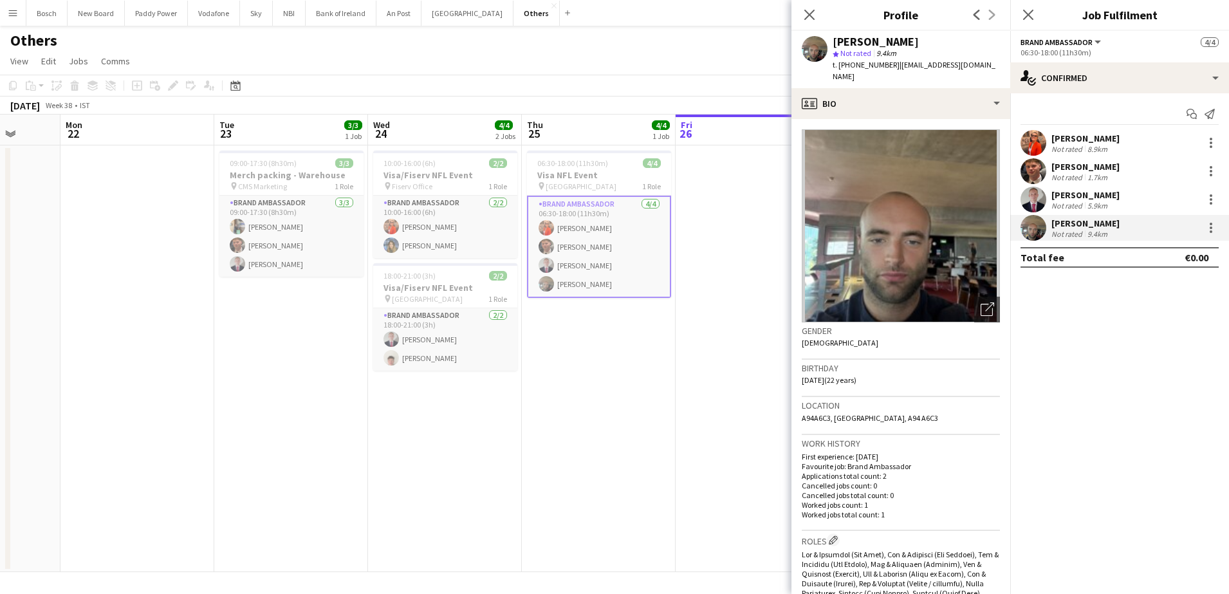
click at [612, 376] on app-date-cell "06:30-18:00 (11h30m) 4/4 Visa NFL Event pin Westbury Hotel 1 Role Brand Ambassa…" at bounding box center [599, 358] width 154 height 427
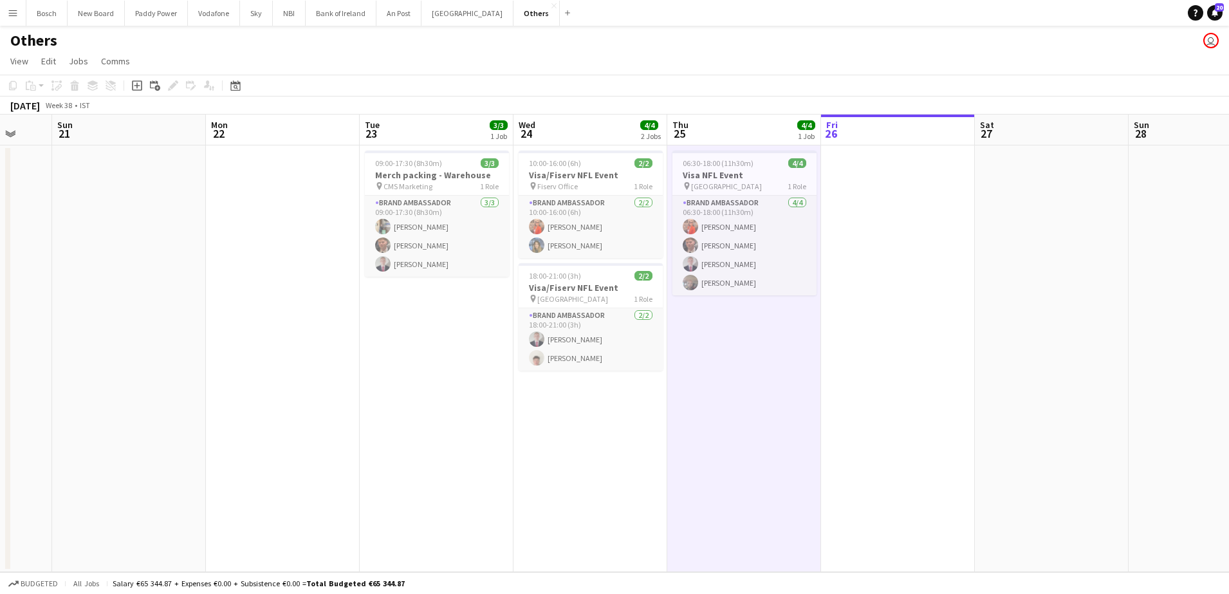
scroll to position [0, 410]
click at [612, 351] on app-card-role "Brand Ambassador [DATE] 18:00-21:00 (3h) [PERSON_NAME] [PERSON_NAME]" at bounding box center [590, 339] width 144 height 62
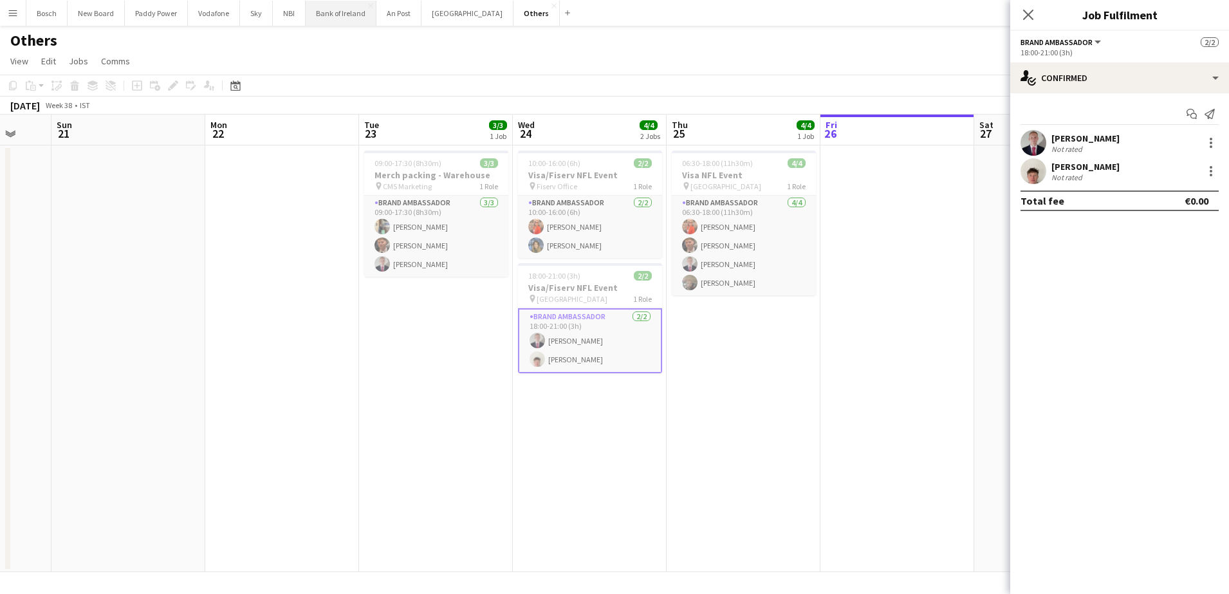
click at [329, 6] on button "Bank of Ireland Close" at bounding box center [341, 13] width 71 height 25
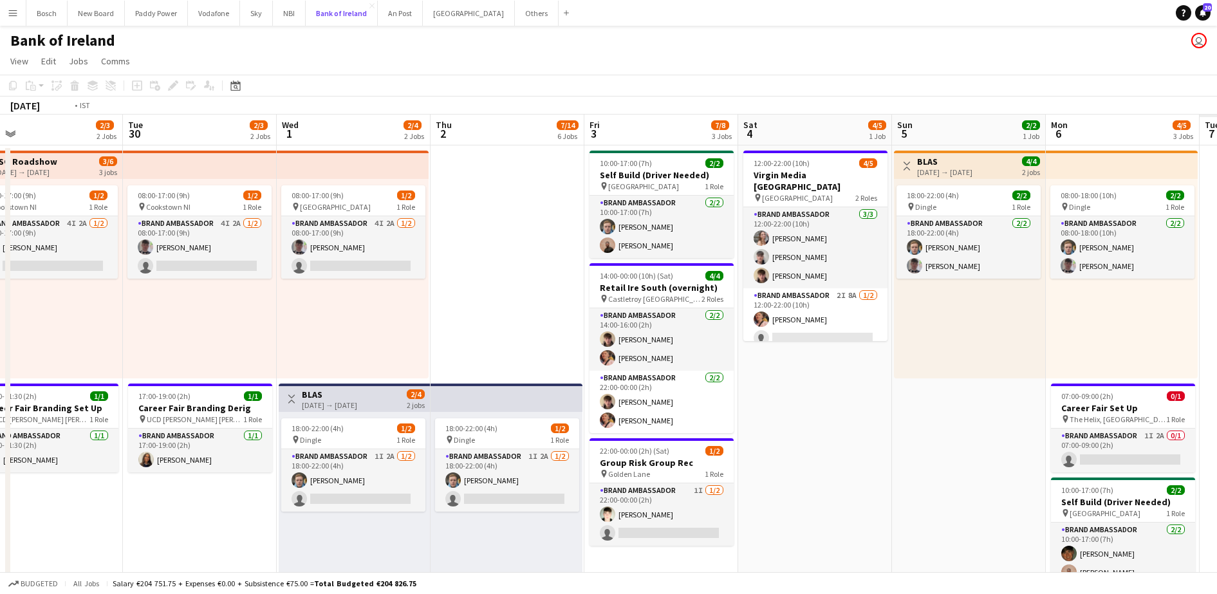
scroll to position [0, 413]
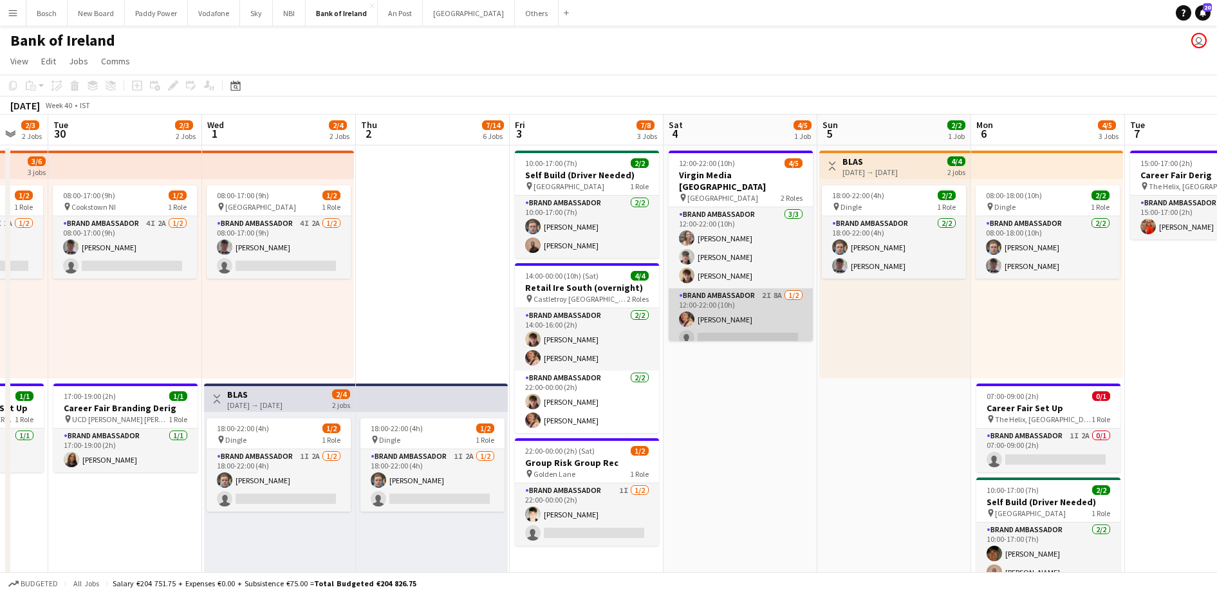
click at [751, 316] on app-card-role "Brand Ambassador 2I 8A [DATE] 12:00-22:00 (10h) [PERSON_NAME] single-neutral-ac…" at bounding box center [740, 319] width 144 height 62
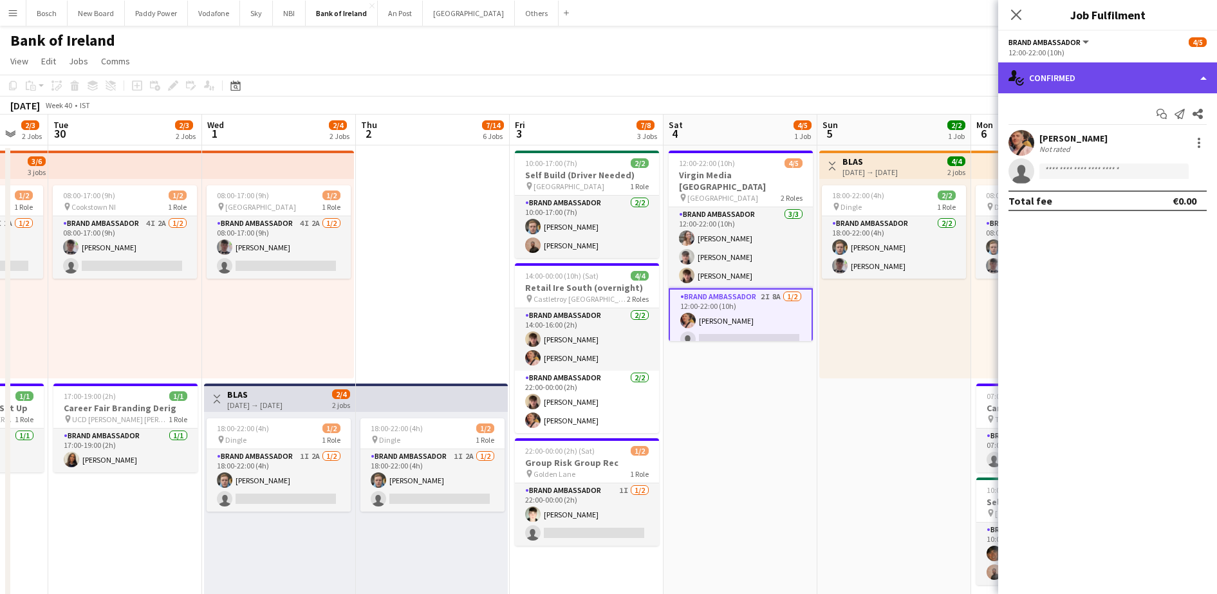
click at [1053, 88] on div "single-neutral-actions-check-2 Confirmed" at bounding box center [1107, 77] width 219 height 31
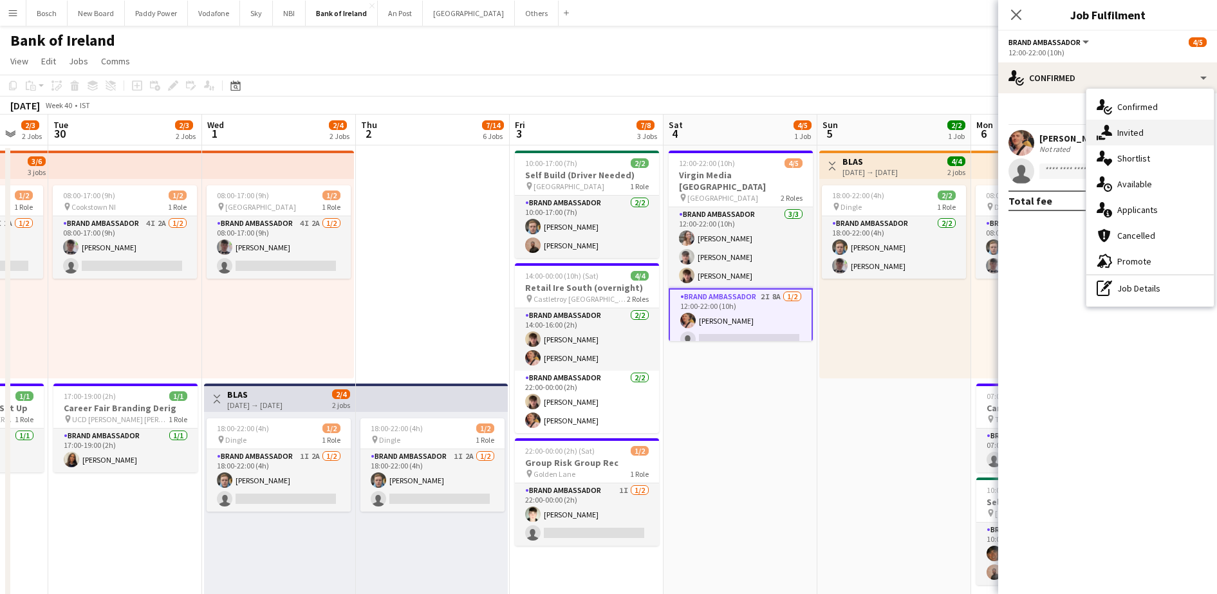
click at [1126, 137] on span "Invited" at bounding box center [1130, 133] width 26 height 12
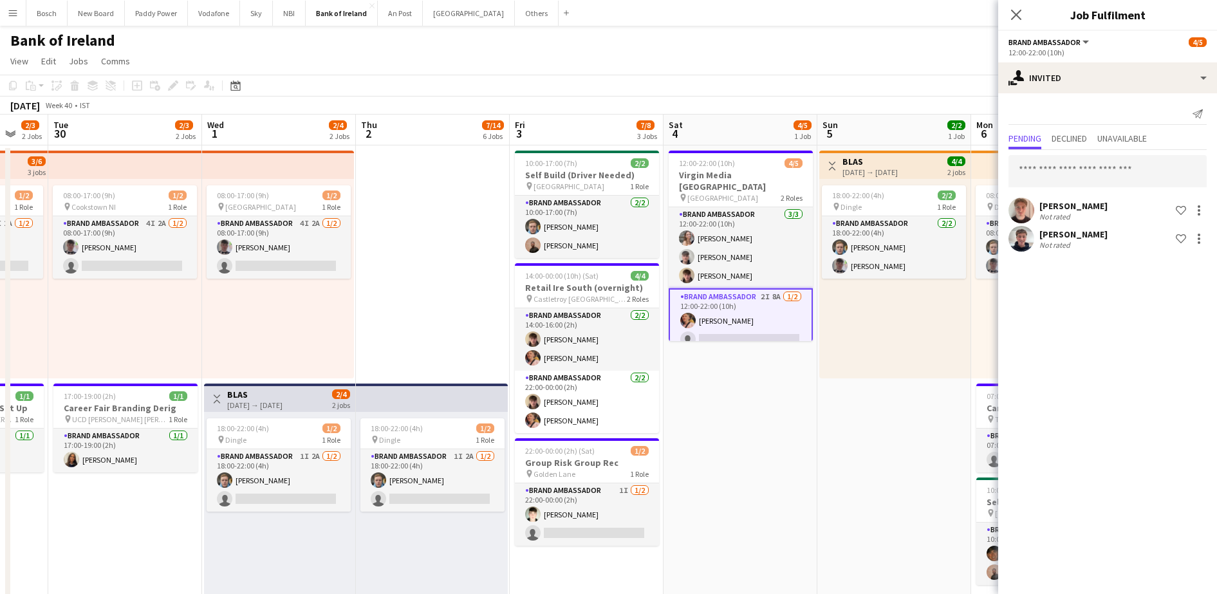
click at [1062, 189] on div "[PERSON_NAME] Not rated Shortlist crew [PERSON_NAME] Not rated Shortlist crew" at bounding box center [1107, 202] width 219 height 104
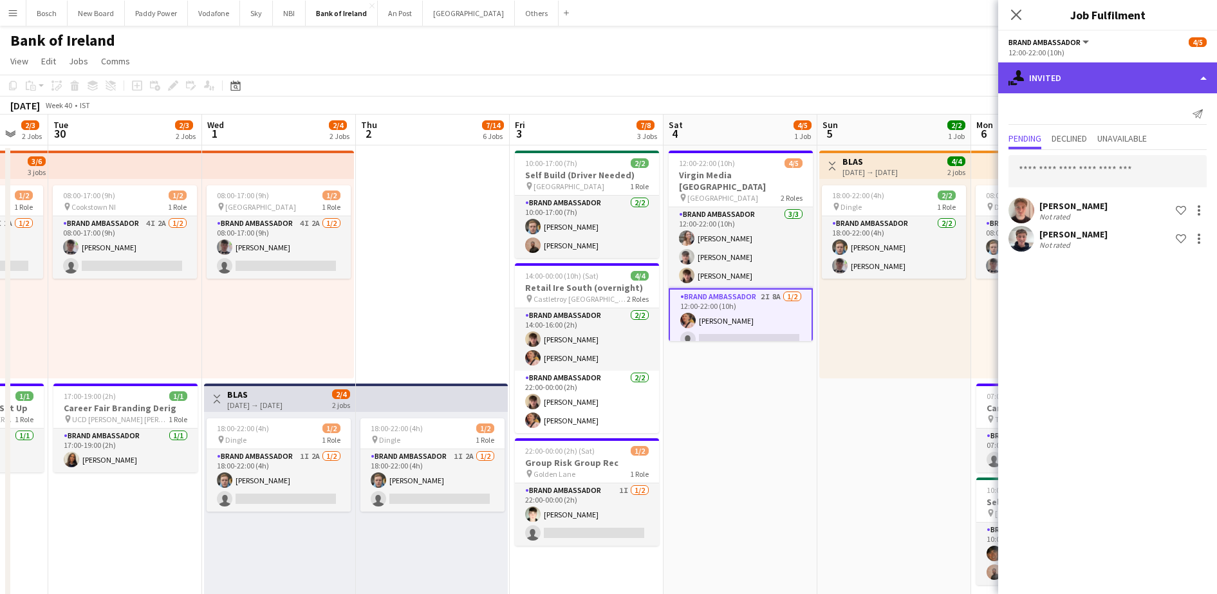
click at [1101, 69] on div "single-neutral-actions-share-1 Invited" at bounding box center [1107, 77] width 219 height 31
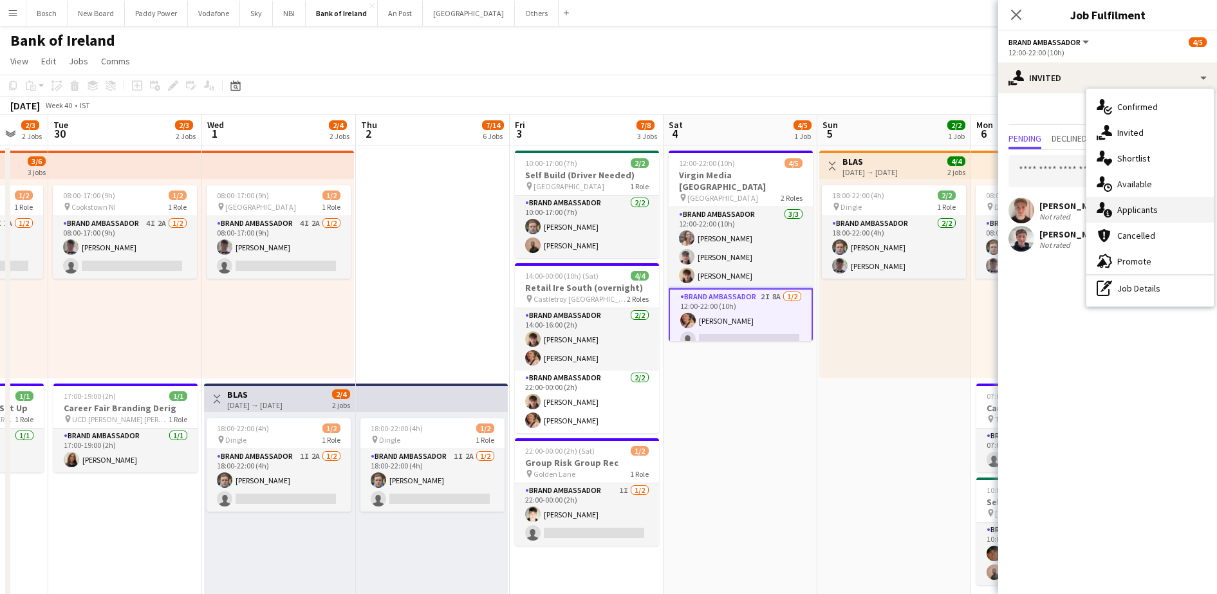
click at [1130, 217] on div "single-neutral-actions-information Applicants" at bounding box center [1149, 210] width 127 height 26
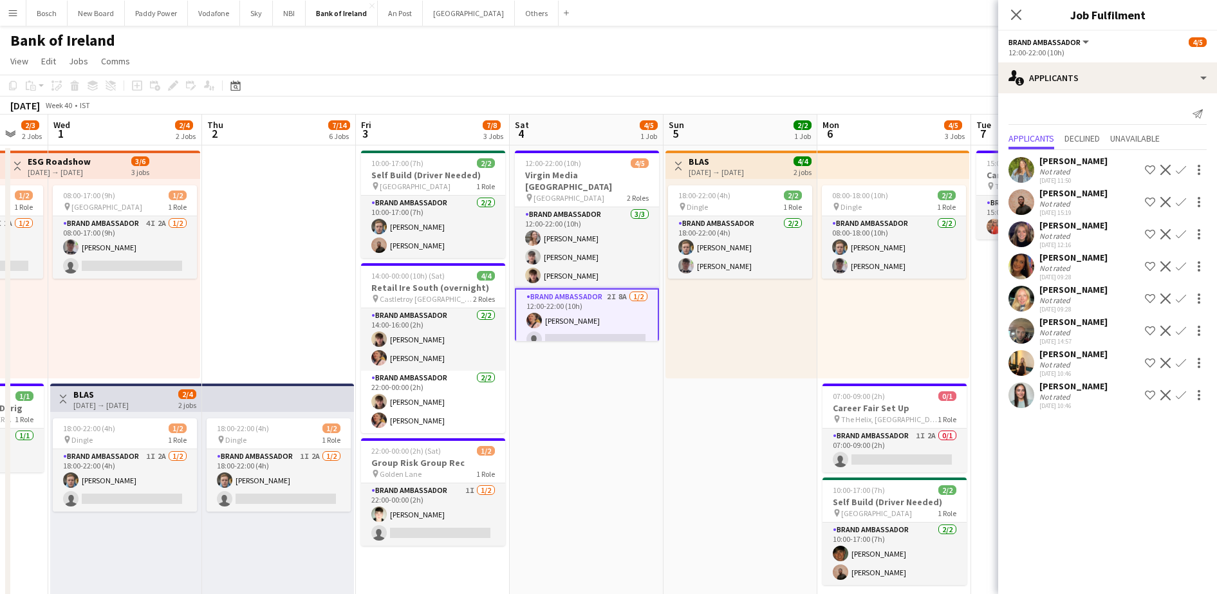
scroll to position [0, 391]
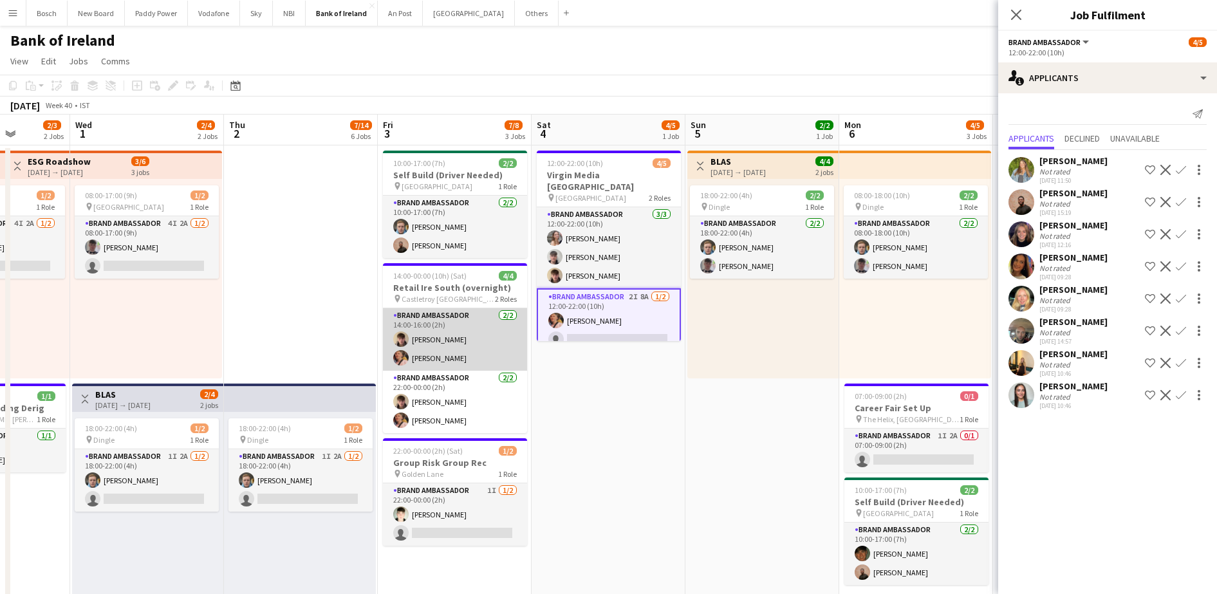
click at [469, 366] on app-card-role "Brand Ambassador [DATE] 14:00-16:00 (2h) [PERSON_NAME] [PERSON_NAME]" at bounding box center [455, 339] width 144 height 62
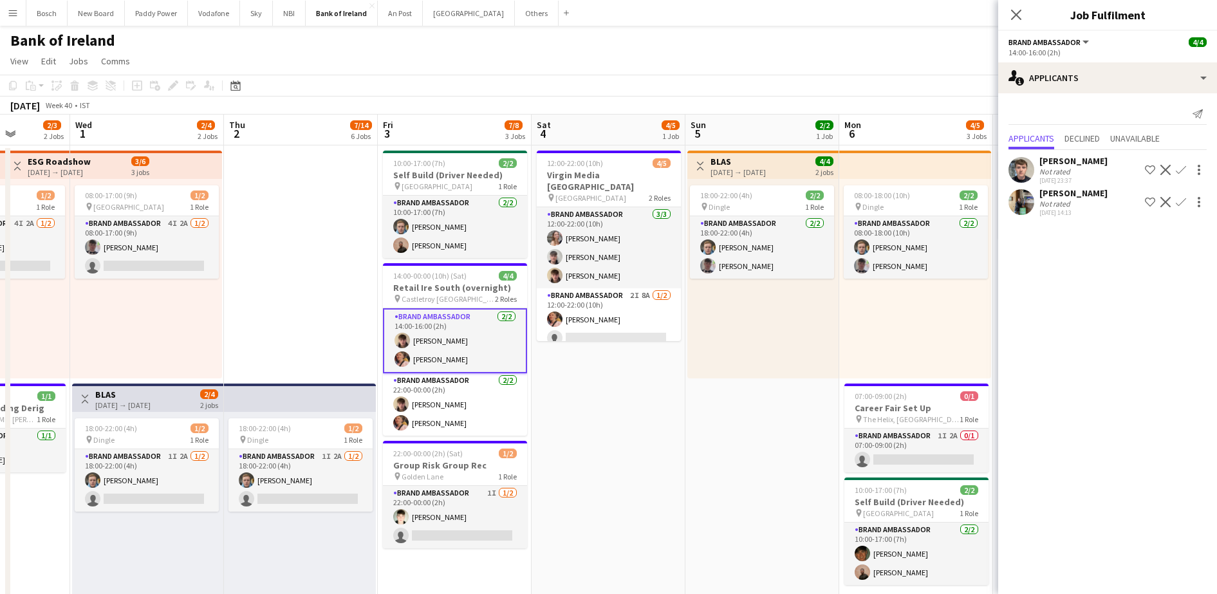
click at [1063, 172] on div "Not rated" at bounding box center [1055, 172] width 33 height 10
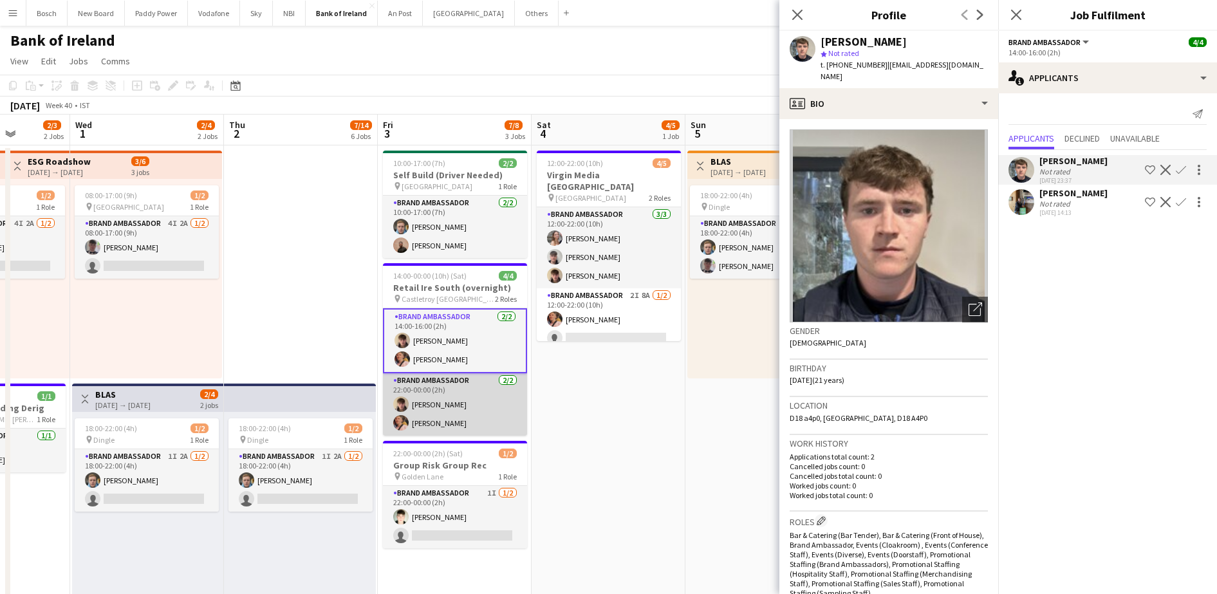
click at [476, 398] on app-card-role "Brand Ambassador [DATE] 22:00-00:00 (2h) [PERSON_NAME] [PERSON_NAME]" at bounding box center [455, 404] width 144 height 62
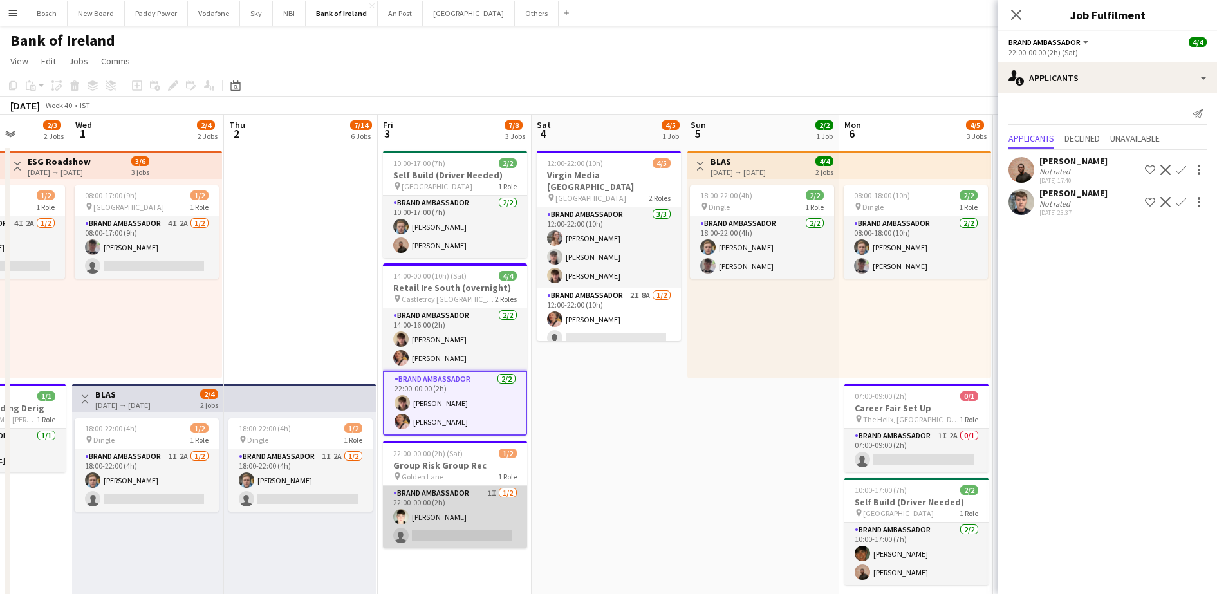
click at [455, 510] on app-card-role "Brand Ambassador 1I [DATE] 22:00-00:00 (2h) [PERSON_NAME] single-neutral-actions" at bounding box center [455, 517] width 144 height 62
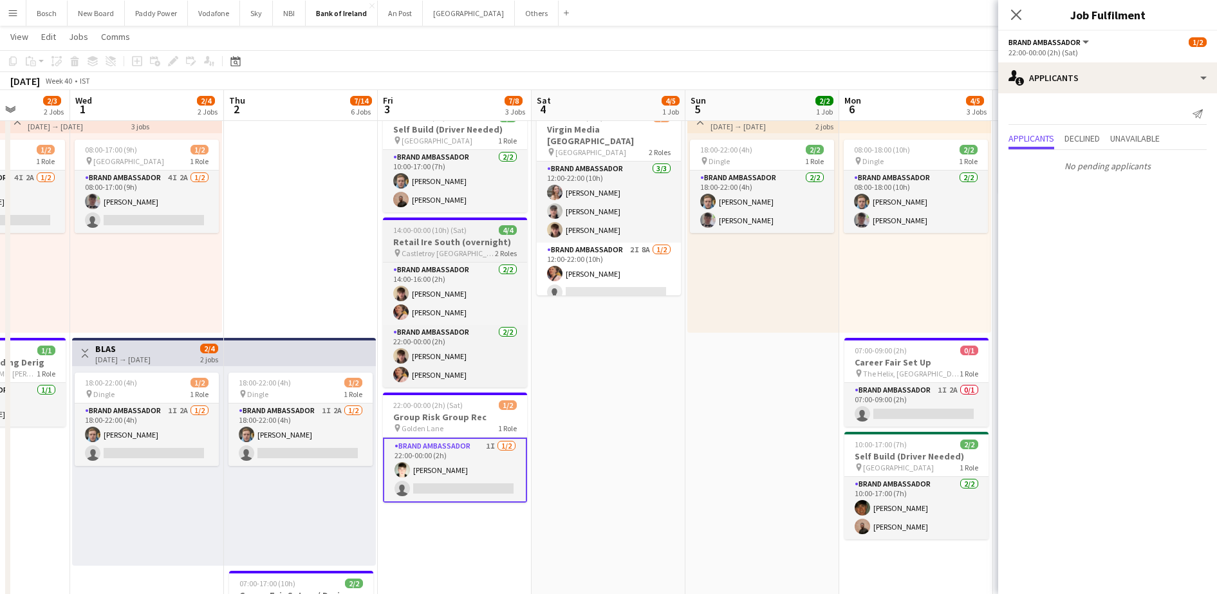
scroll to position [0, 0]
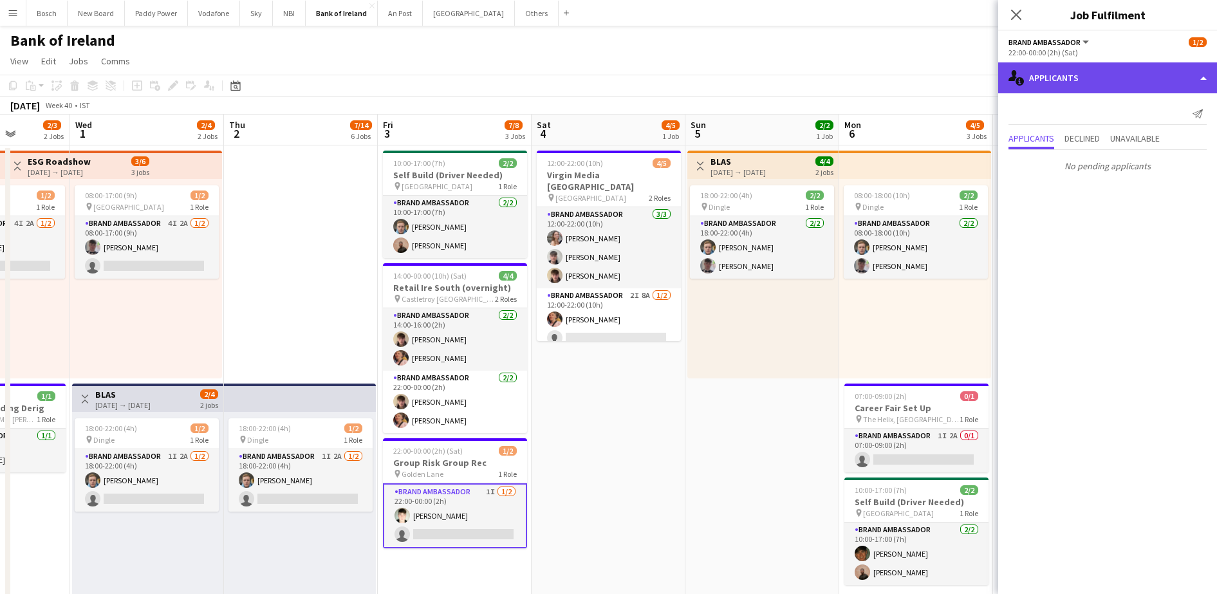
click at [1091, 84] on div "single-neutral-actions-information Applicants" at bounding box center [1107, 77] width 219 height 31
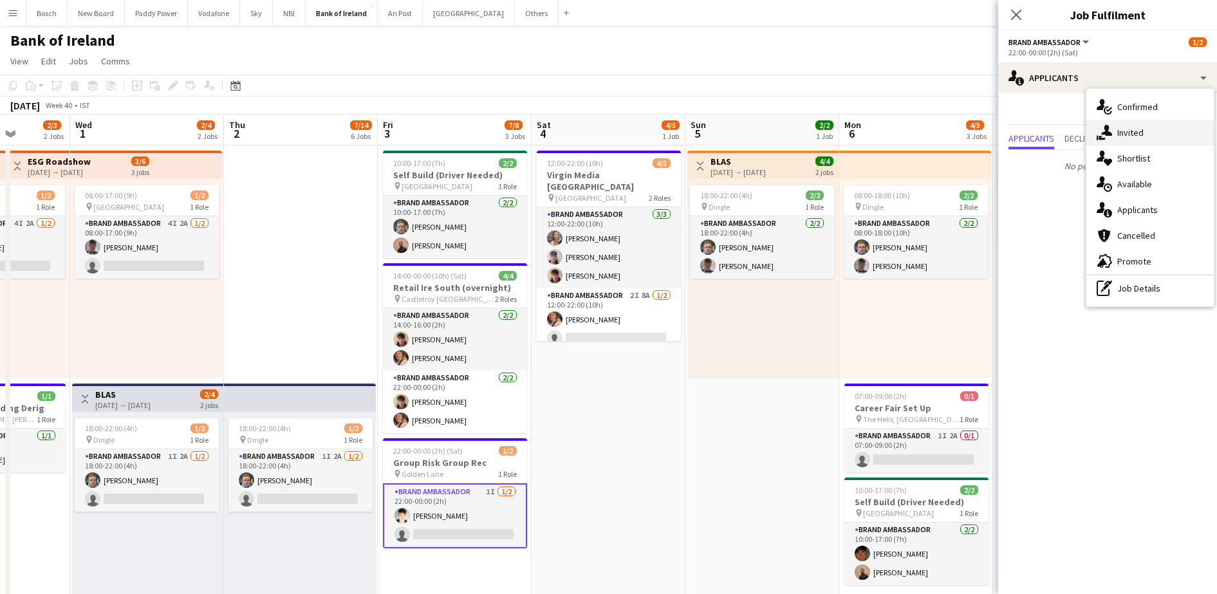
click at [1128, 137] on span "Invited" at bounding box center [1130, 133] width 26 height 12
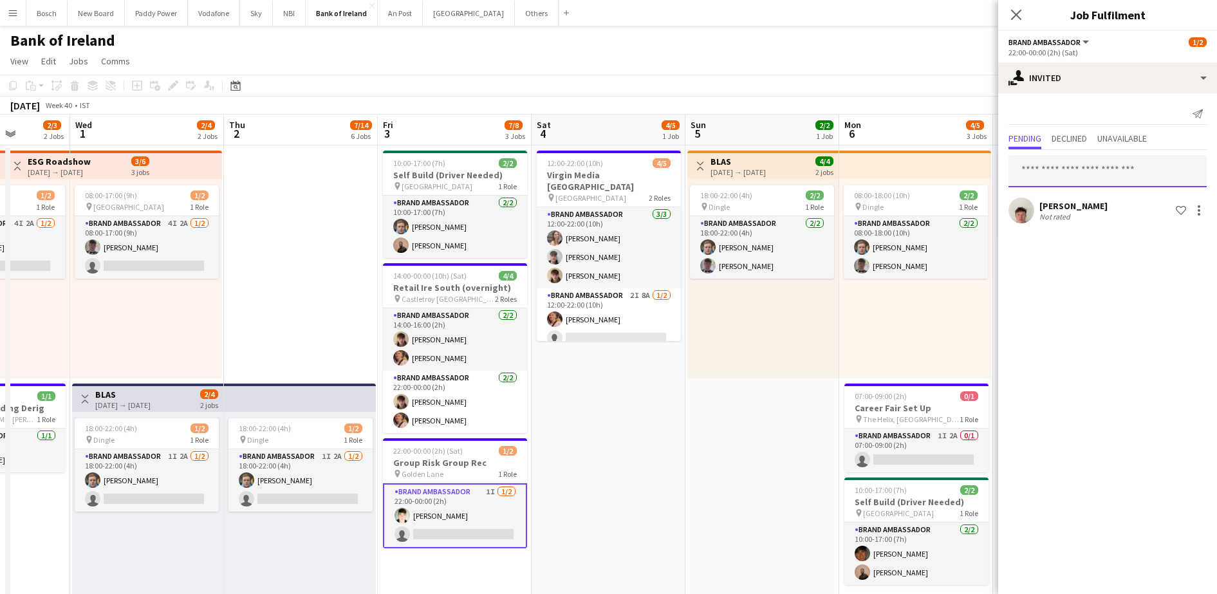
click at [1105, 158] on input "text" at bounding box center [1107, 171] width 198 height 32
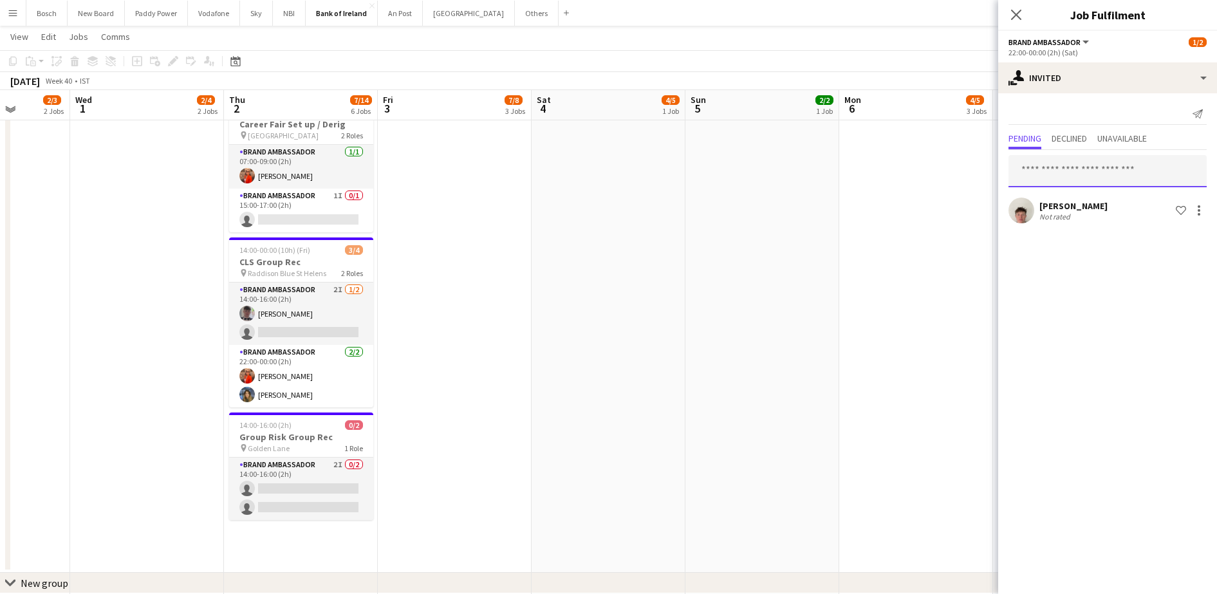
scroll to position [652, 0]
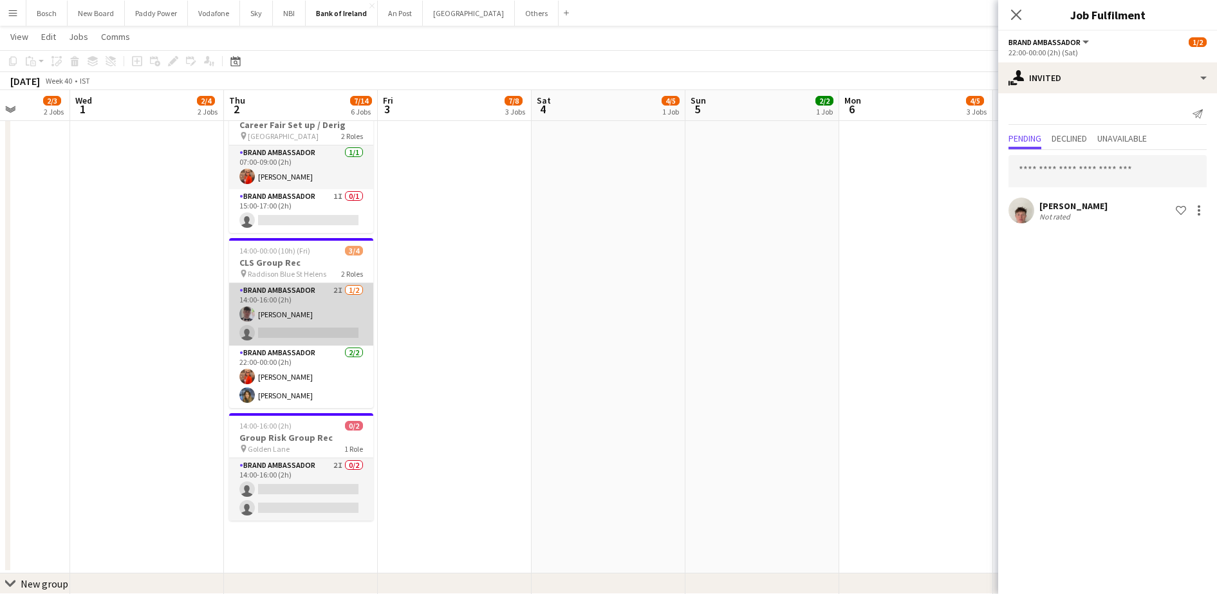
click at [324, 304] on app-card-role "Brand Ambassador 2I [DATE] 14:00-16:00 (2h) [PERSON_NAME] single-neutral-actions" at bounding box center [301, 314] width 144 height 62
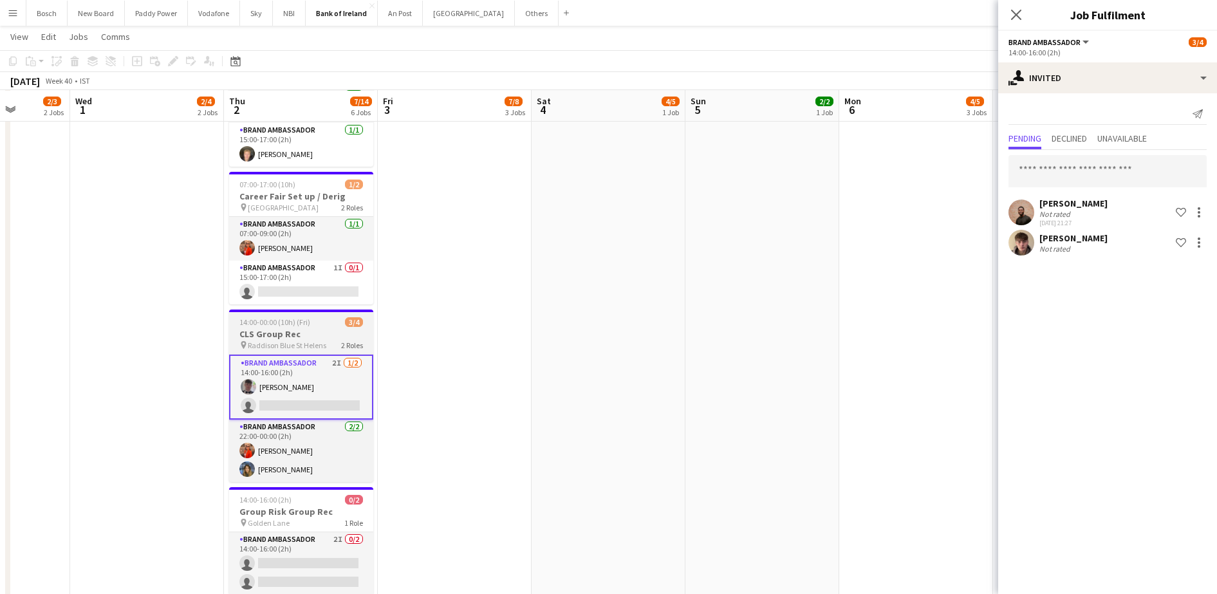
scroll to position [582, 0]
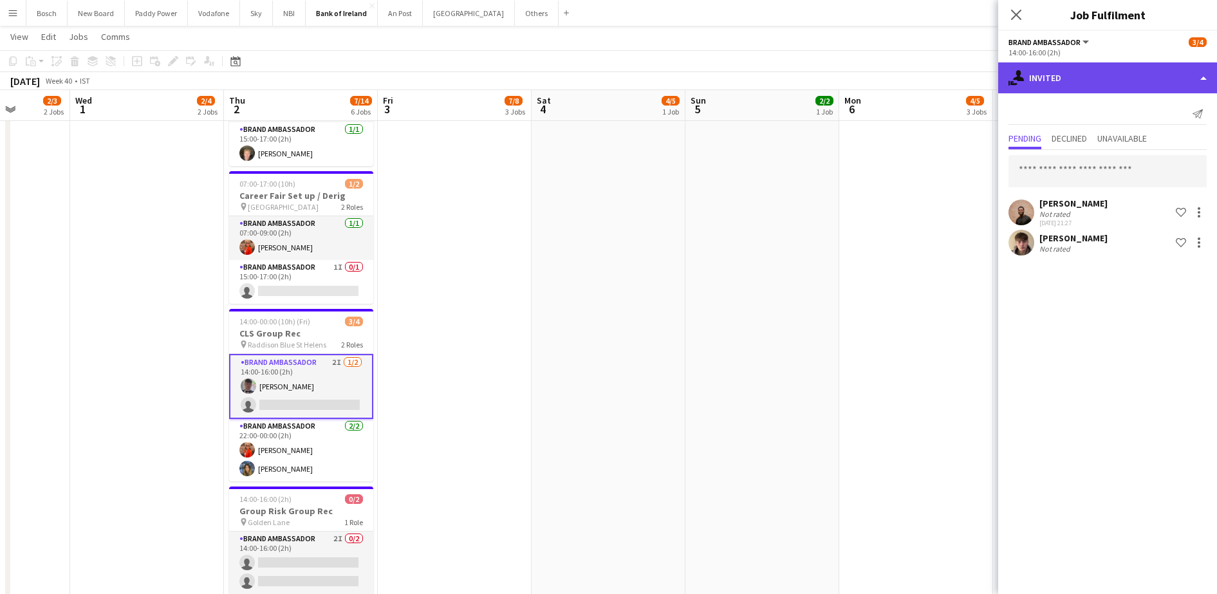
click at [1114, 66] on div "single-neutral-actions-share-1 Invited" at bounding box center [1107, 77] width 219 height 31
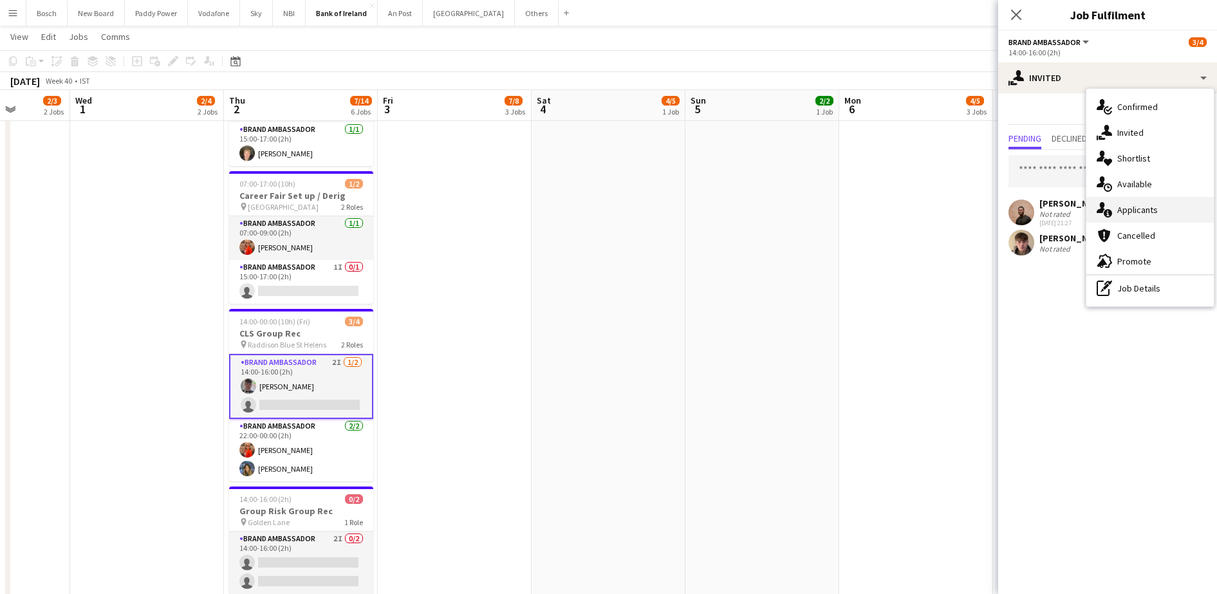
click at [1148, 201] on div "single-neutral-actions-information Applicants" at bounding box center [1149, 210] width 127 height 26
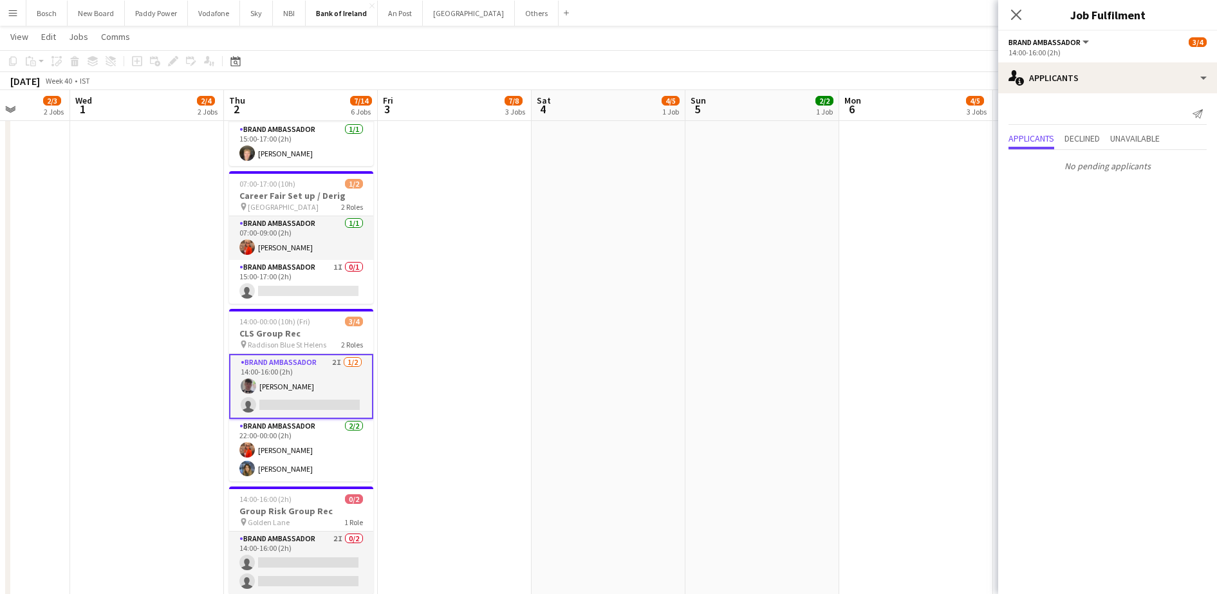
click at [306, 396] on app-card-role "Brand Ambassador 2I [DATE] 14:00-16:00 (2h) [PERSON_NAME] single-neutral-actions" at bounding box center [301, 386] width 144 height 65
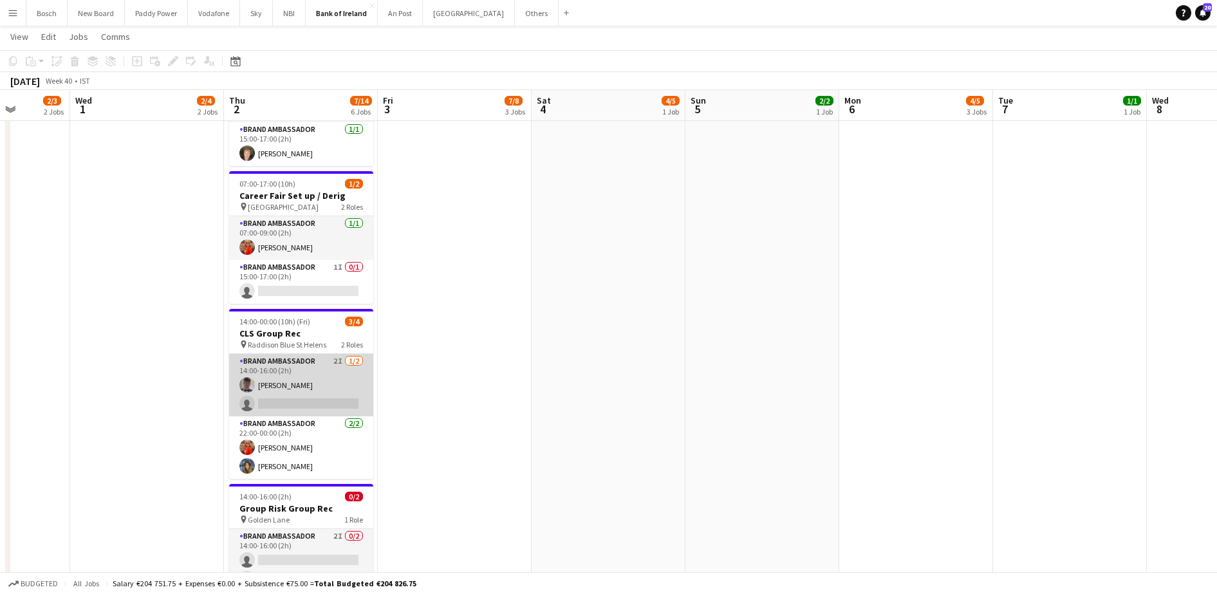
click at [306, 396] on app-card-role "Brand Ambassador 2I [DATE] 14:00-16:00 (2h) [PERSON_NAME] single-neutral-actions" at bounding box center [301, 385] width 144 height 62
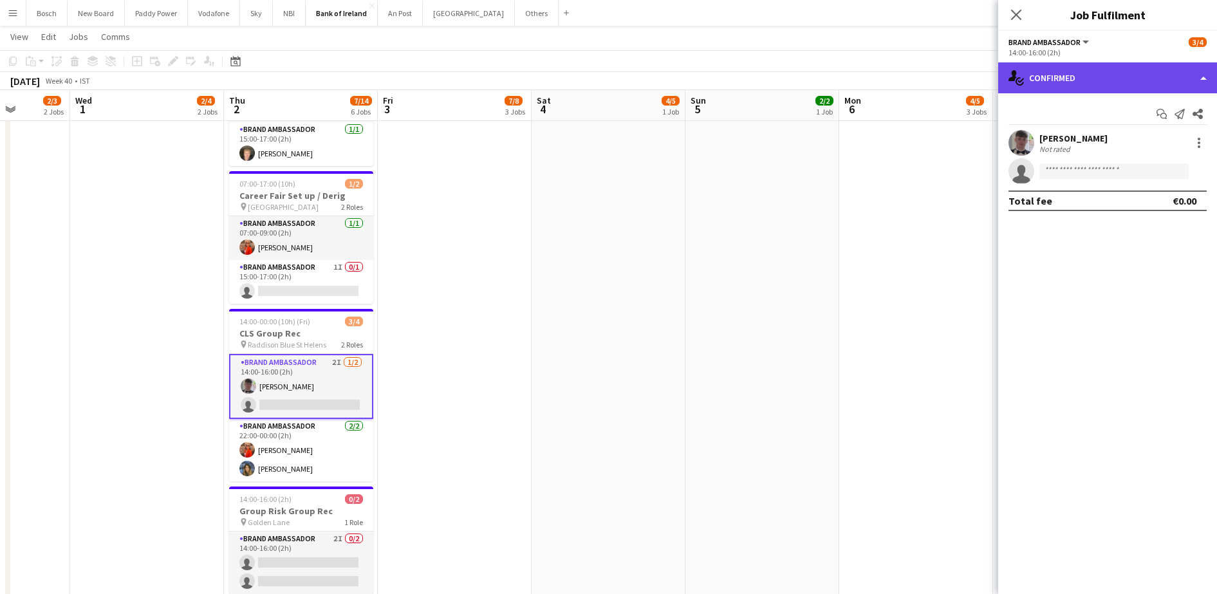
click at [1114, 67] on div "single-neutral-actions-check-2 Confirmed" at bounding box center [1107, 77] width 219 height 31
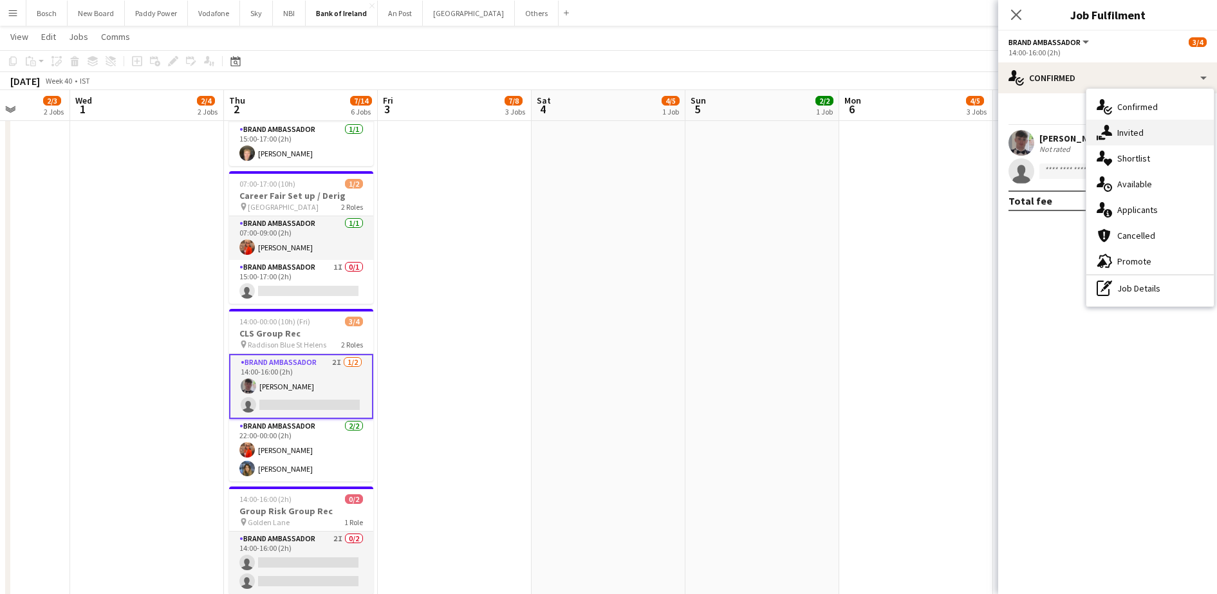
click at [1133, 124] on div "single-neutral-actions-share-1 Invited" at bounding box center [1149, 133] width 127 height 26
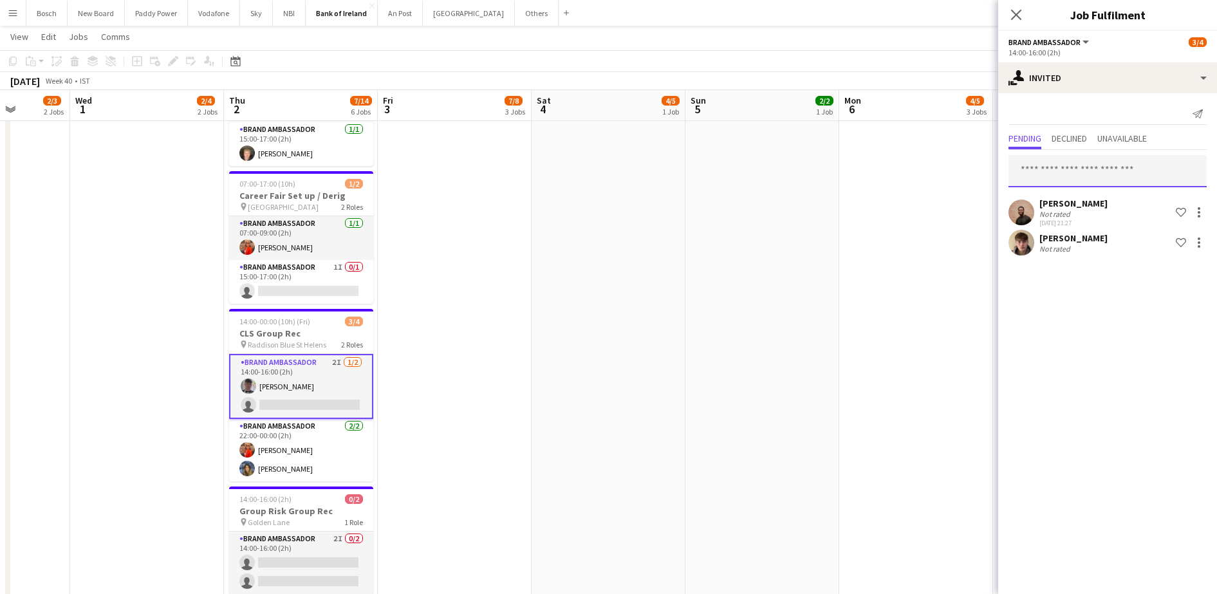
click at [1051, 182] on input "text" at bounding box center [1107, 171] width 198 height 32
type input "*****"
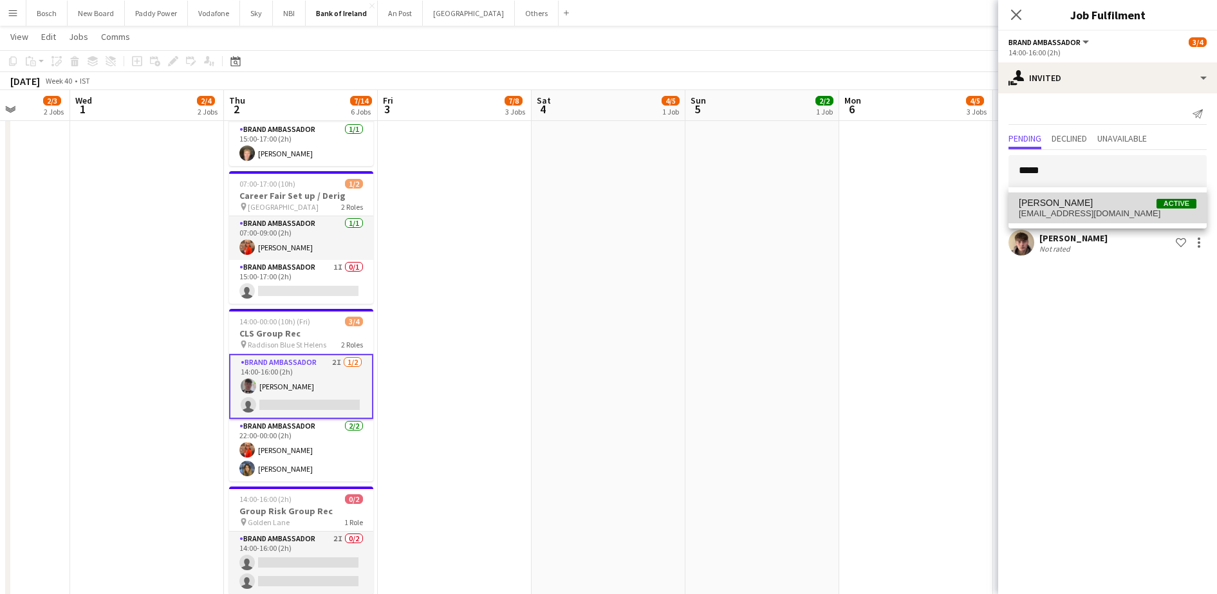
click at [1075, 205] on span "[PERSON_NAME]" at bounding box center [1055, 203] width 74 height 11
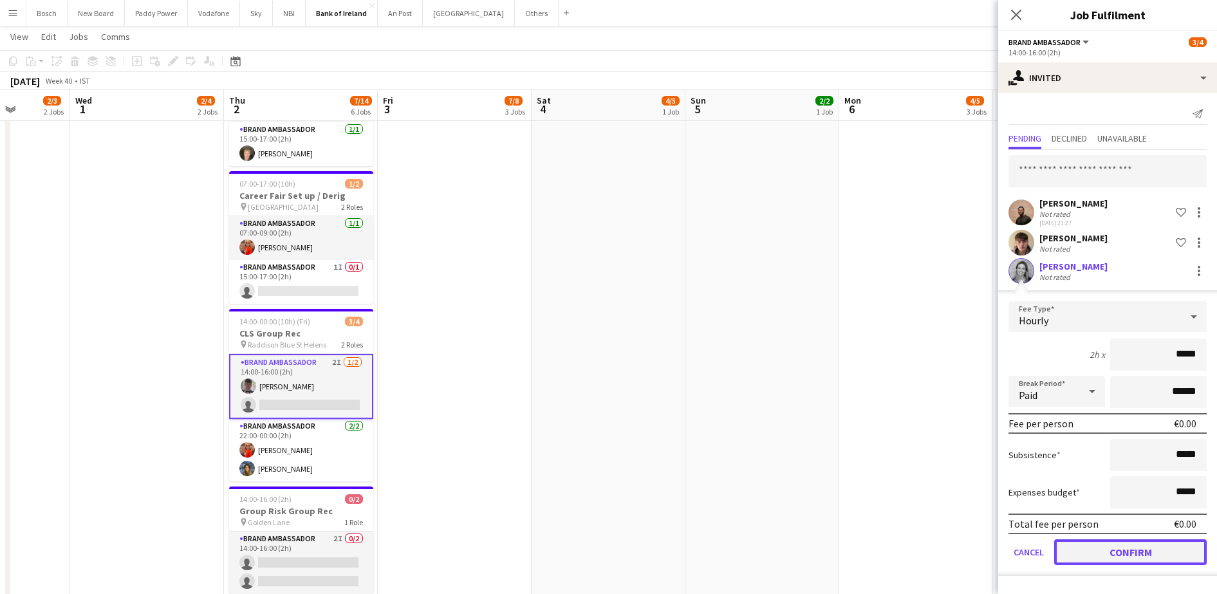
click at [1081, 553] on button "Confirm" at bounding box center [1130, 552] width 152 height 26
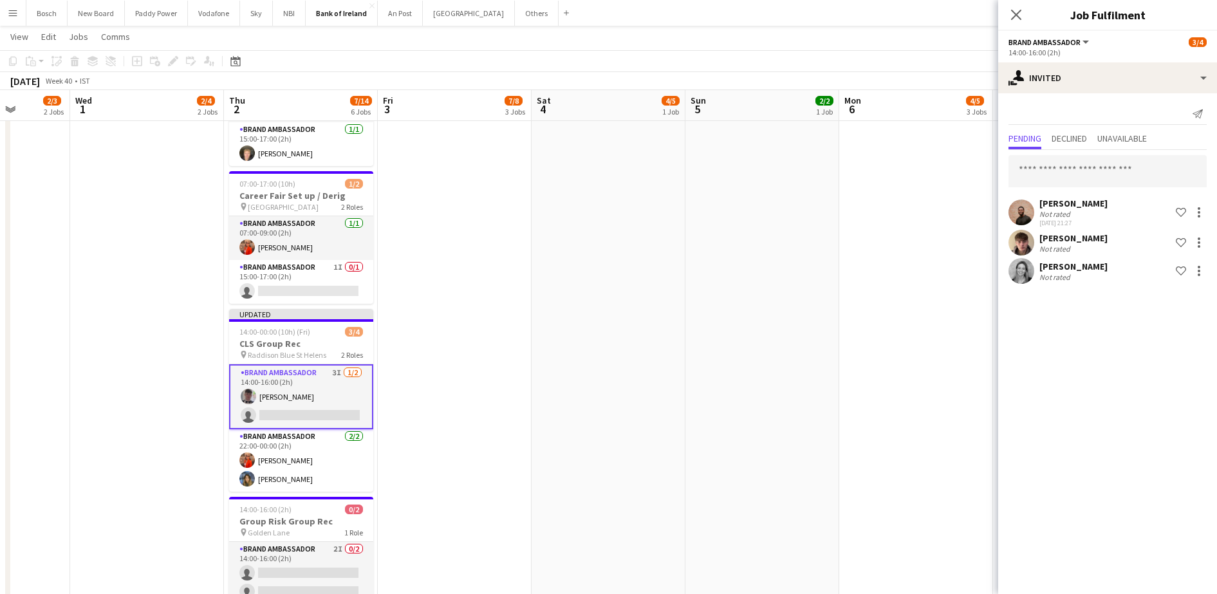
click at [959, 81] on div "[DATE] Week 40 • IST Publish 1 job Revert 1 job" at bounding box center [608, 81] width 1217 height 18
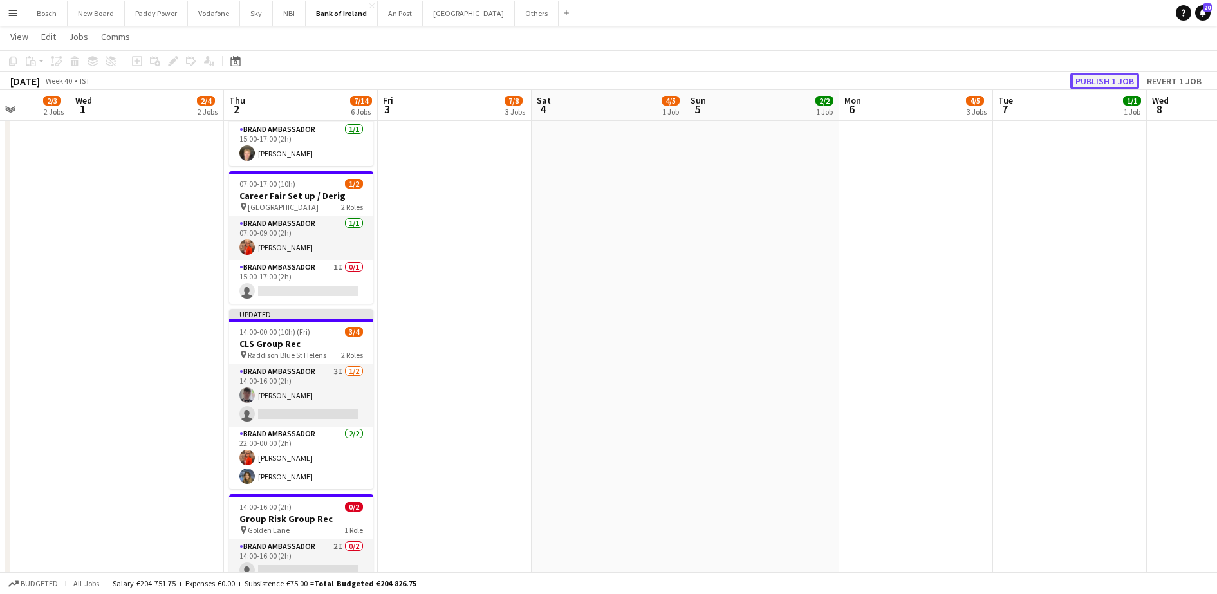
click at [1104, 83] on button "Publish 1 job" at bounding box center [1104, 81] width 69 height 17
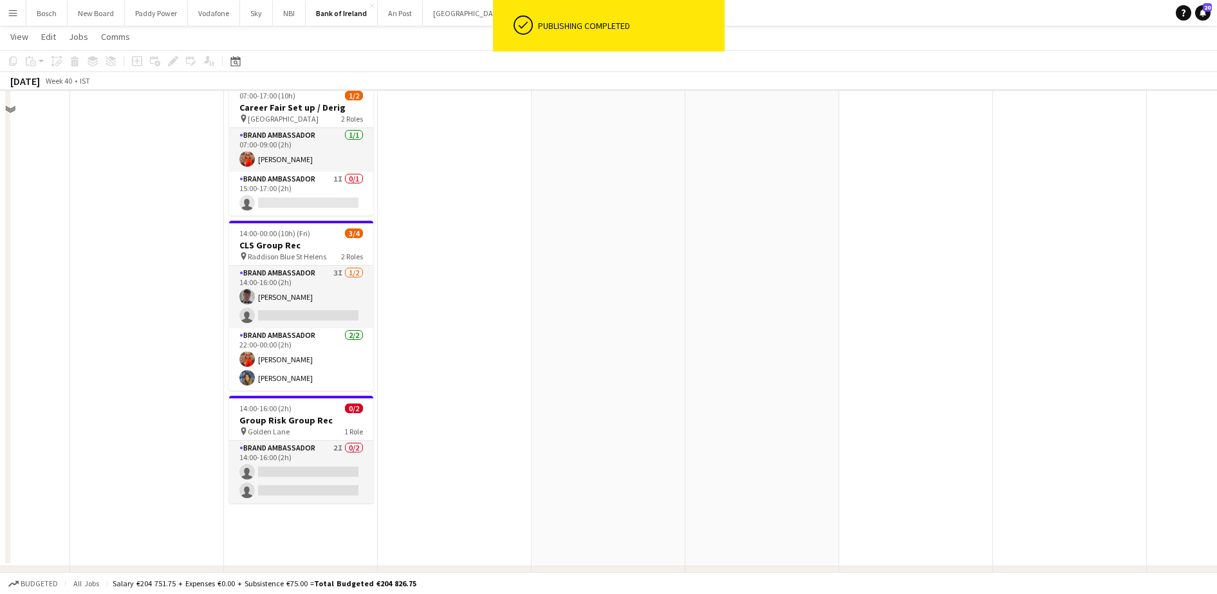
scroll to position [610, 0]
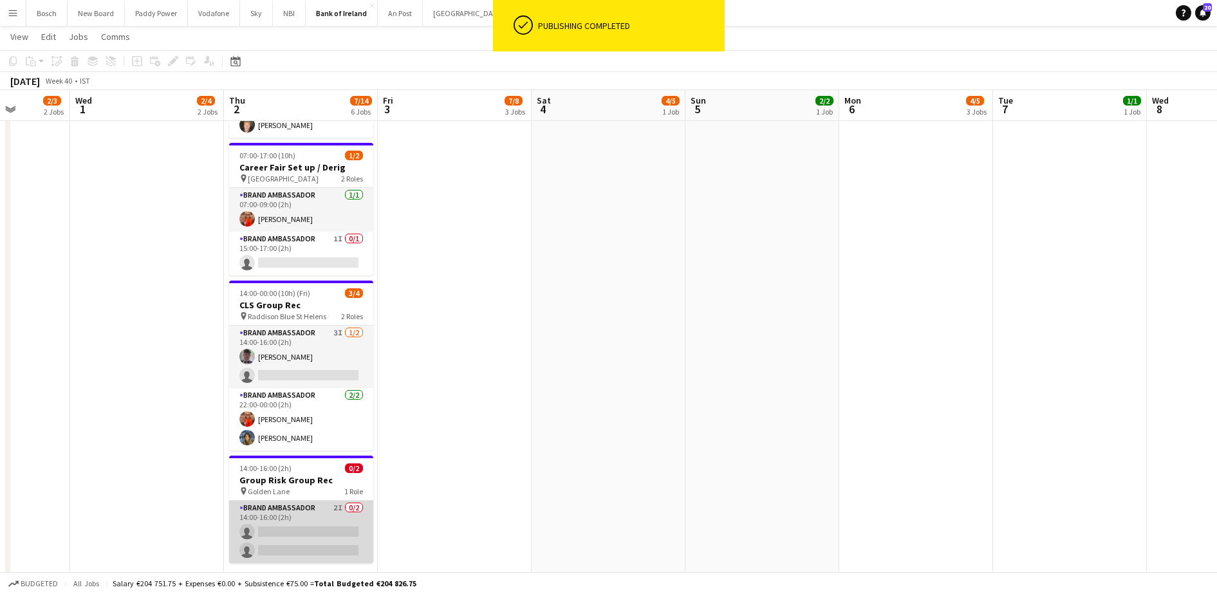
click at [270, 522] on app-card-role "Brand Ambassador 2I 0/2 14:00-16:00 (2h) single-neutral-actions single-neutral-…" at bounding box center [301, 532] width 144 height 62
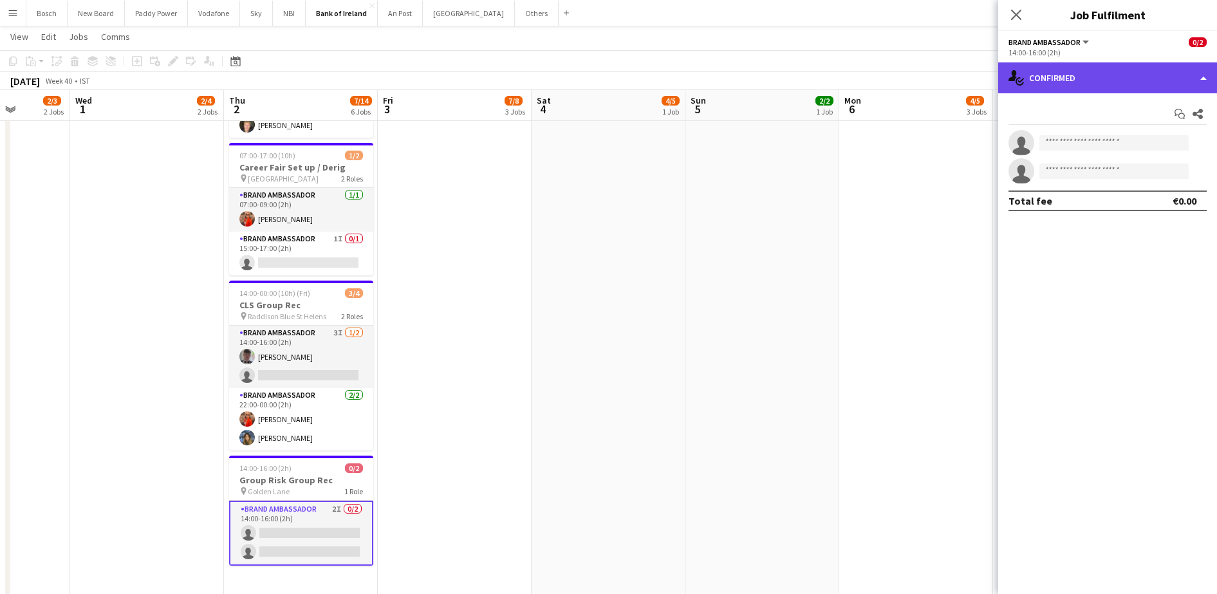
click at [1130, 77] on div "single-neutral-actions-check-2 Confirmed" at bounding box center [1107, 77] width 219 height 31
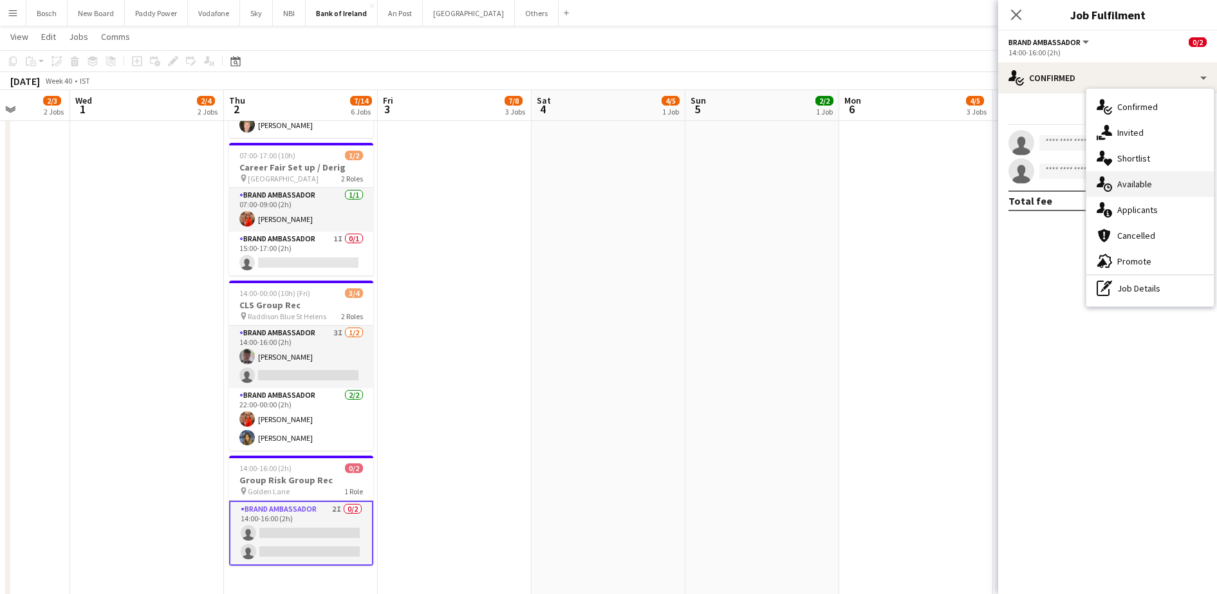
click at [1152, 192] on div "single-neutral-actions-upload Available" at bounding box center [1149, 184] width 127 height 26
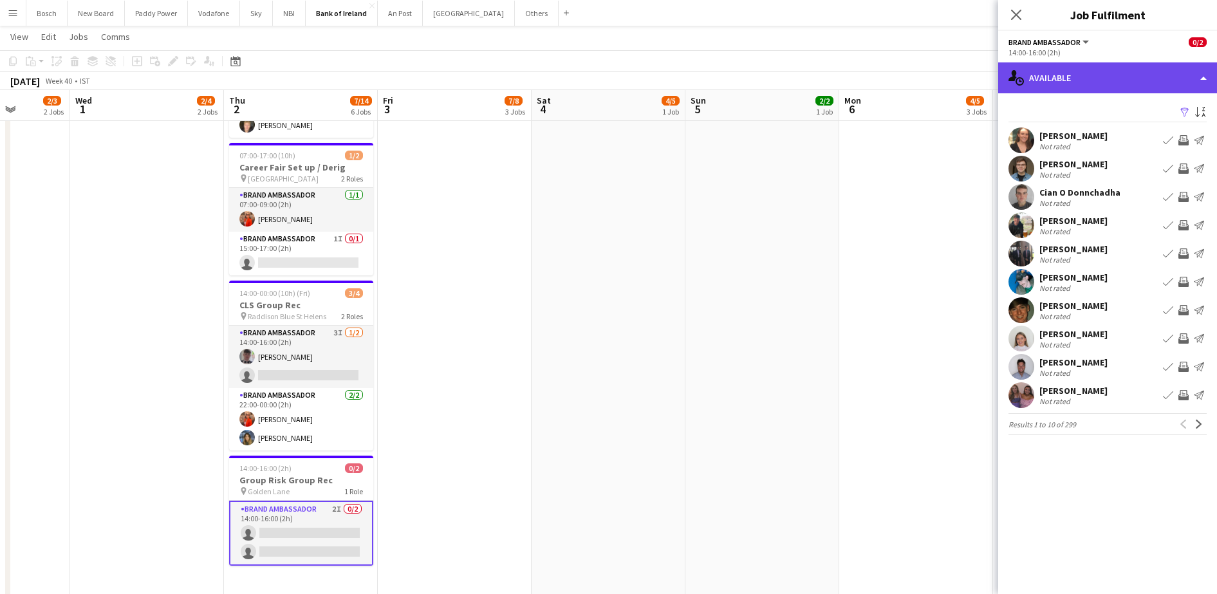
click at [1068, 75] on div "single-neutral-actions-upload Available" at bounding box center [1107, 77] width 219 height 31
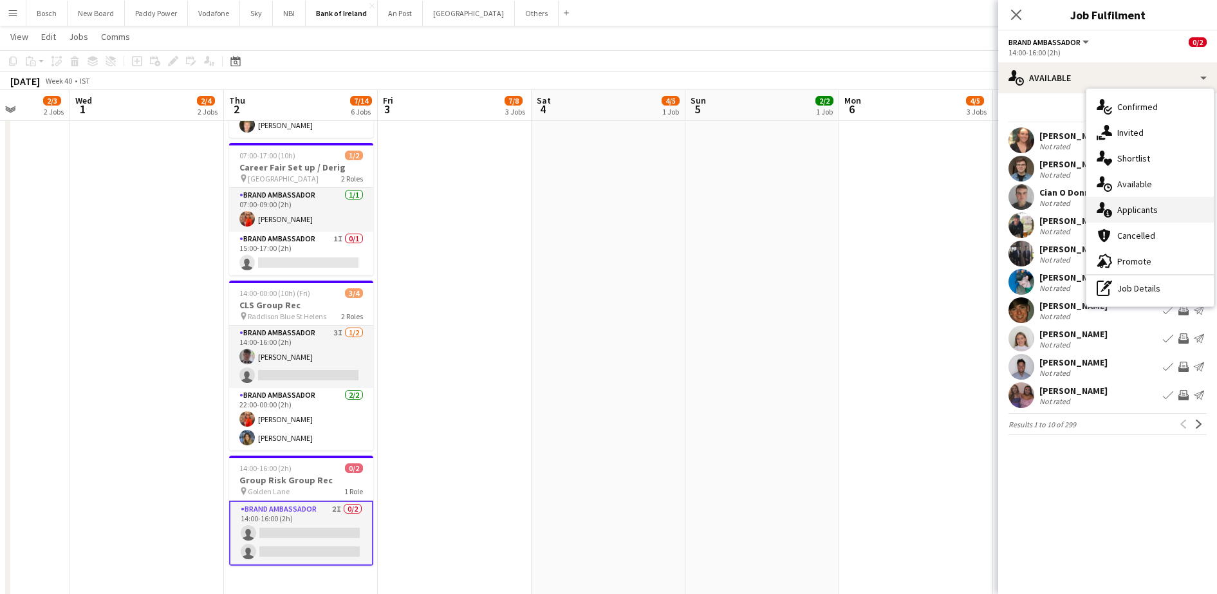
click at [1121, 212] on span "Applicants" at bounding box center [1137, 210] width 41 height 12
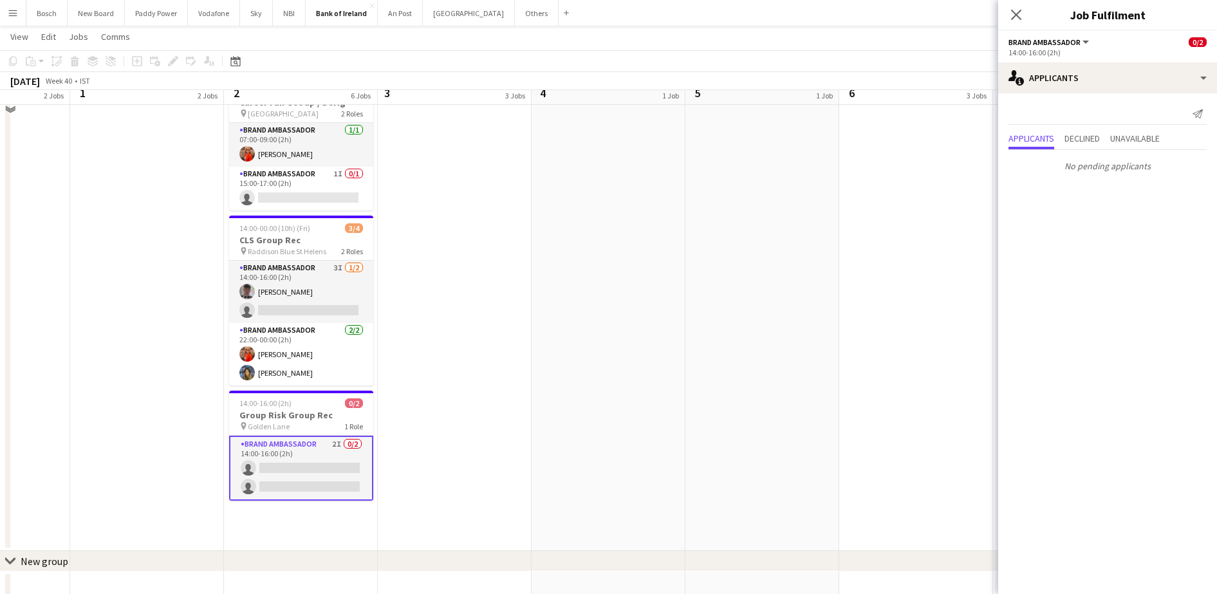
scroll to position [685, 0]
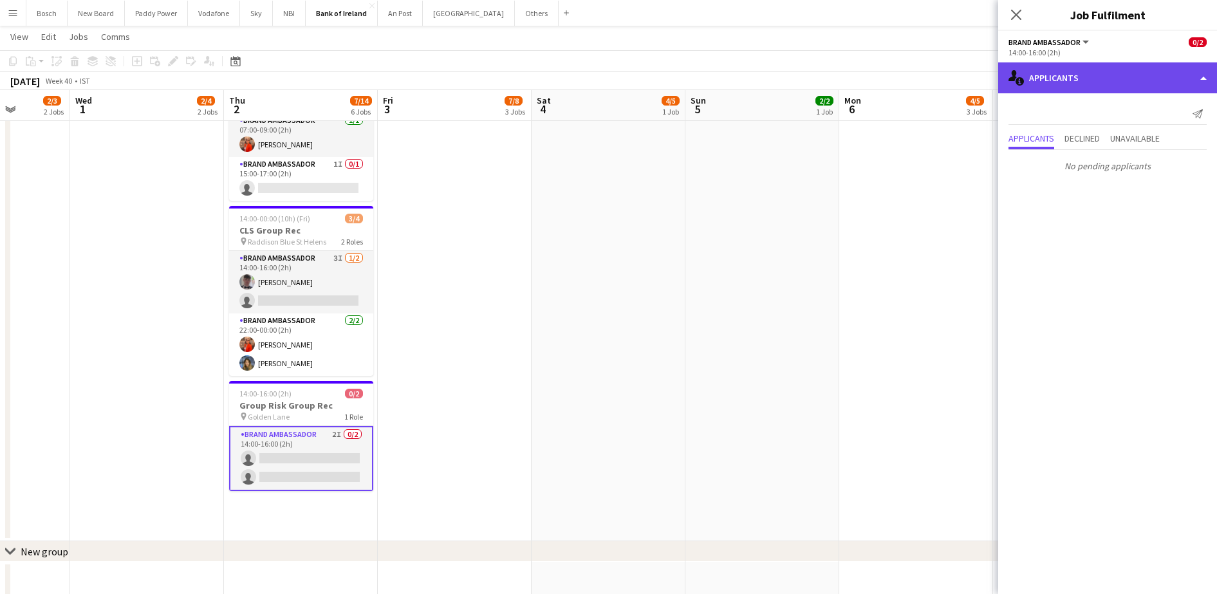
click at [1063, 83] on div "single-neutral-actions-information Applicants" at bounding box center [1107, 77] width 219 height 31
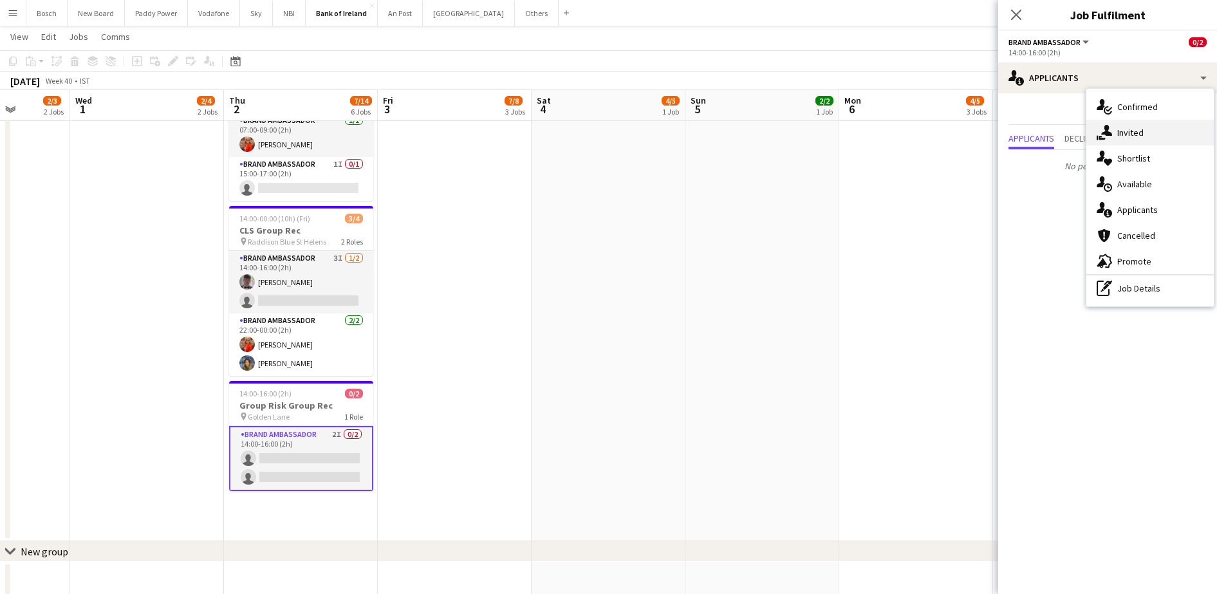
click at [1126, 124] on div "single-neutral-actions-share-1 Invited" at bounding box center [1149, 133] width 127 height 26
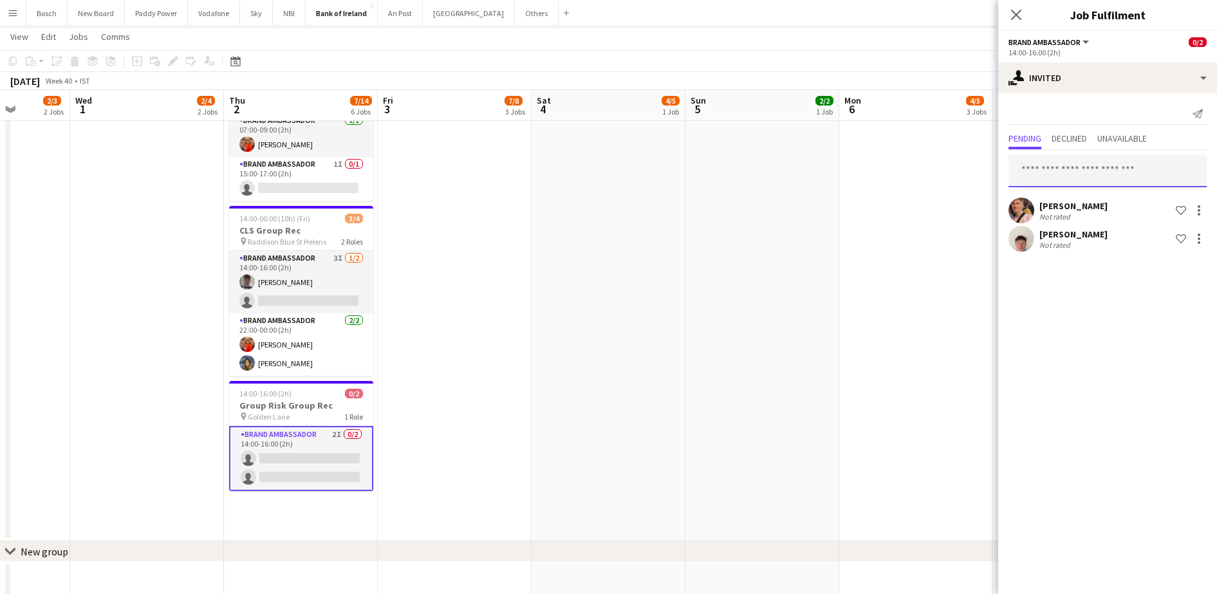
click at [1029, 164] on input "text" at bounding box center [1107, 171] width 198 height 32
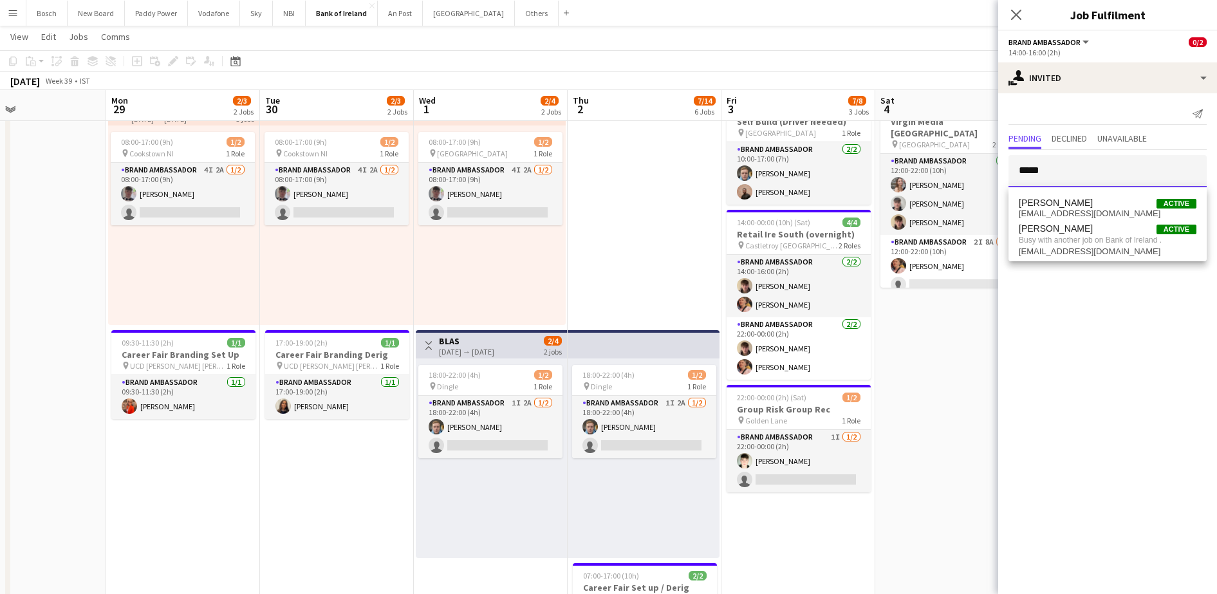
scroll to position [0, 0]
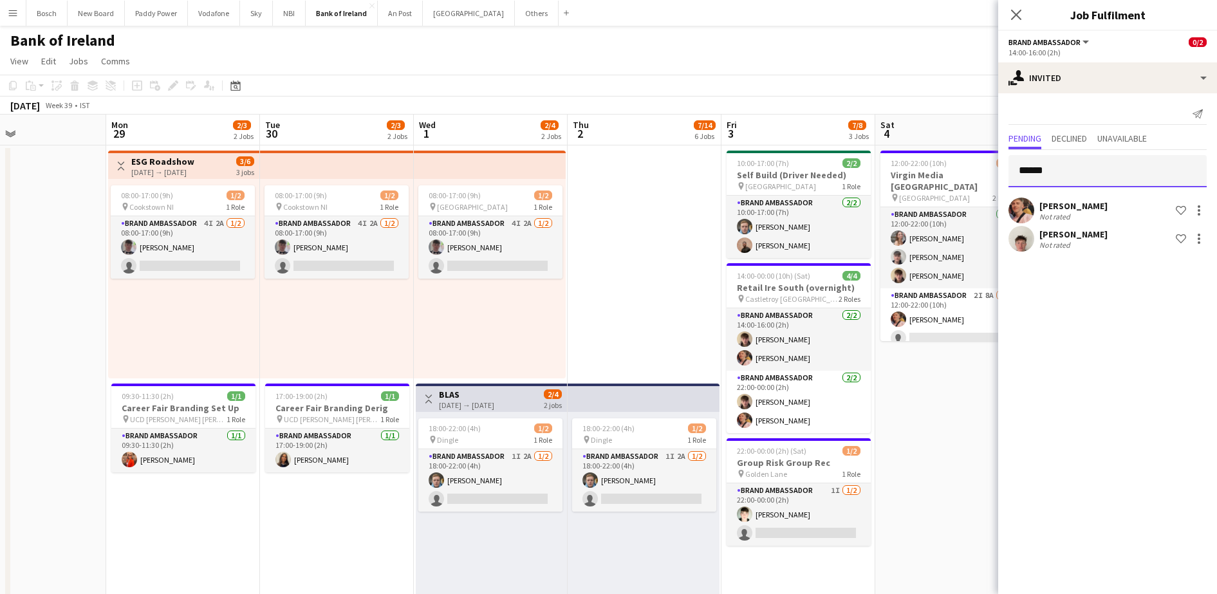
type input "******"
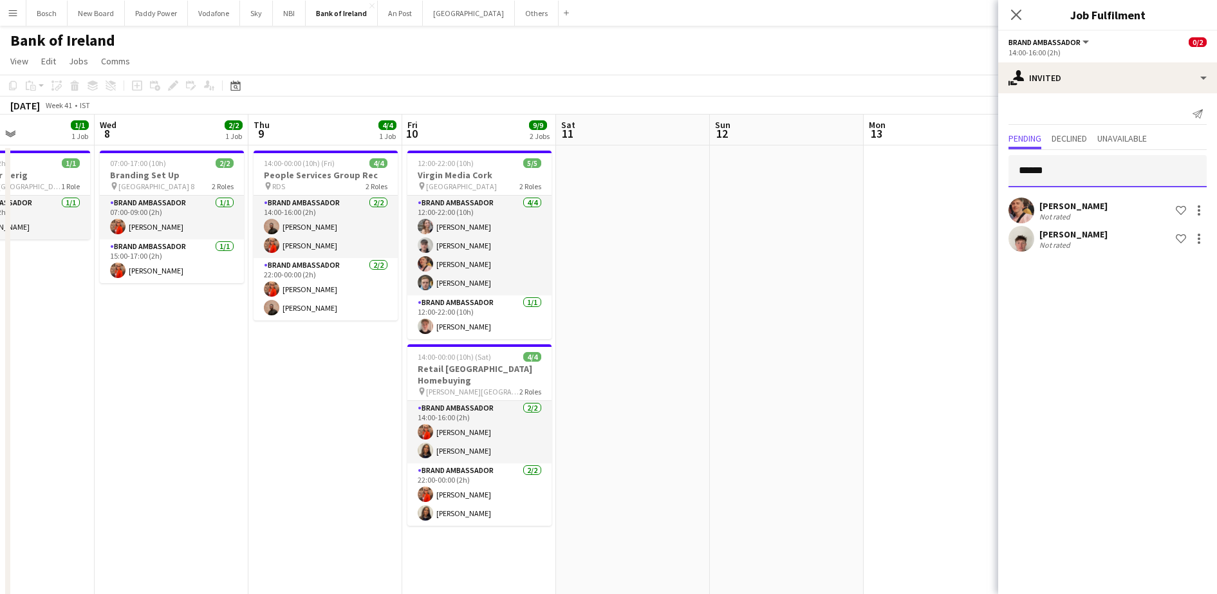
scroll to position [0, 438]
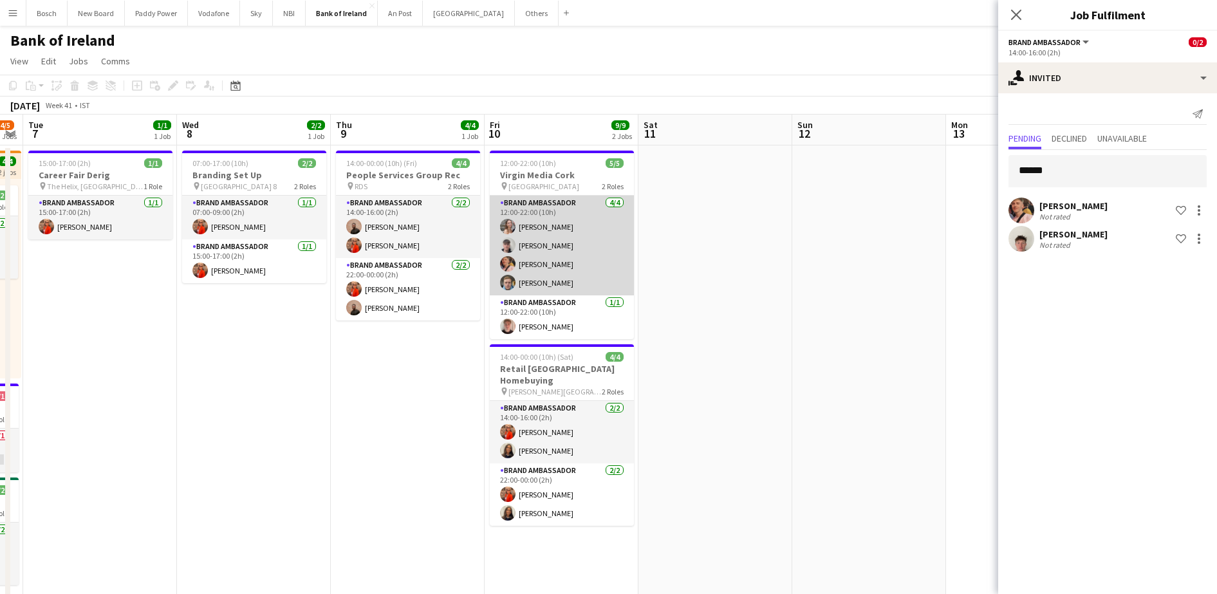
click at [560, 252] on app-card-role "Brand Ambassador [DATE] 12:00-22:00 (10h) [PERSON_NAME] [PERSON_NAME] [PERSON_N…" at bounding box center [562, 246] width 144 height 100
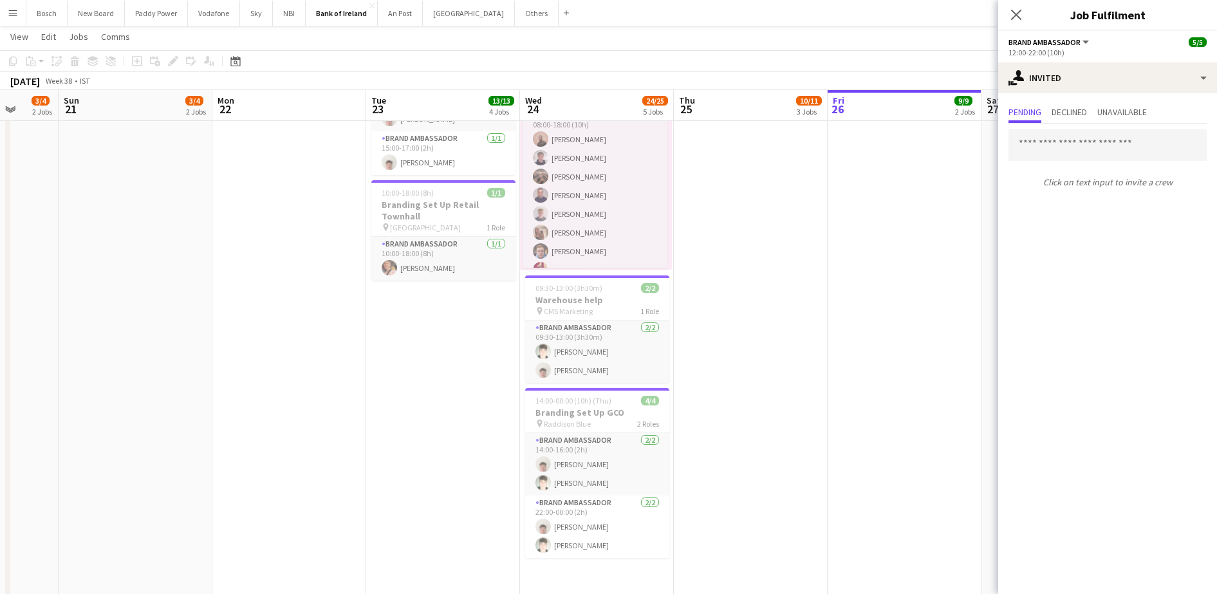
scroll to position [0, 303]
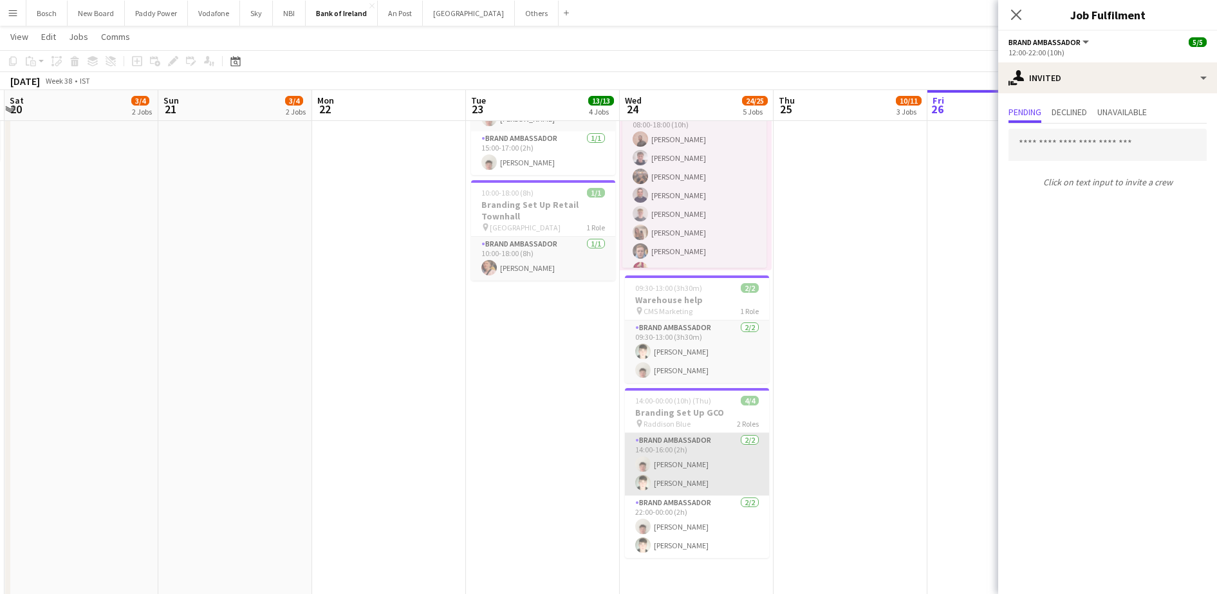
click at [706, 458] on app-card-role "Brand Ambassador [DATE] 14:00-16:00 (2h) [PERSON_NAME] [PERSON_NAME]" at bounding box center [697, 464] width 144 height 62
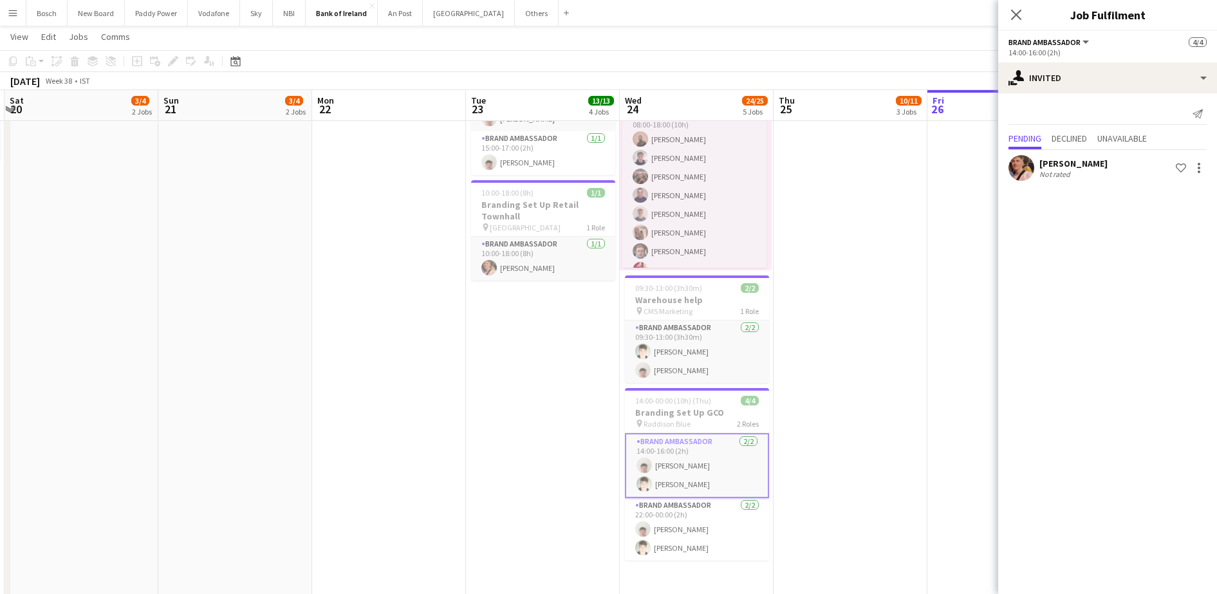
click at [1116, 59] on app-options-switcher "Brand Ambassador All roles Brand Ambassador [DATE] 14:00-16:00 (2h)" at bounding box center [1107, 47] width 219 height 32
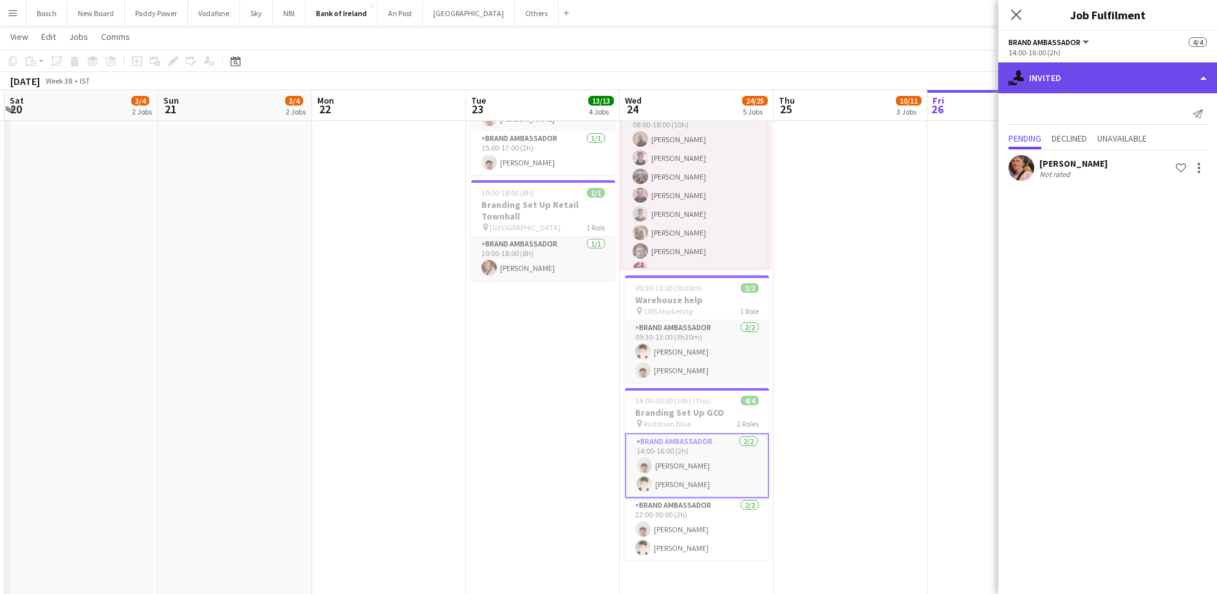
click at [1117, 71] on div "single-neutral-actions-share-1 Invited" at bounding box center [1107, 77] width 219 height 31
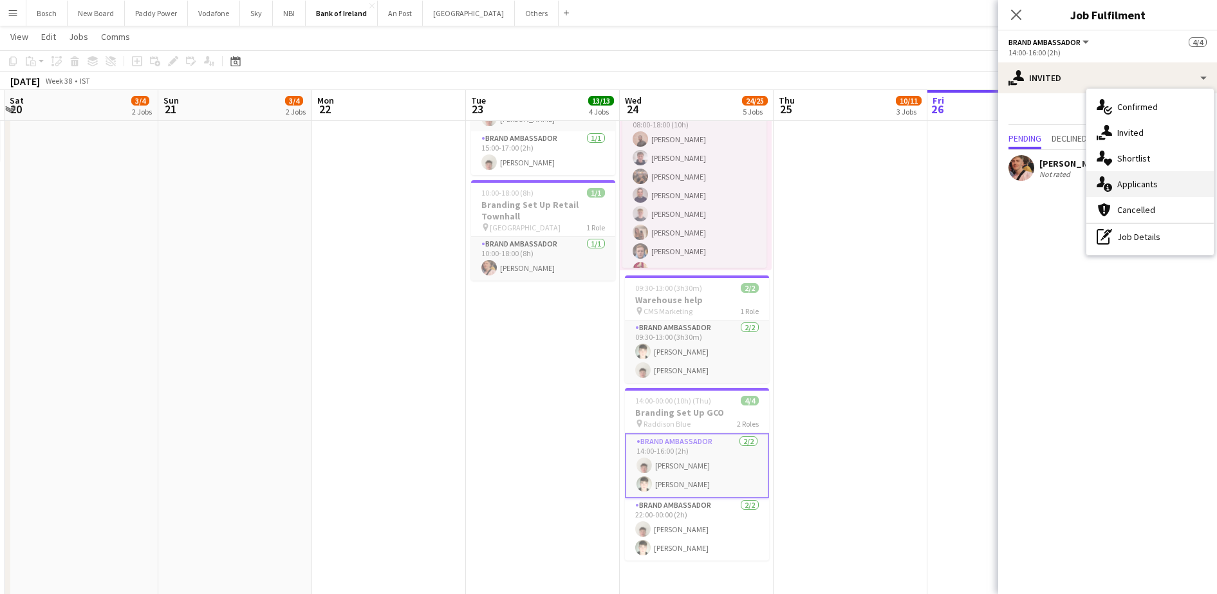
click at [1141, 181] on span "Applicants" at bounding box center [1137, 184] width 41 height 12
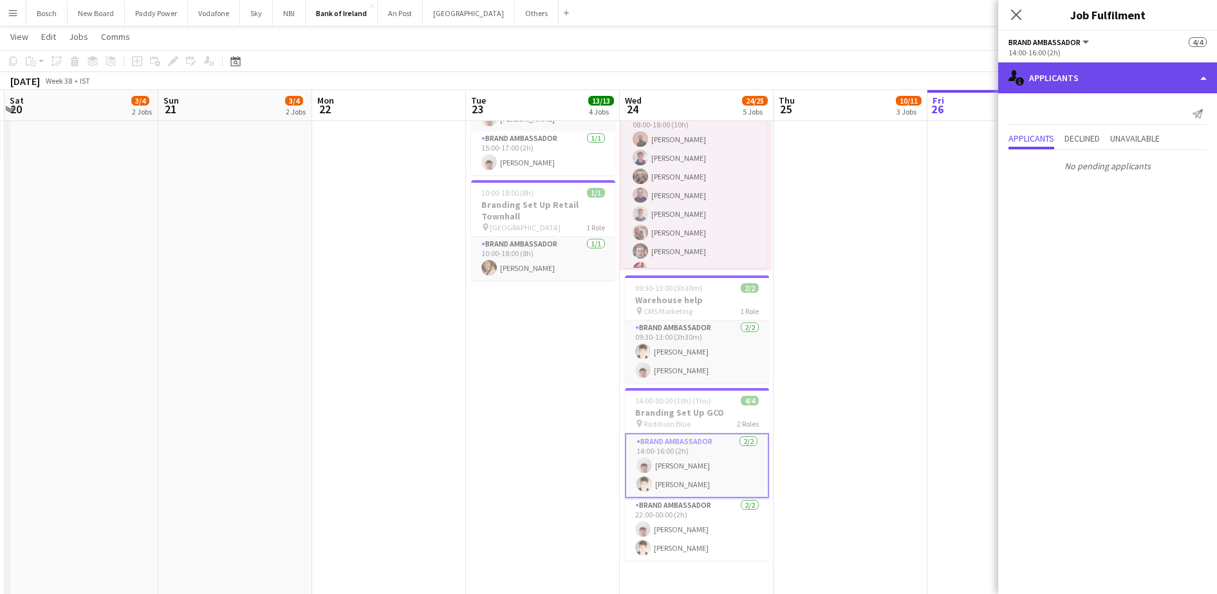
click at [1085, 86] on div "single-neutral-actions-information Applicants" at bounding box center [1107, 77] width 219 height 31
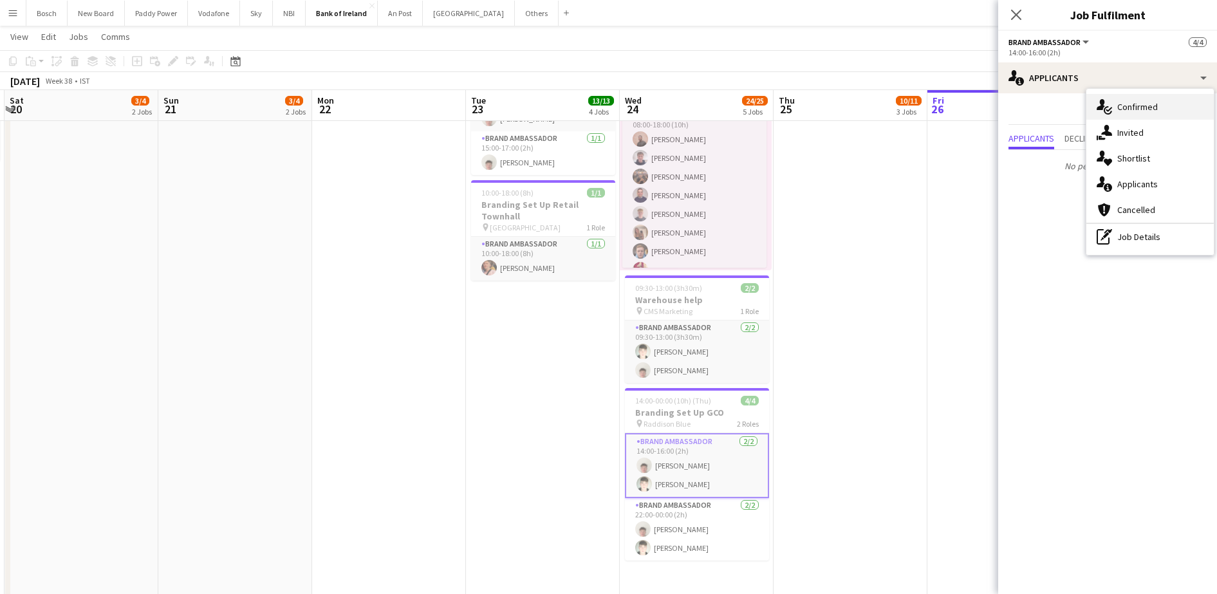
click at [1143, 103] on span "Confirmed" at bounding box center [1137, 107] width 41 height 12
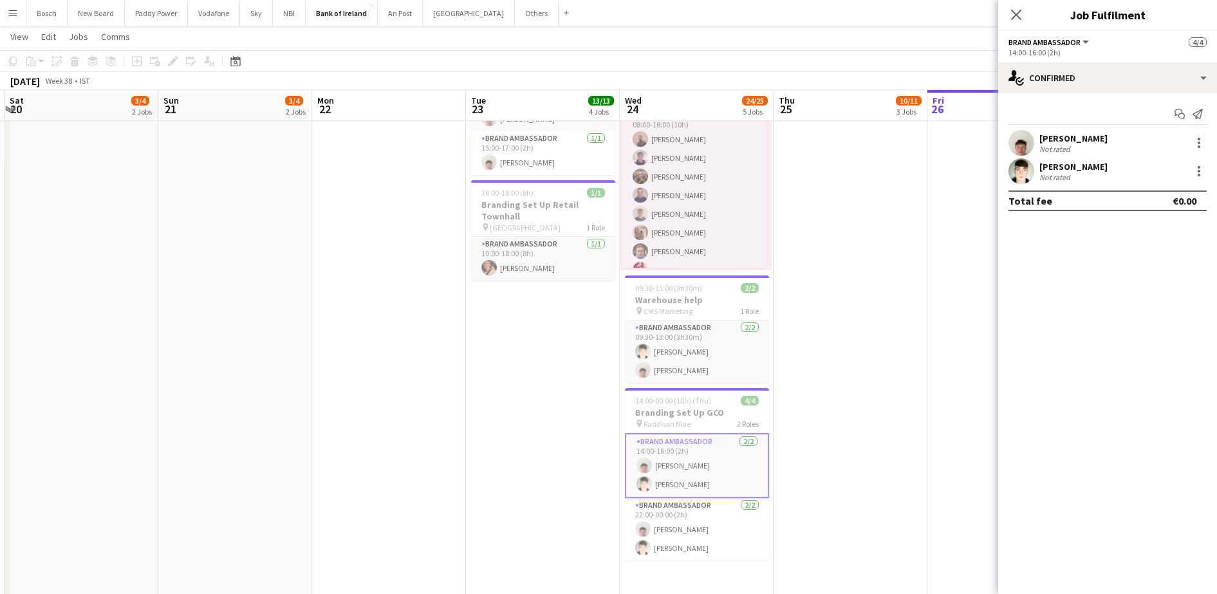
click at [1067, 172] on div "Not rated" at bounding box center [1055, 177] width 33 height 10
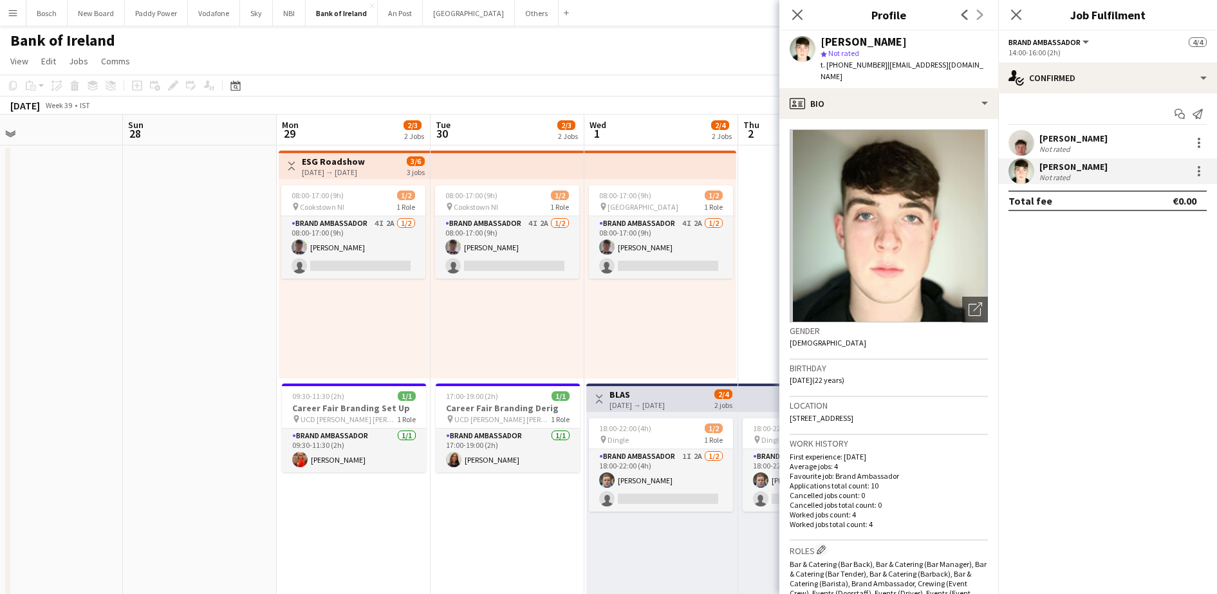
scroll to position [0, 522]
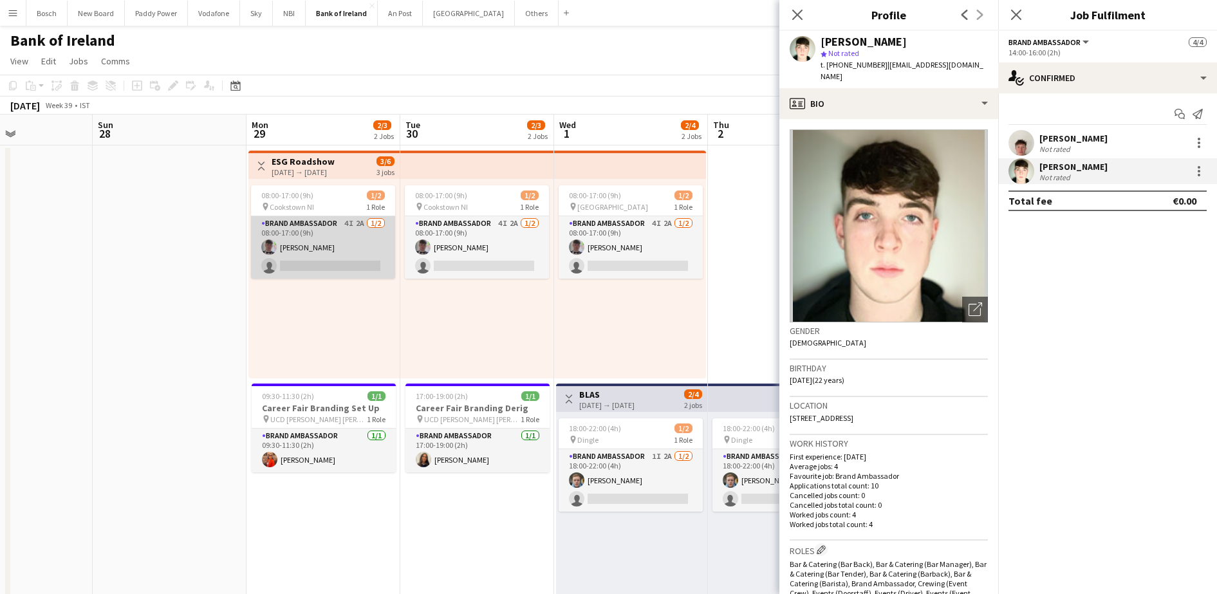
click at [355, 241] on app-card-role "Brand Ambassador 4I 2A [DATE] 08:00-17:00 (9h) [PERSON_NAME] single-neutral-act…" at bounding box center [323, 247] width 144 height 62
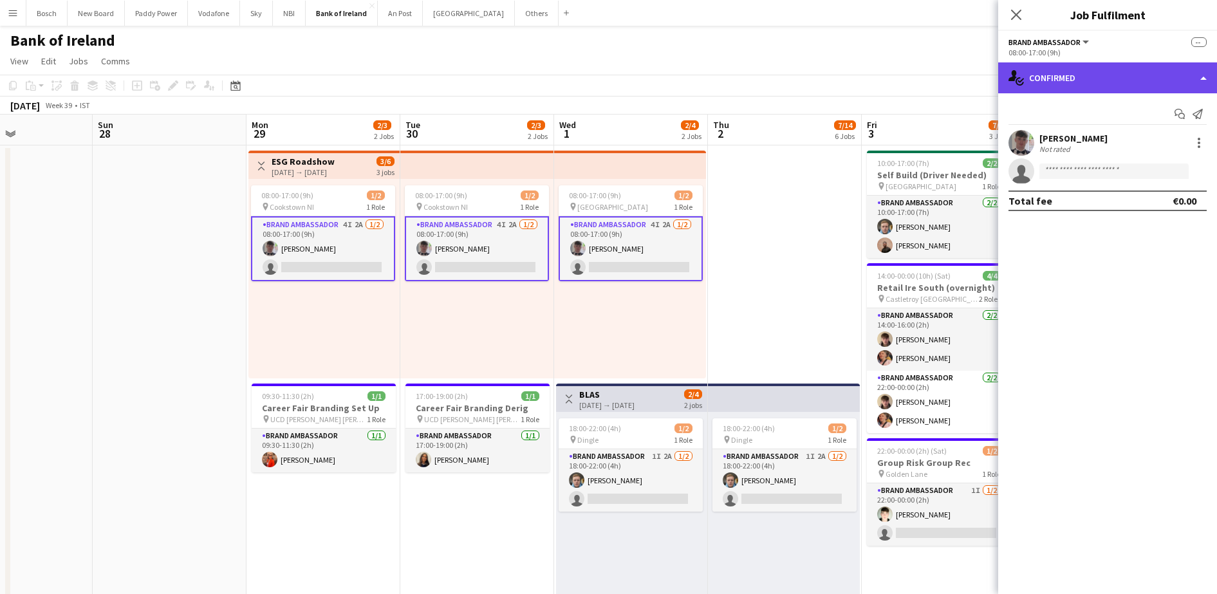
click at [1129, 80] on div "single-neutral-actions-check-2 Confirmed" at bounding box center [1107, 77] width 219 height 31
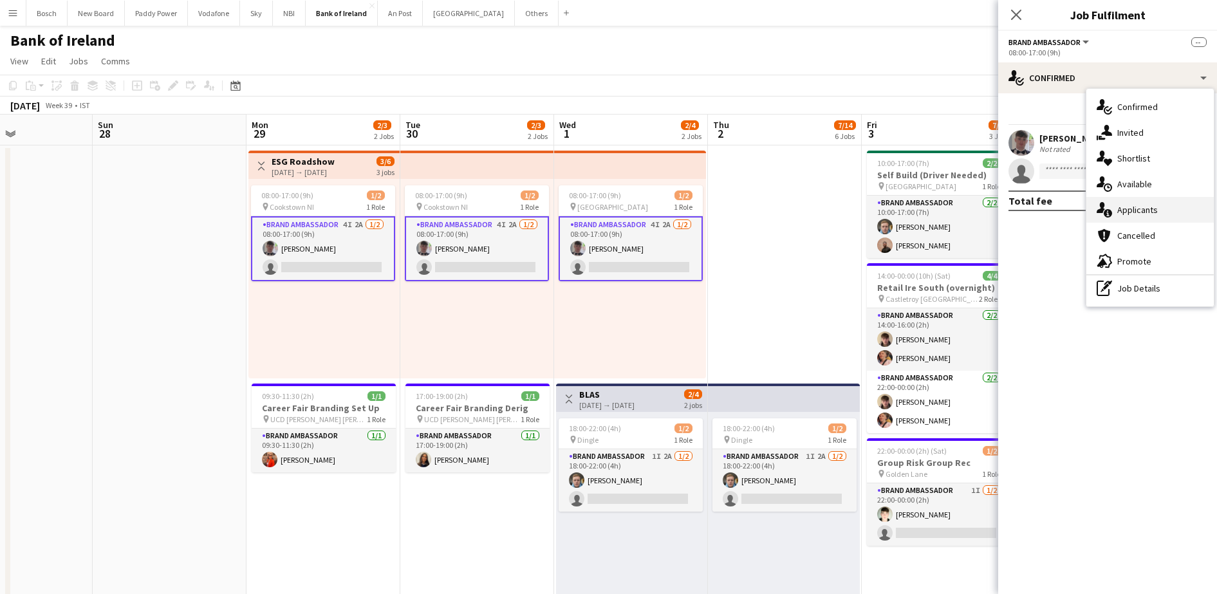
click at [1159, 212] on div "single-neutral-actions-information Applicants" at bounding box center [1149, 210] width 127 height 26
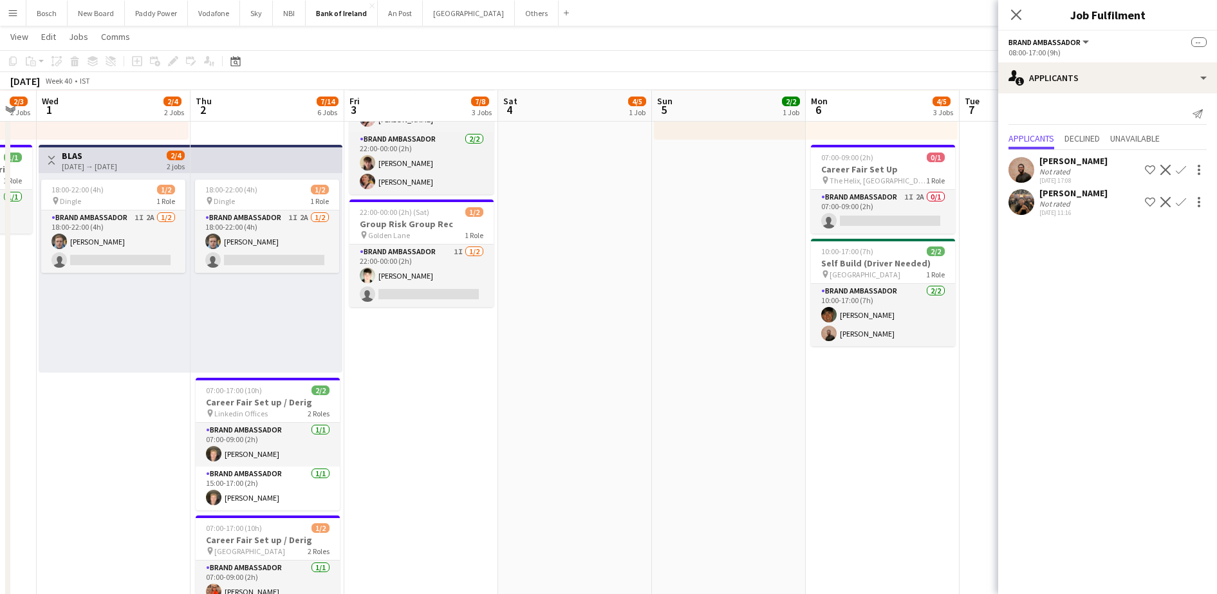
scroll to position [238, 0]
click at [401, 283] on app-card-role "Brand Ambassador 1I [DATE] 22:00-00:00 (2h) [PERSON_NAME] single-neutral-actions" at bounding box center [421, 275] width 144 height 62
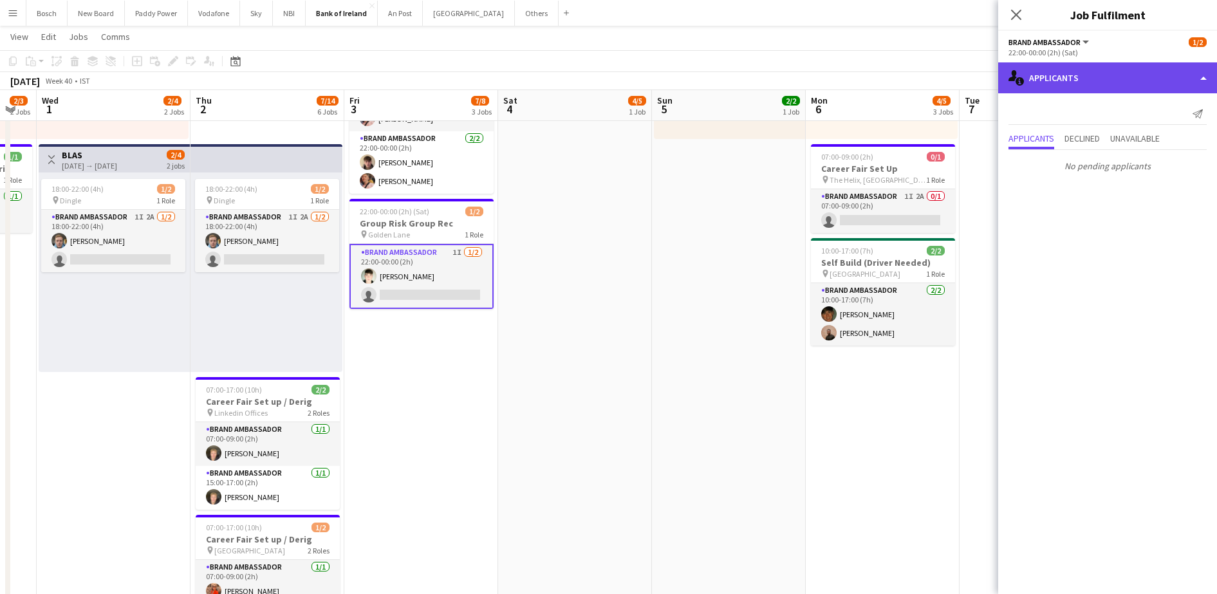
click at [1080, 75] on div "single-neutral-actions-information Applicants" at bounding box center [1107, 77] width 219 height 31
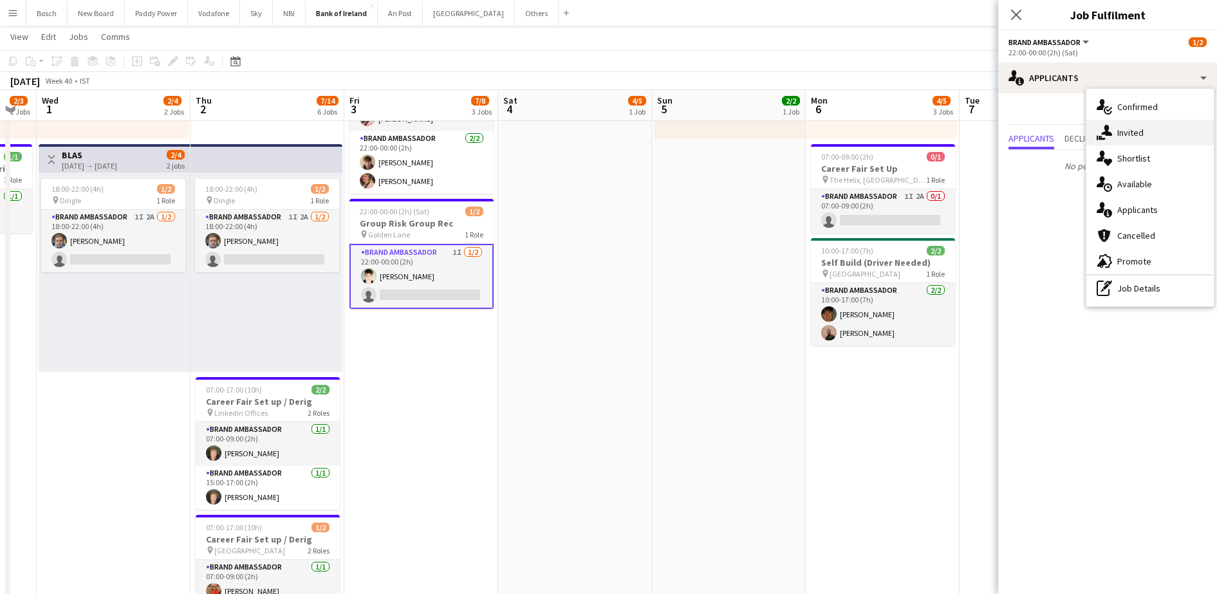
click at [1134, 132] on span "Invited" at bounding box center [1130, 133] width 26 height 12
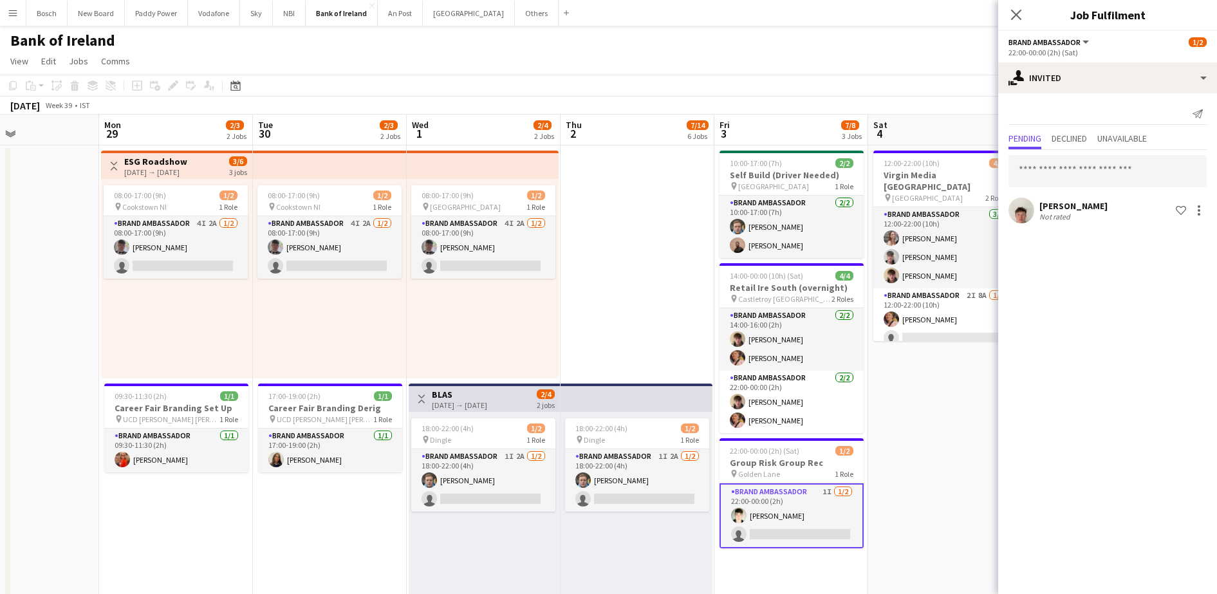
scroll to position [0, 516]
click at [439, 220] on app-card-role "Brand Ambassador 4I 2A [DATE] 08:00-17:00 (9h) [PERSON_NAME] single-neutral-act…" at bounding box center [483, 247] width 144 height 62
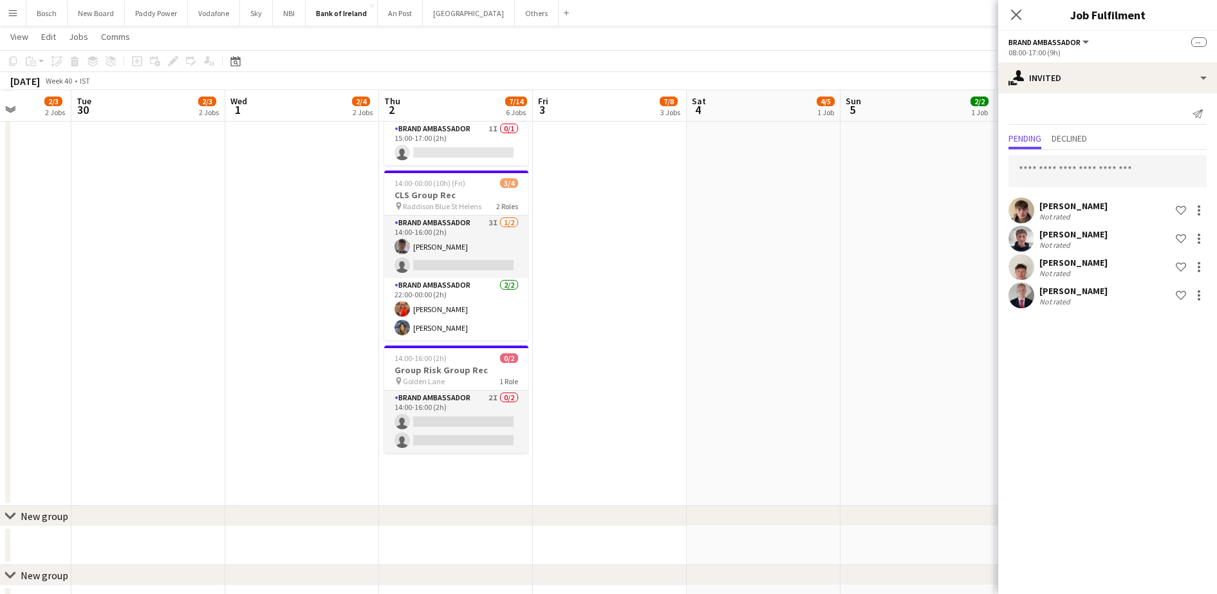
scroll to position [721, 0]
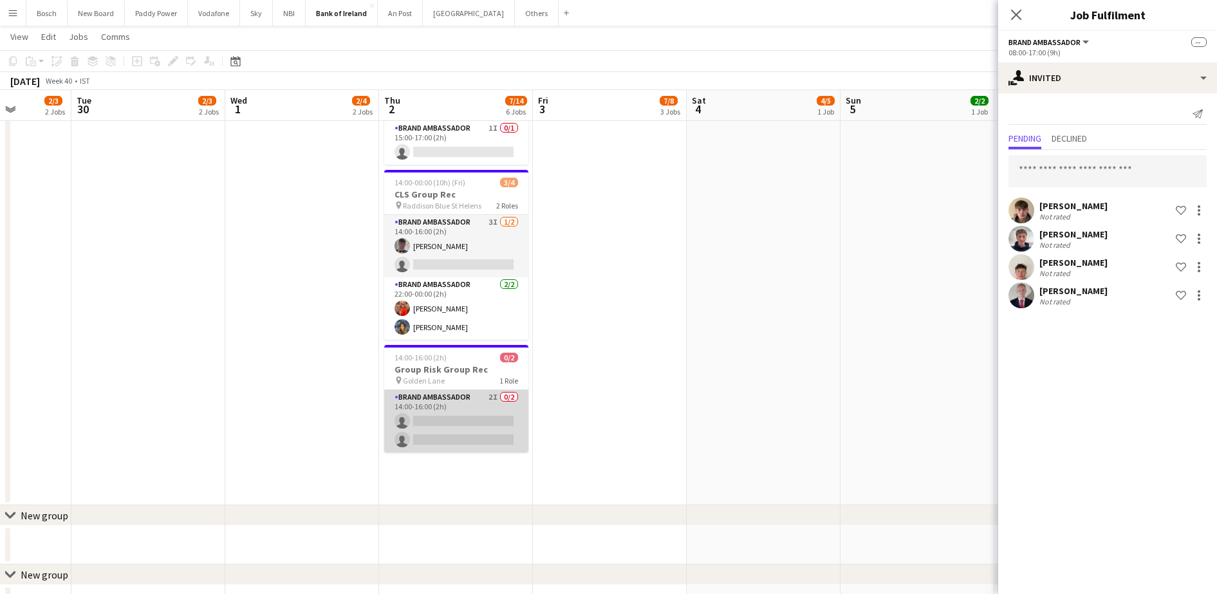
click at [507, 412] on app-card-role "Brand Ambassador 2I 0/2 14:00-16:00 (2h) single-neutral-actions single-neutral-…" at bounding box center [456, 421] width 144 height 62
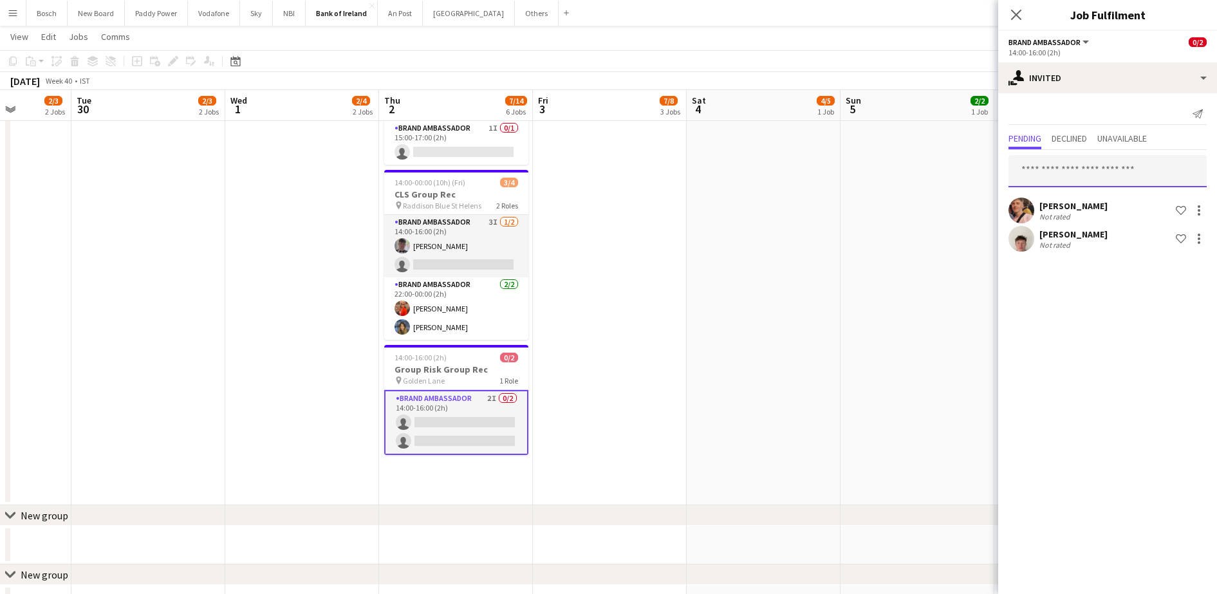
click at [1052, 185] on input "text" at bounding box center [1107, 171] width 198 height 32
type input "********"
click at [1104, 194] on mat-option "[PERSON_NAME] Active [EMAIL_ADDRESS][DOMAIN_NAME]" at bounding box center [1107, 207] width 198 height 31
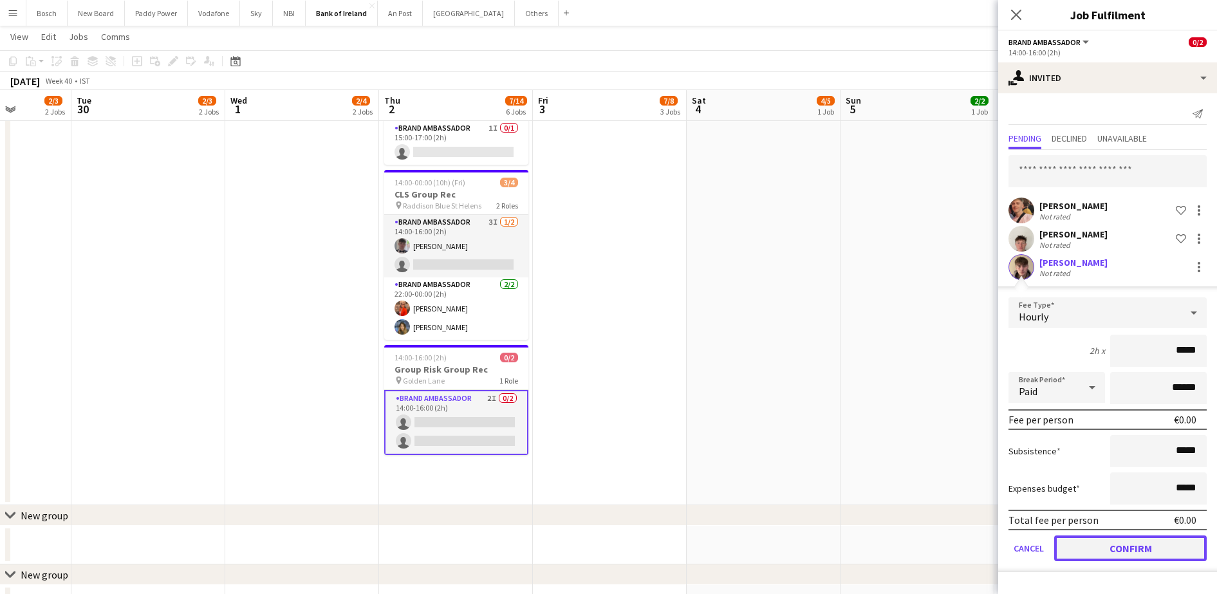
click at [1130, 556] on button "Confirm" at bounding box center [1130, 548] width 152 height 26
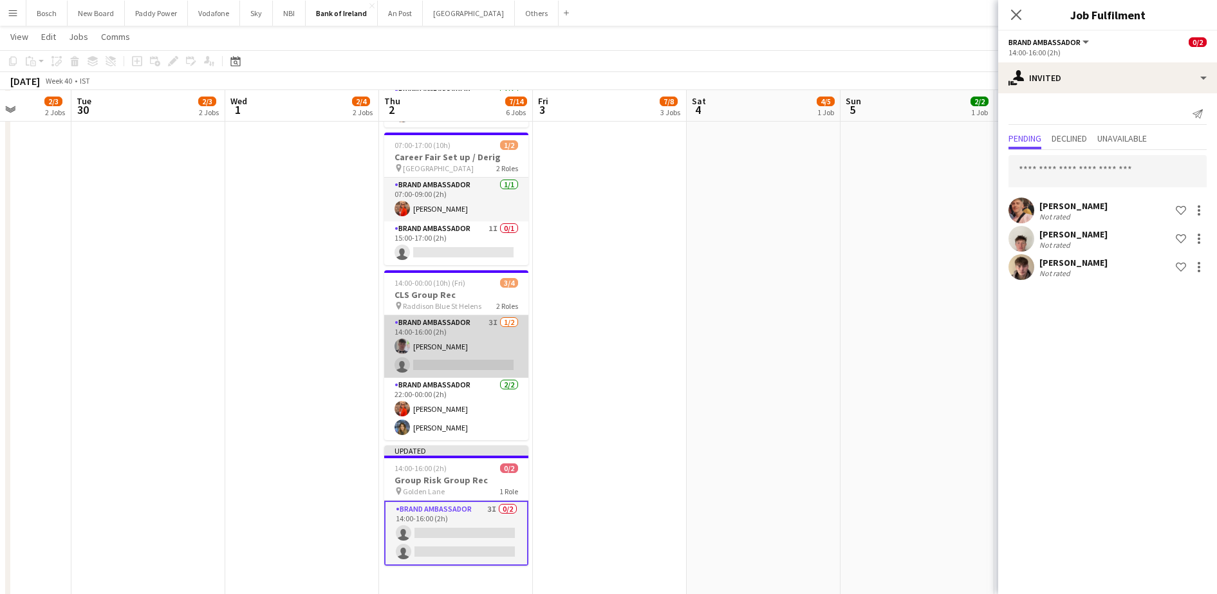
scroll to position [621, 0]
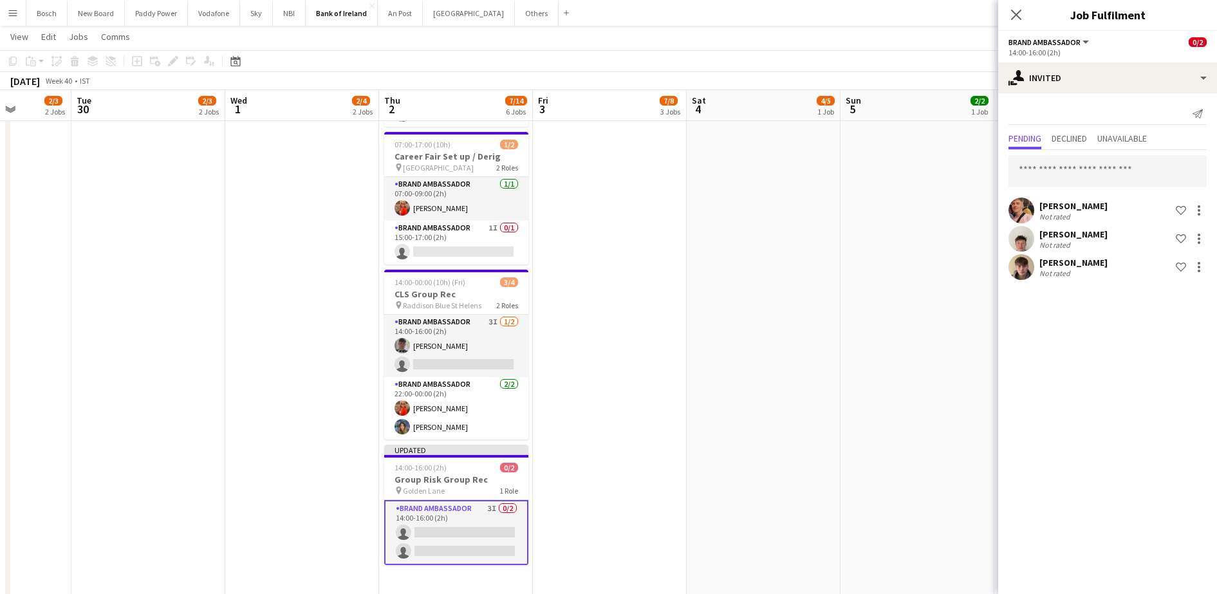
click at [693, 76] on div "[DATE] Week 40 • IST Publish 1 job Revert 1 job" at bounding box center [608, 81] width 1217 height 18
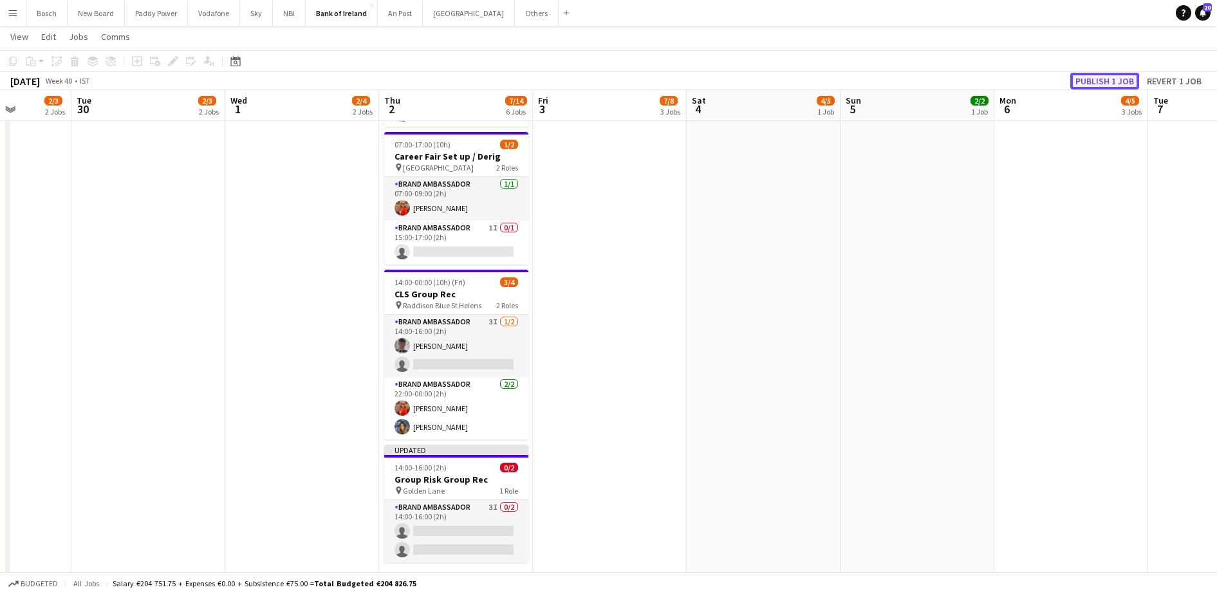
click at [1086, 75] on button "Publish 1 job" at bounding box center [1104, 81] width 69 height 17
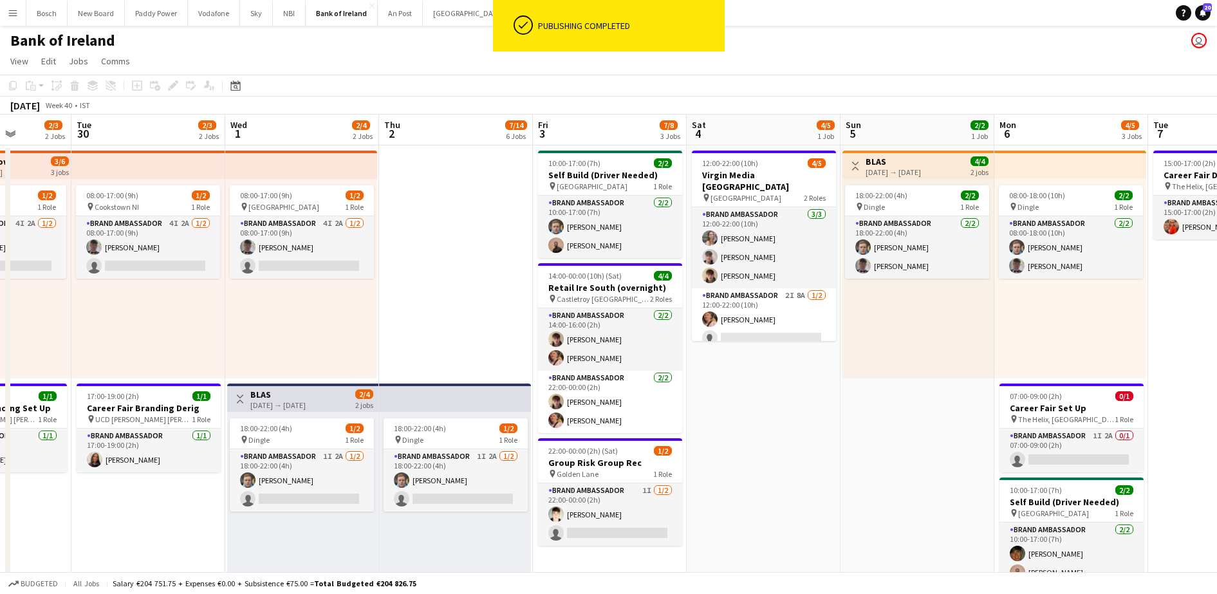
scroll to position [181, 0]
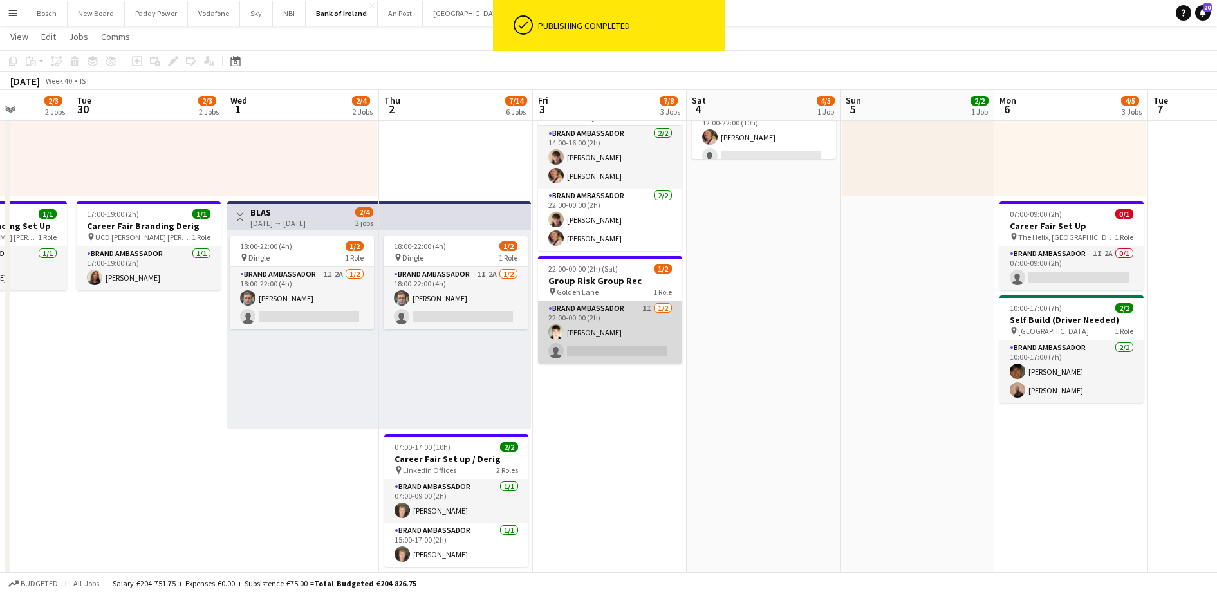
click at [639, 328] on app-card-role "Brand Ambassador 1I [DATE] 22:00-00:00 (2h) [PERSON_NAME] single-neutral-actions" at bounding box center [610, 332] width 144 height 62
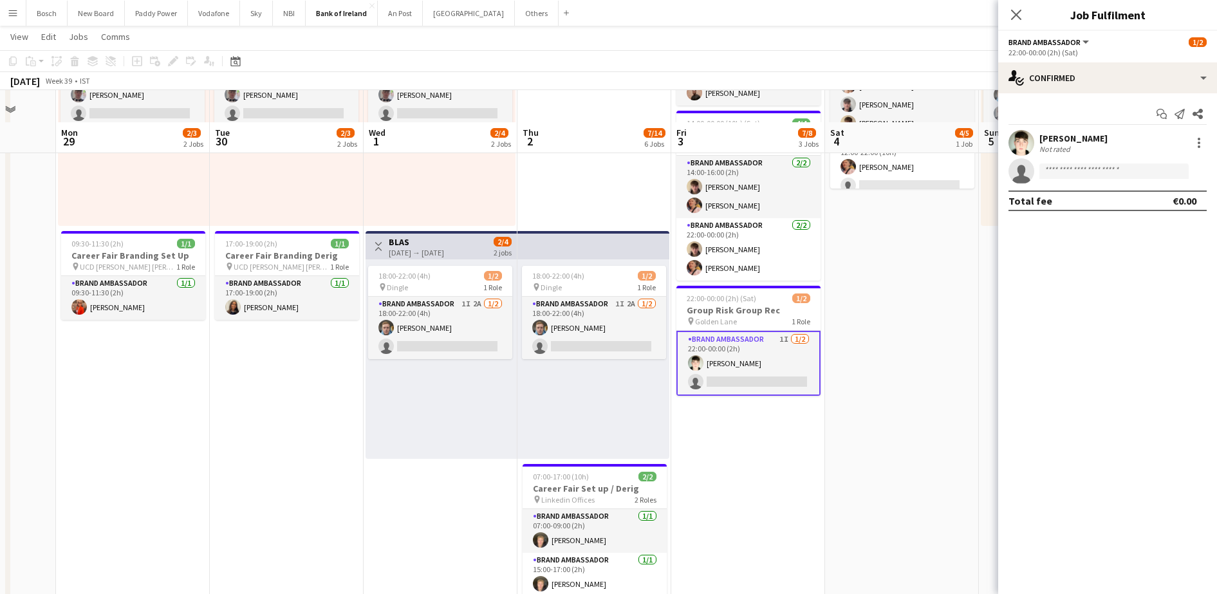
scroll to position [108, 0]
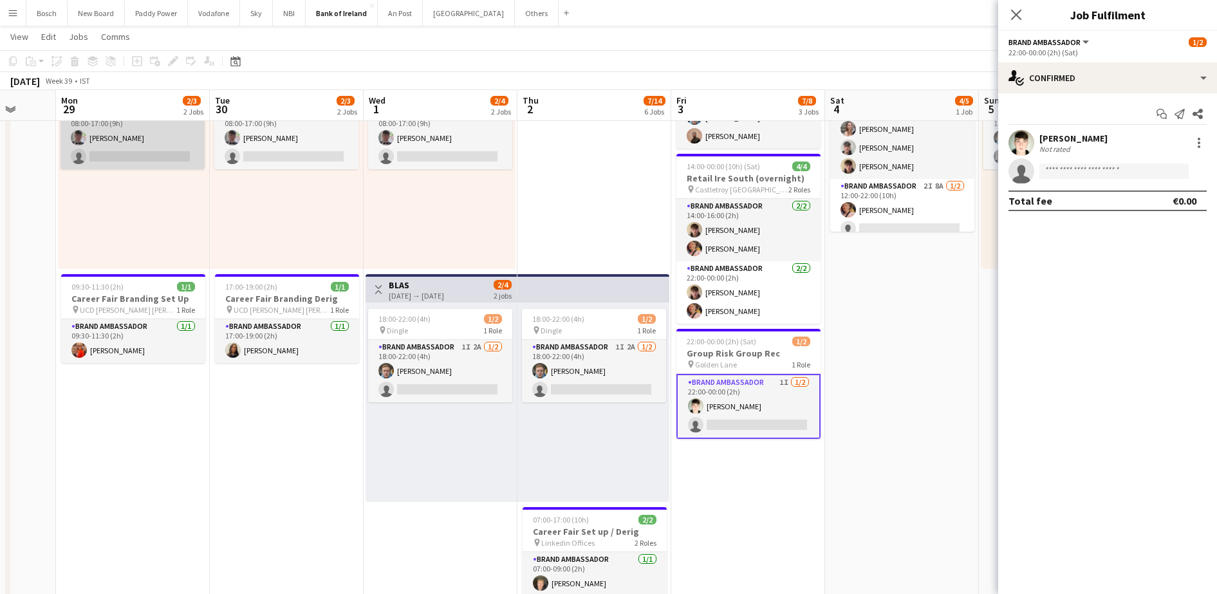
click at [142, 145] on app-card-role "Brand Ambassador 3I 2A [DATE] 08:00-17:00 (9h) [PERSON_NAME] single-neutral-act…" at bounding box center [132, 138] width 144 height 62
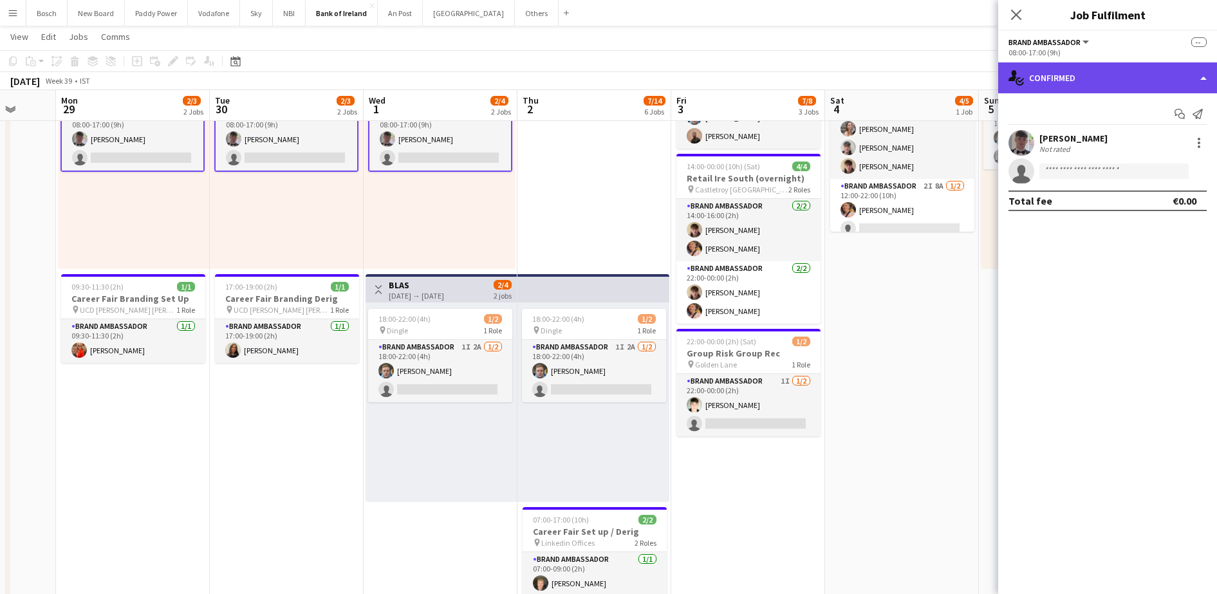
click at [1143, 68] on div "single-neutral-actions-check-2 Confirmed" at bounding box center [1107, 77] width 219 height 31
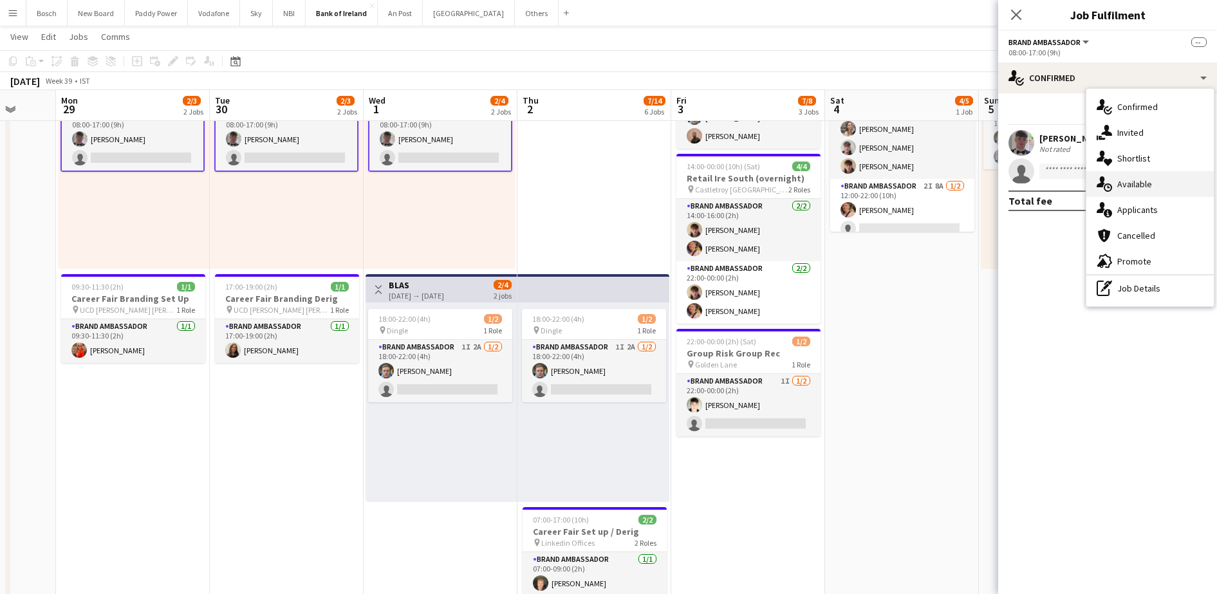
click at [1152, 184] on div "single-neutral-actions-upload Available" at bounding box center [1149, 184] width 127 height 26
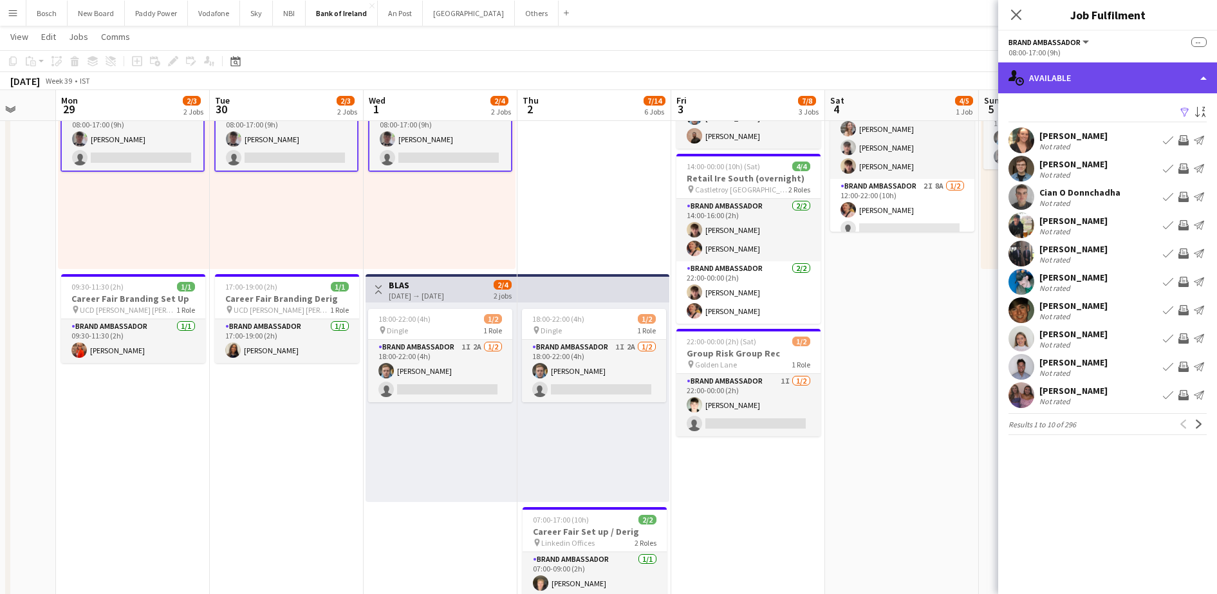
click at [1111, 78] on div "single-neutral-actions-upload Available" at bounding box center [1107, 77] width 219 height 31
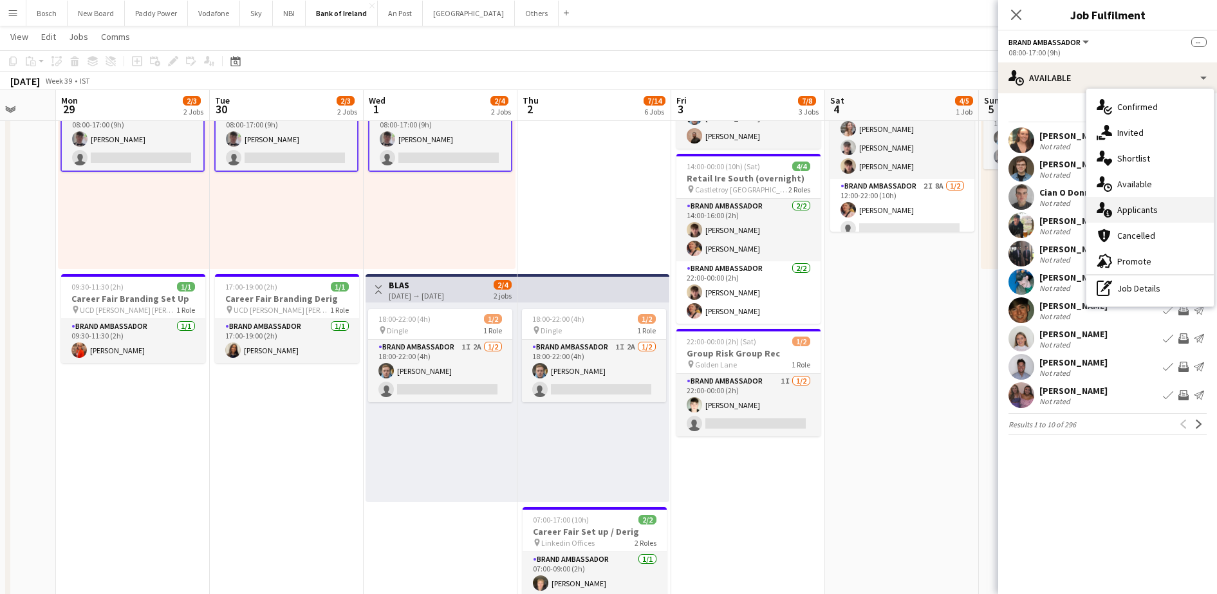
click at [1157, 211] on div "single-neutral-actions-information Applicants" at bounding box center [1149, 210] width 127 height 26
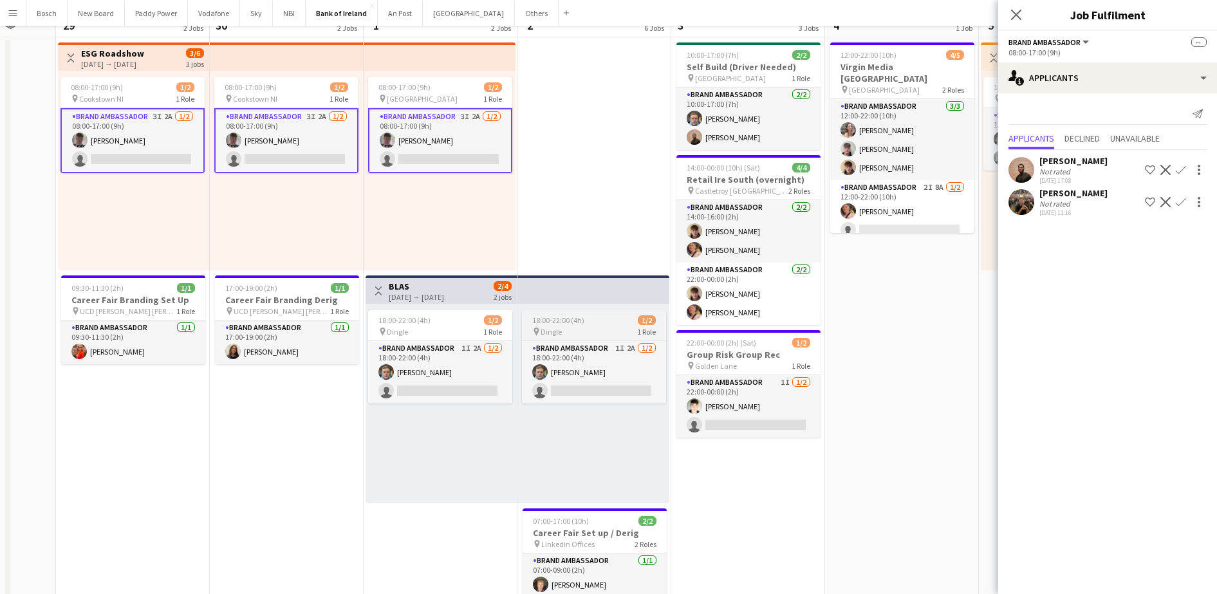
scroll to position [0, 0]
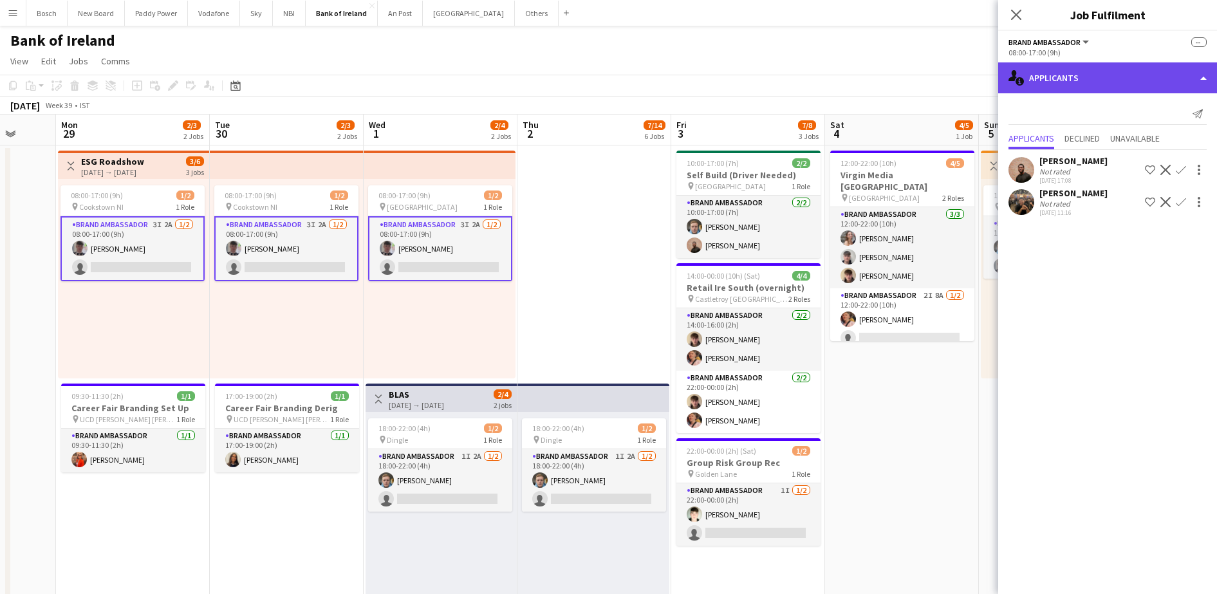
click at [1106, 69] on div "single-neutral-actions-information Applicants" at bounding box center [1107, 77] width 219 height 31
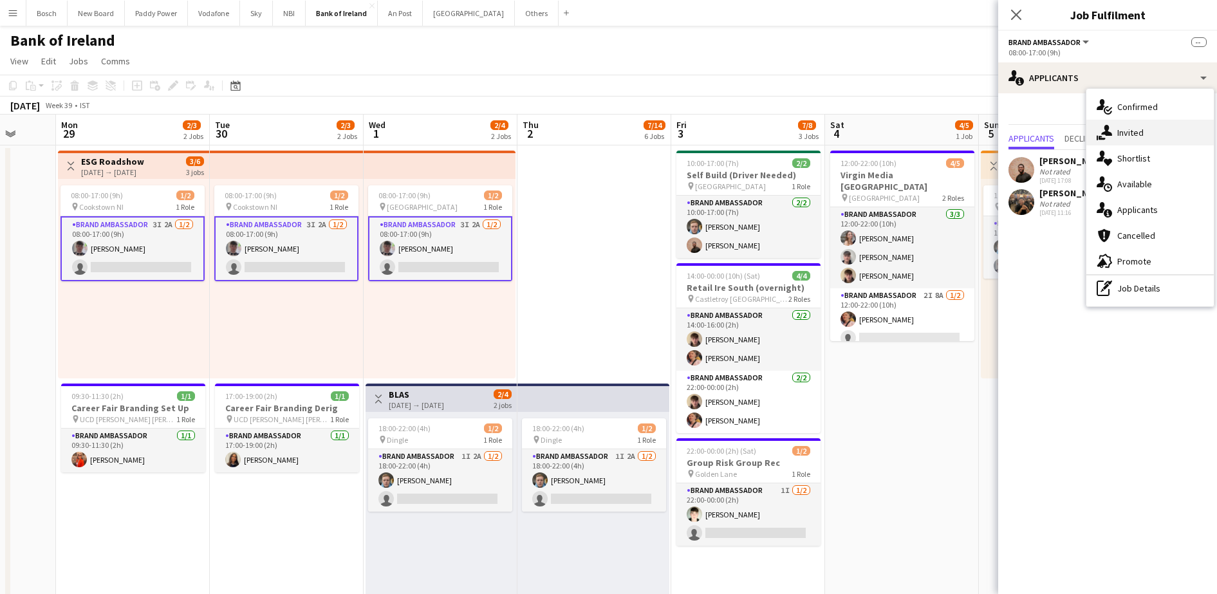
click at [1137, 127] on span "Invited" at bounding box center [1130, 133] width 26 height 12
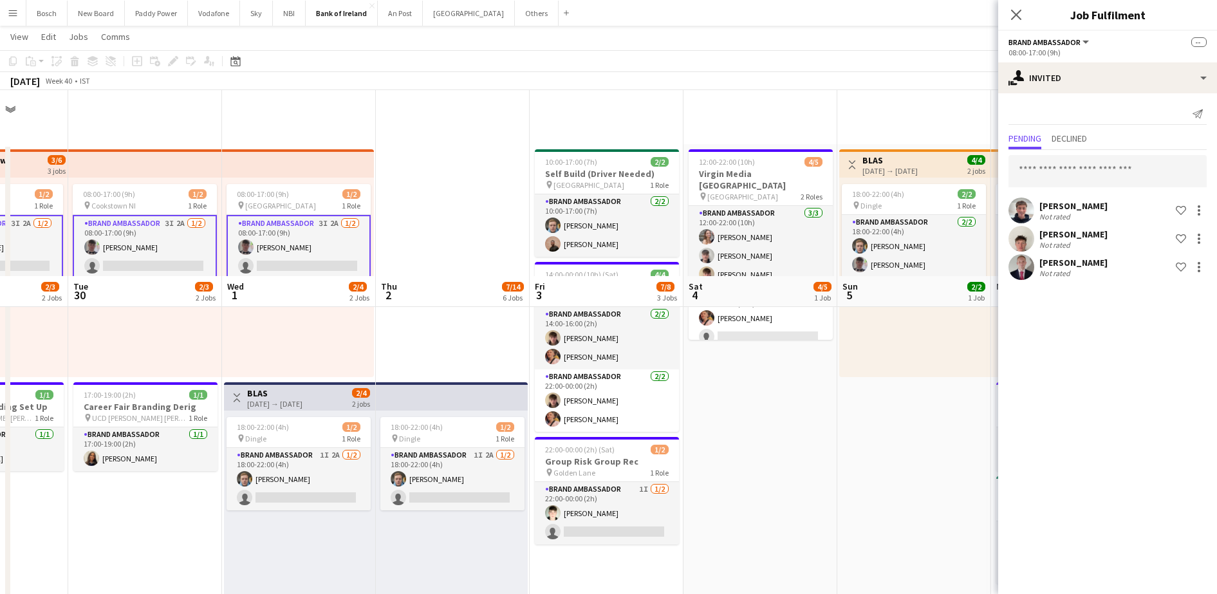
scroll to position [192, 0]
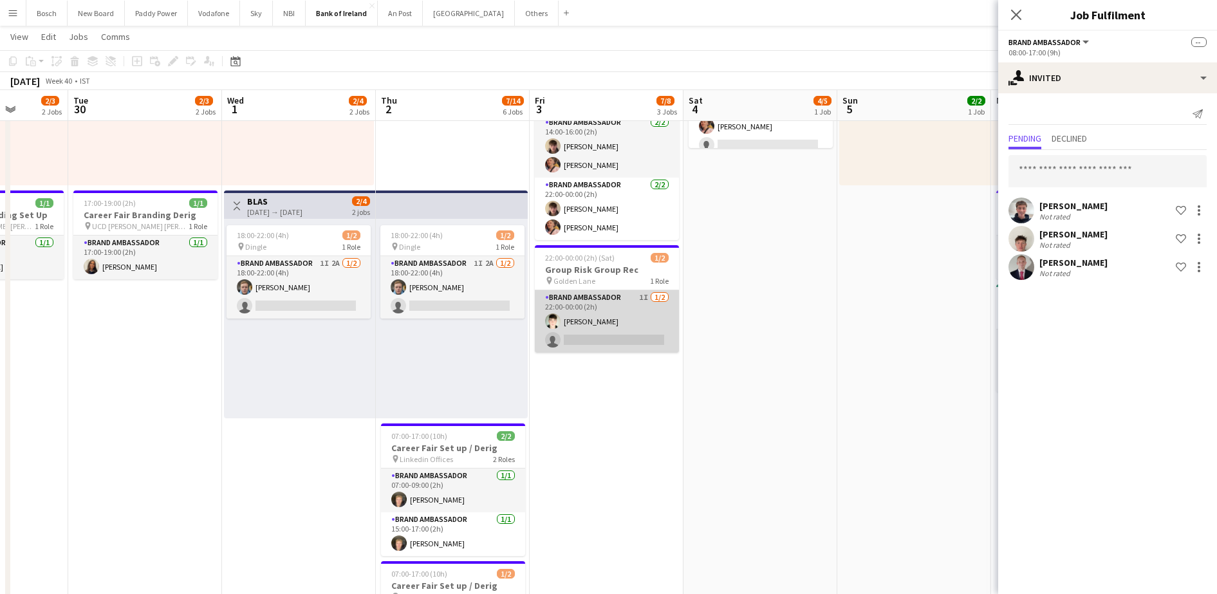
click at [574, 333] on app-card-role "Brand Ambassador 1I [DATE] 22:00-00:00 (2h) [PERSON_NAME] single-neutral-actions" at bounding box center [607, 321] width 144 height 62
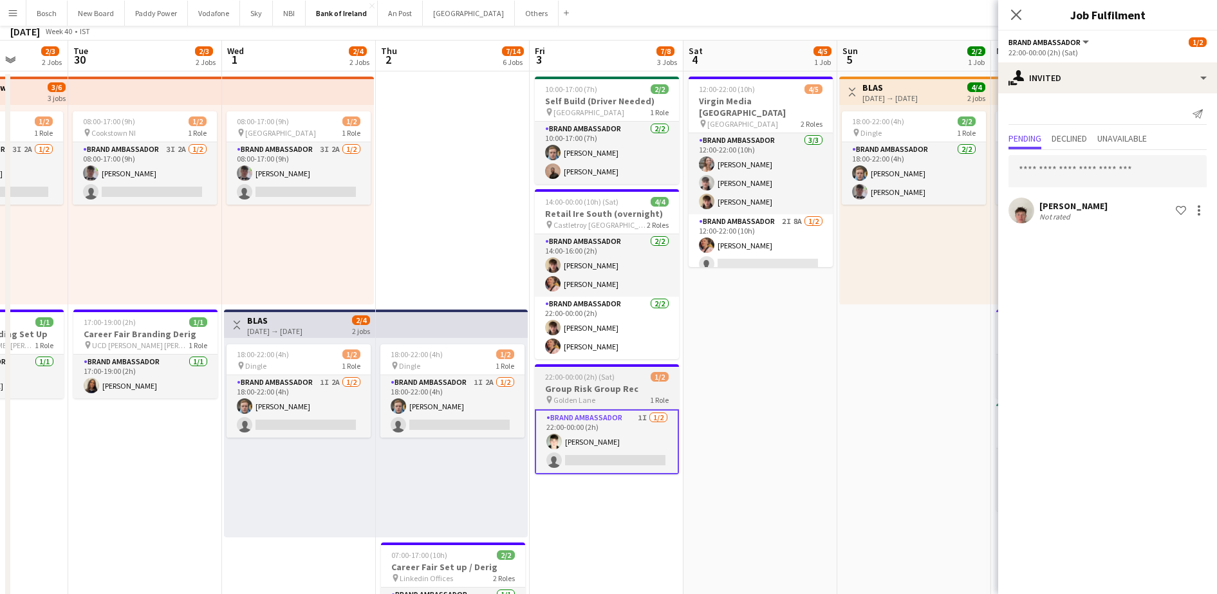
scroll to position [0, 0]
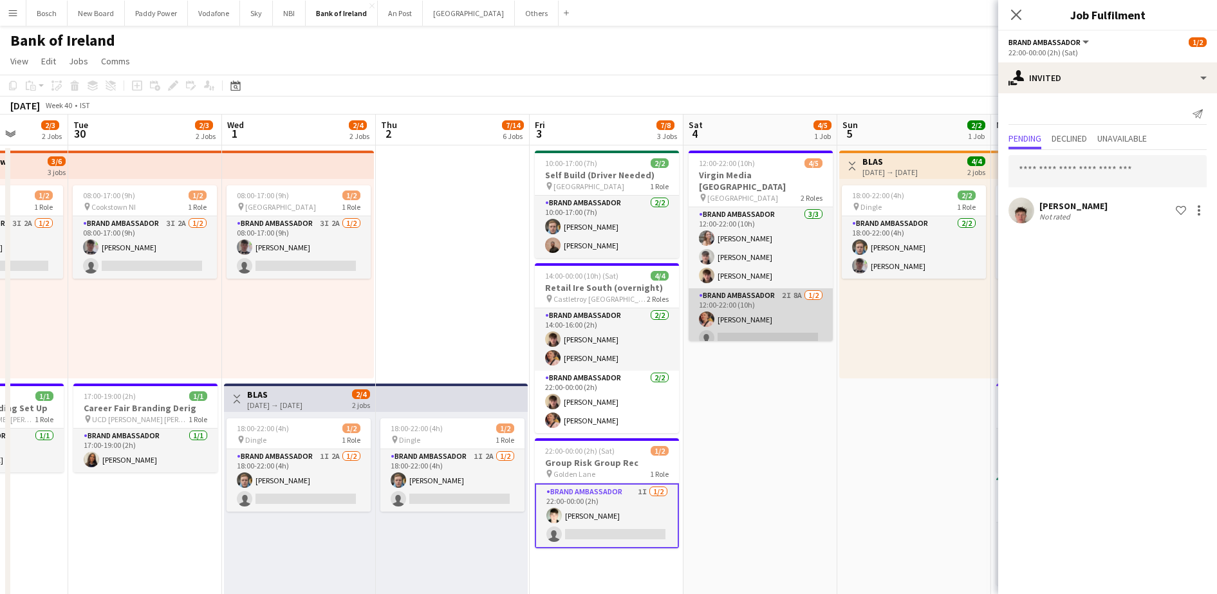
click at [746, 326] on app-card-role "Brand Ambassador 2I 8A [DATE] 12:00-22:00 (10h) [PERSON_NAME] single-neutral-ac…" at bounding box center [760, 319] width 144 height 62
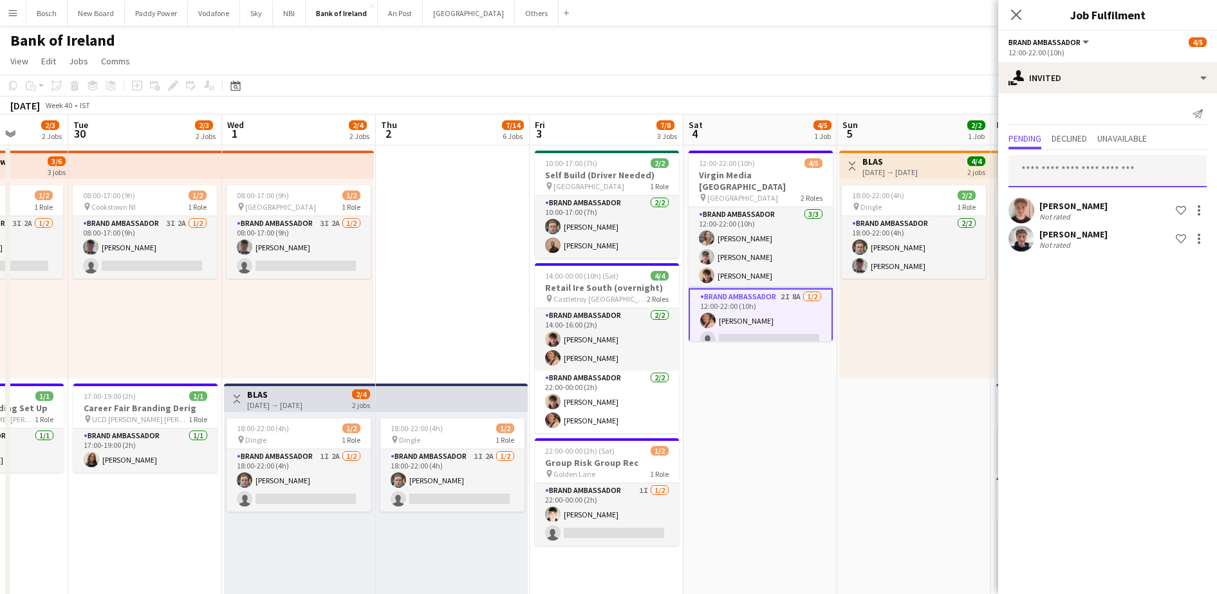
click at [1058, 178] on input "text" at bounding box center [1107, 171] width 198 height 32
